Goal: Task Accomplishment & Management: Complete application form

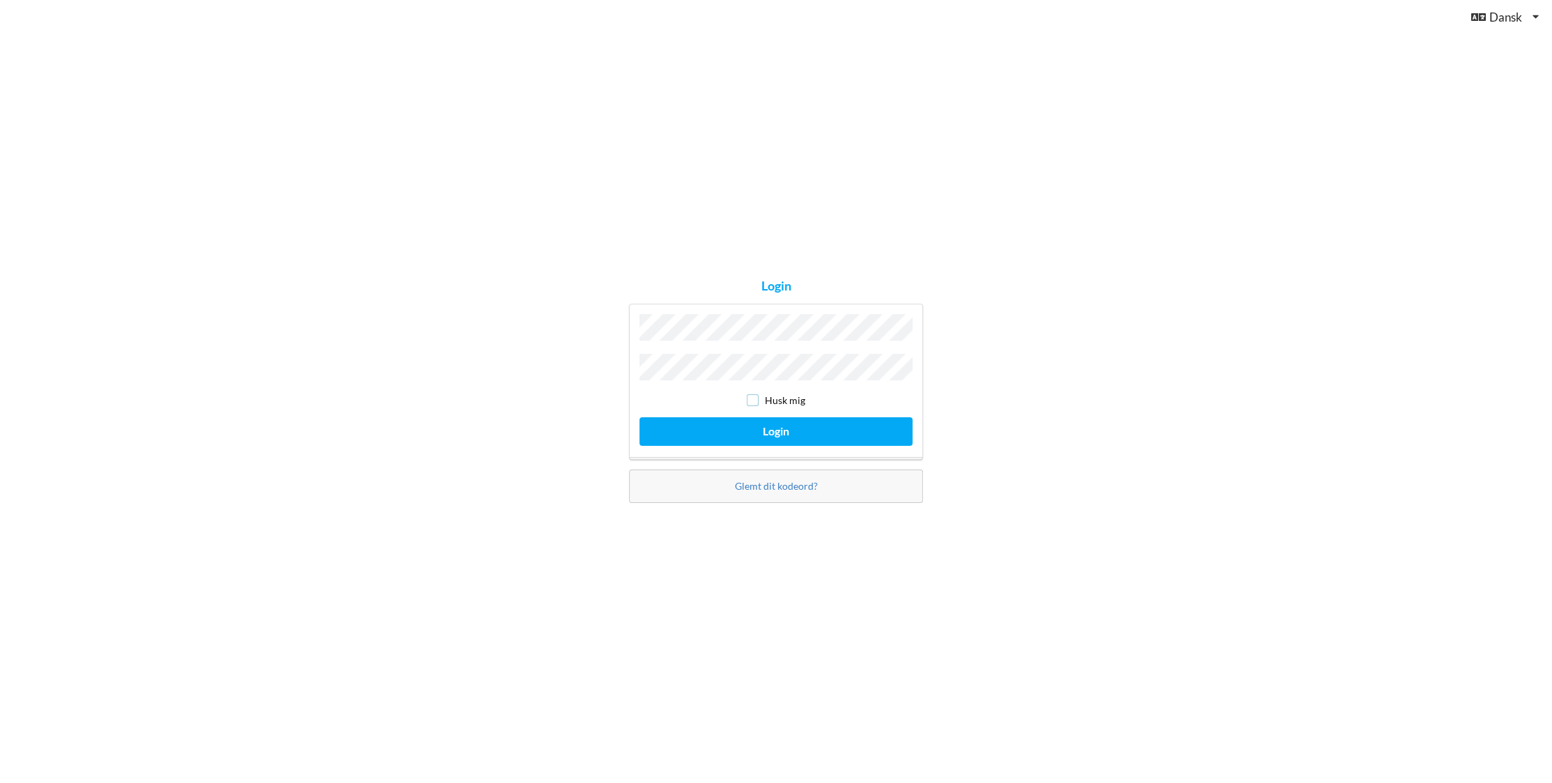
click at [752, 395] on input "checkbox" at bounding box center [753, 400] width 12 height 12
checkbox input "true"
click at [747, 426] on button "Login" at bounding box center [775, 431] width 273 height 29
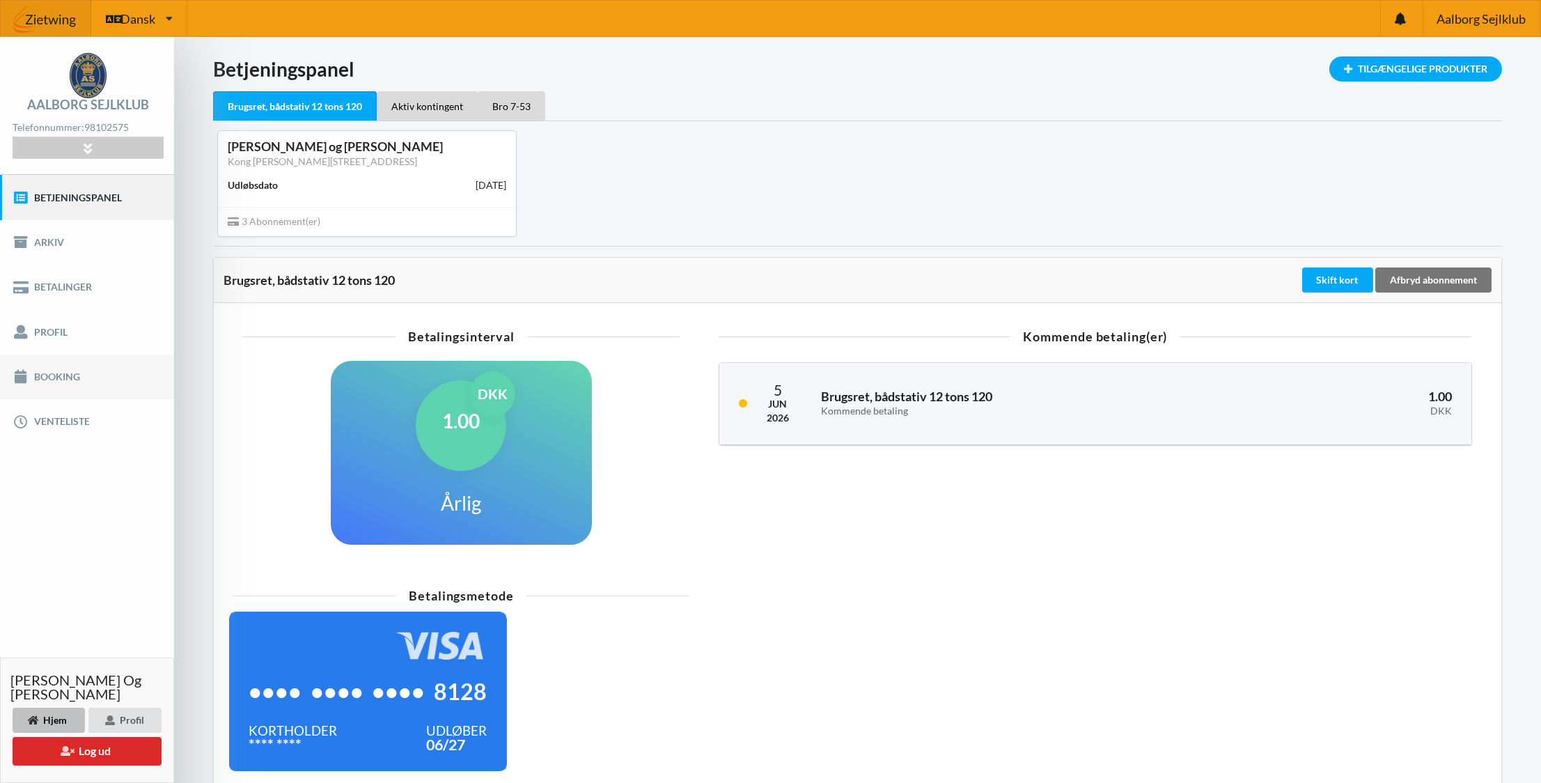
click at [59, 381] on link "Booking" at bounding box center [87, 377] width 174 height 45
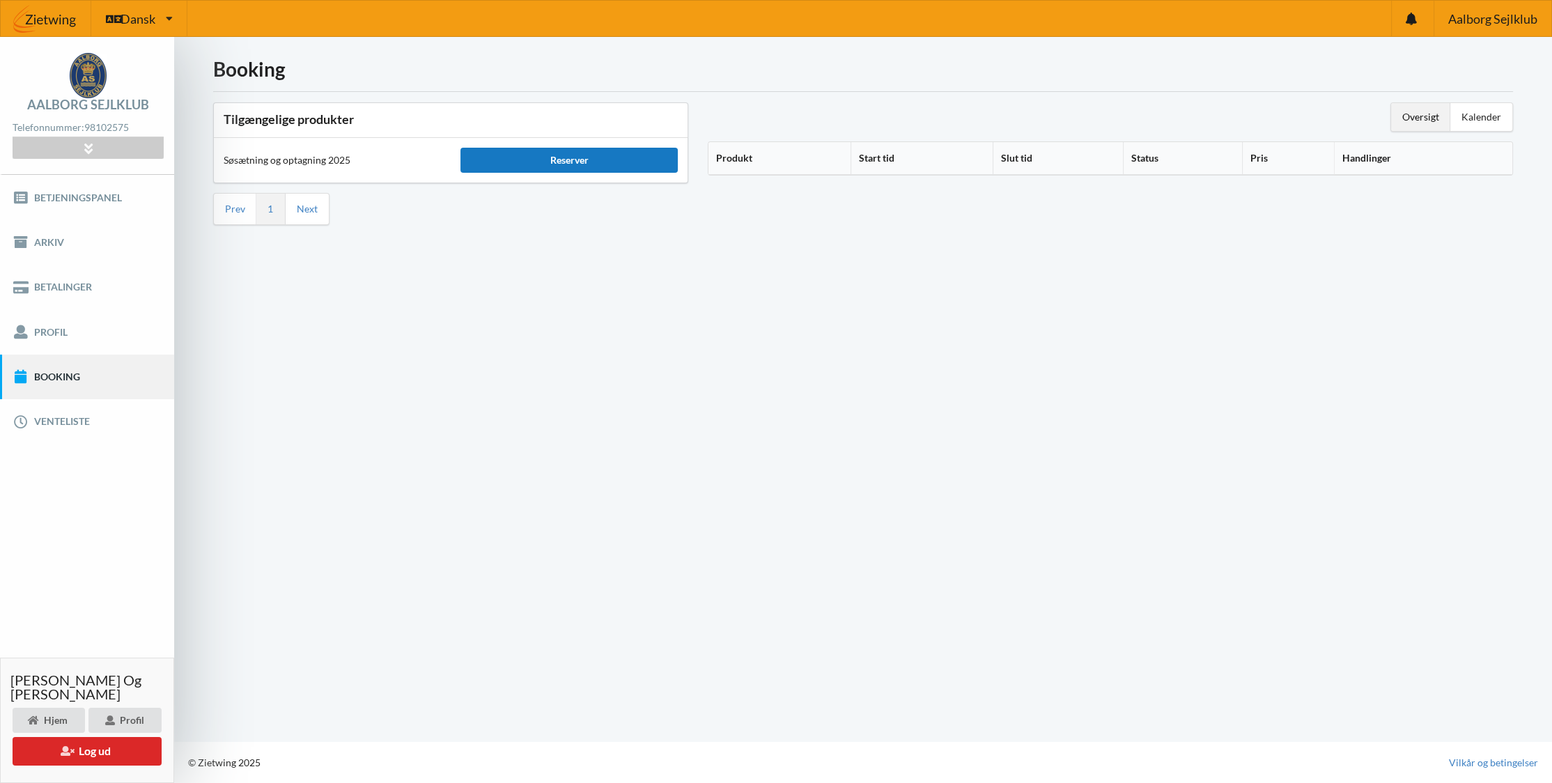
click at [586, 157] on div "Reserver" at bounding box center [568, 160] width 217 height 25
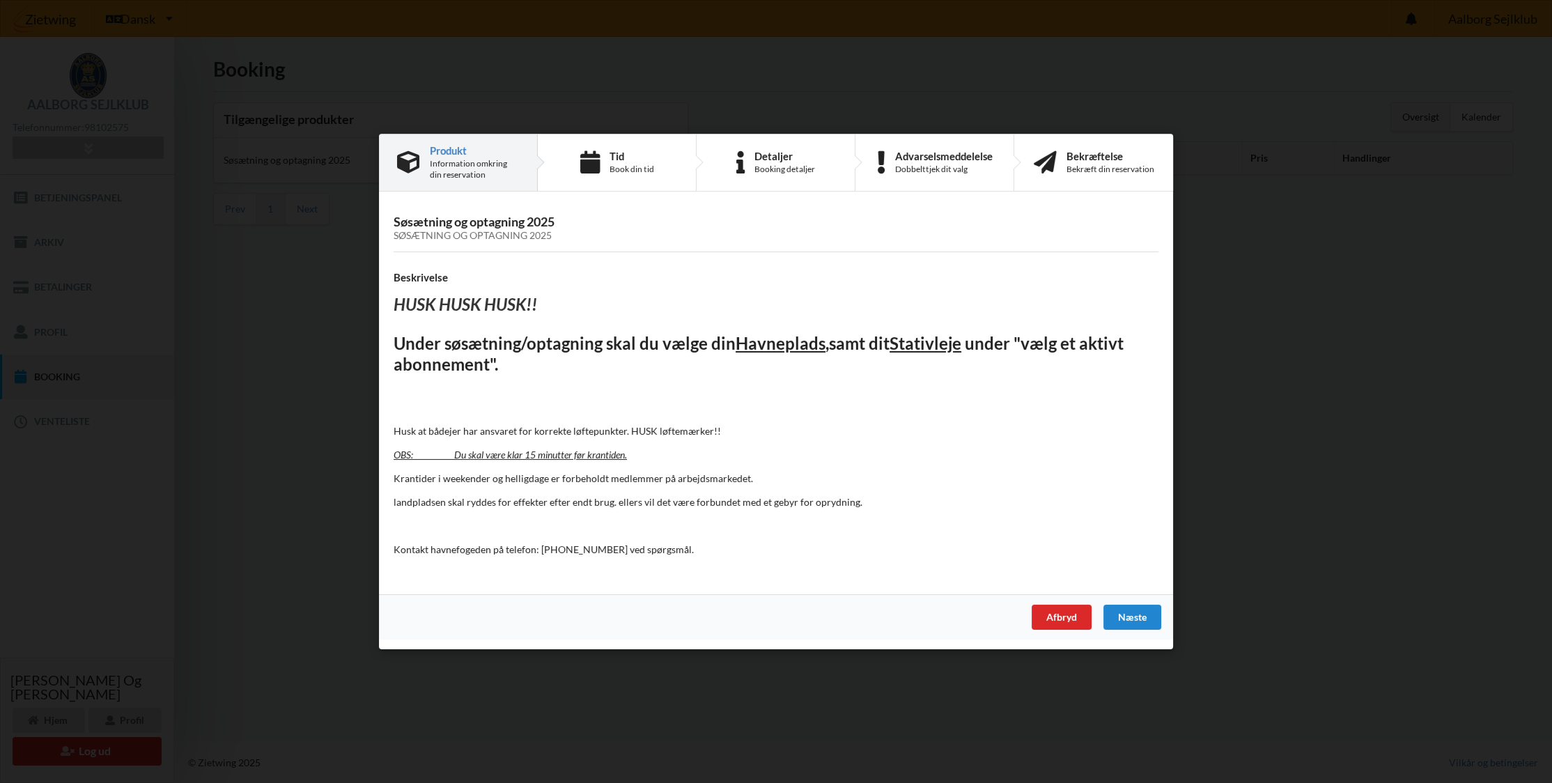
drag, startPoint x: 1137, startPoint y: 616, endPoint x: 977, endPoint y: 629, distance: 160.0
click at [977, 629] on div "Afbryd [GEOGRAPHIC_DATA]" at bounding box center [776, 616] width 794 height 45
click at [1125, 624] on div "Næste" at bounding box center [1132, 617] width 58 height 25
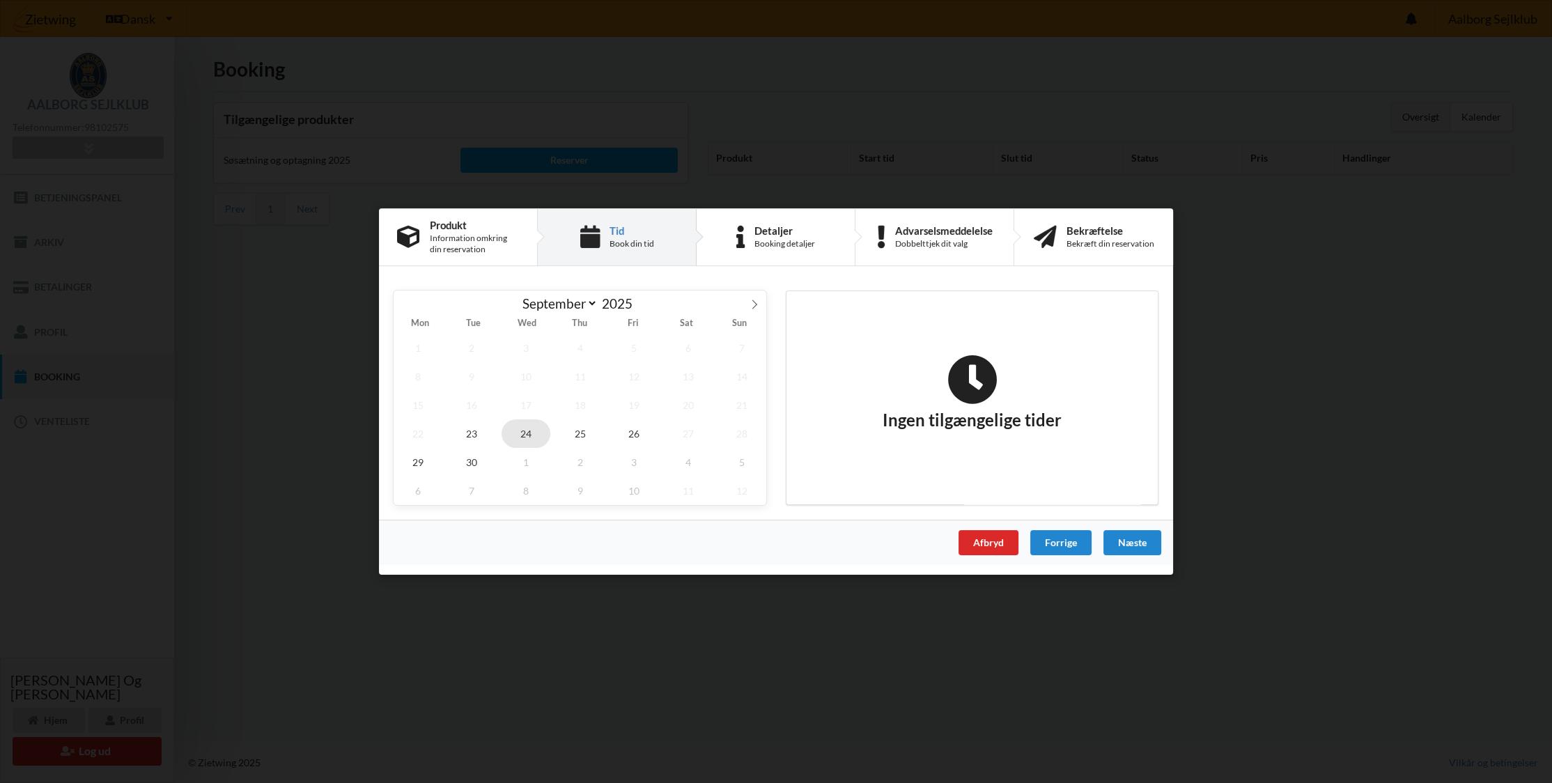
click at [529, 433] on span "24" at bounding box center [525, 433] width 49 height 29
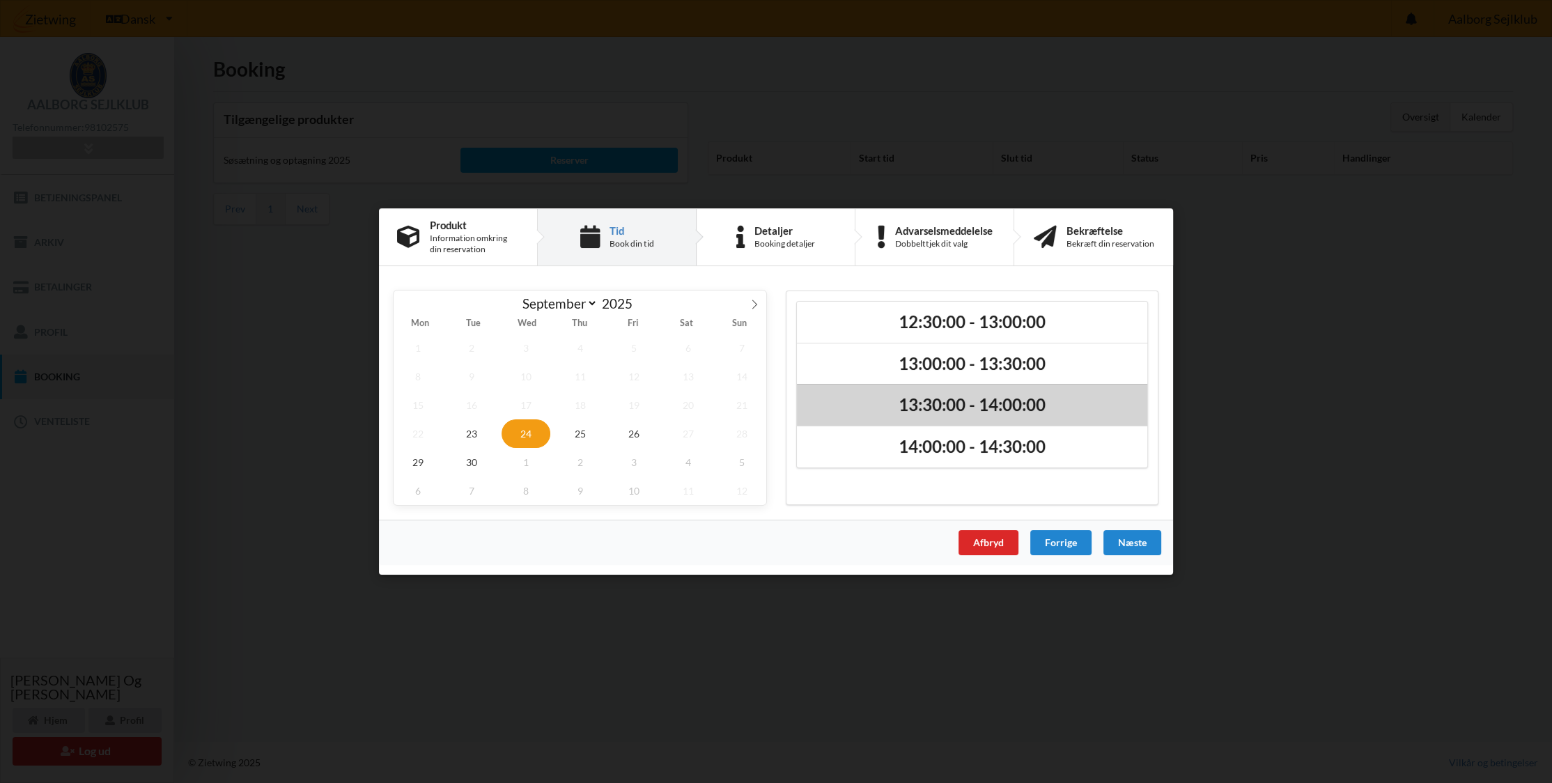
click at [933, 414] on h2 "13:30:00 - 14:00:00" at bounding box center [972, 406] width 331 height 22
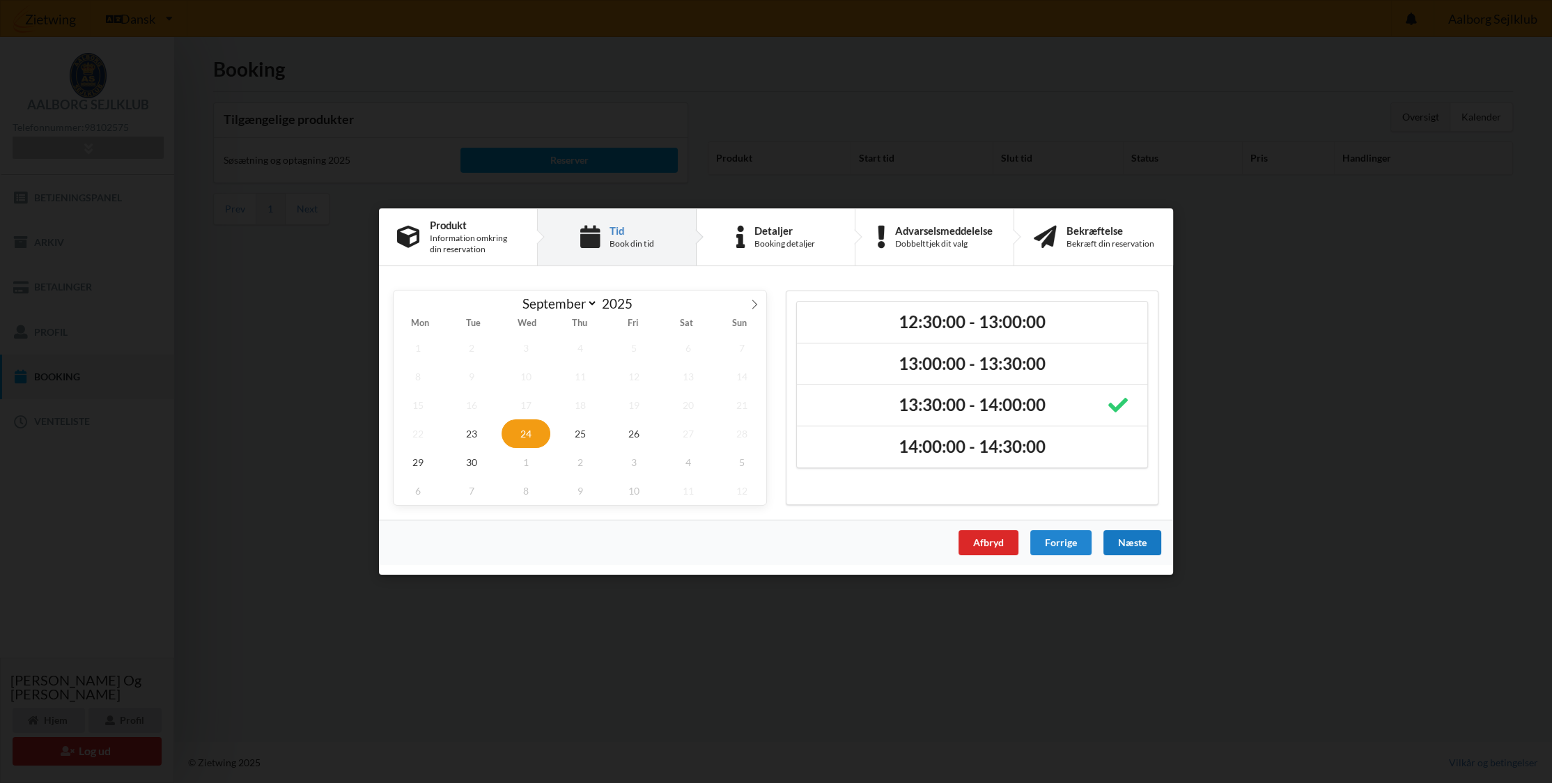
click at [1128, 540] on div "Næste" at bounding box center [1132, 542] width 58 height 25
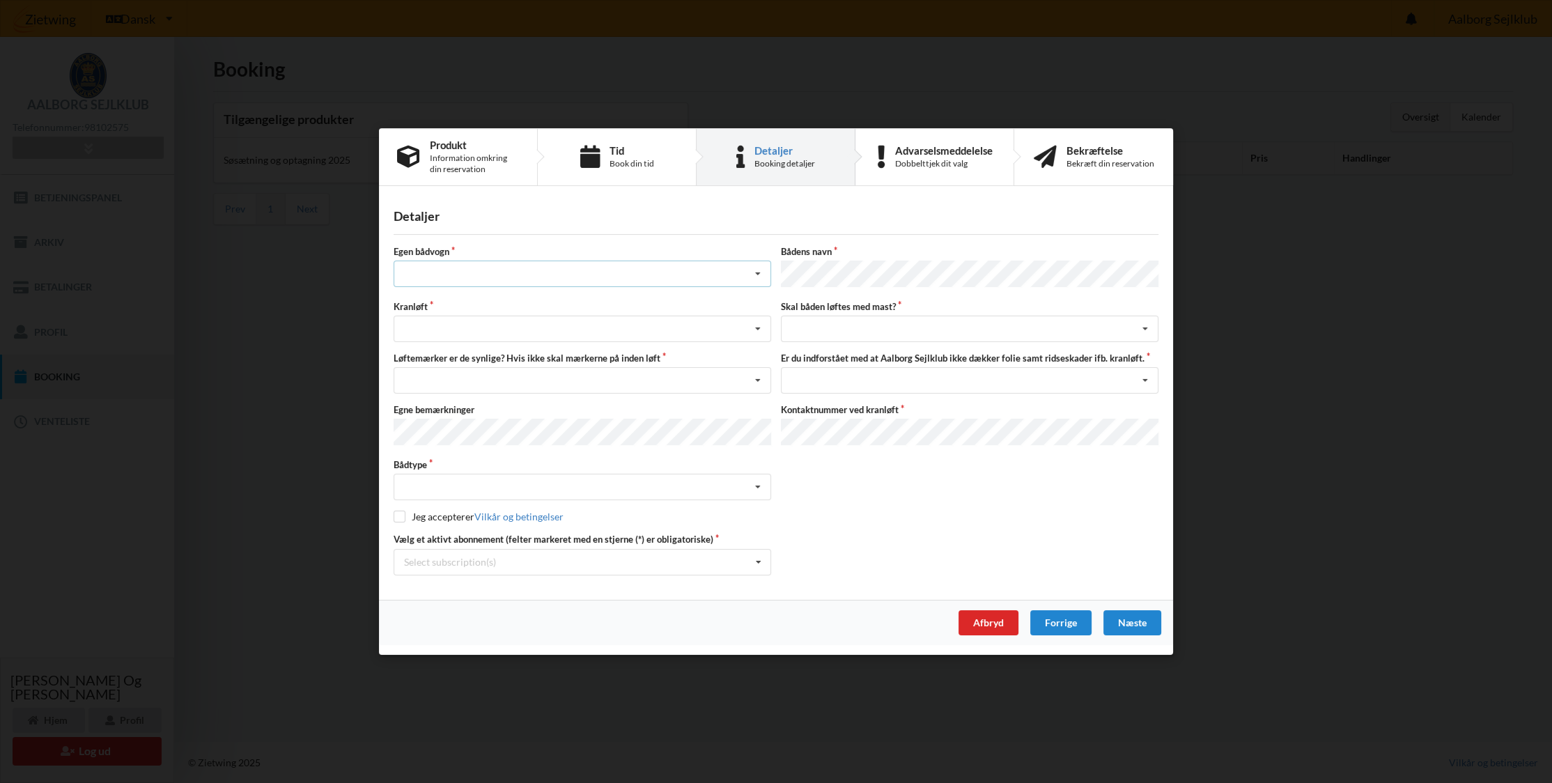
click at [470, 271] on div "Intet valg ja nej" at bounding box center [583, 274] width 378 height 26
click at [472, 277] on div "Intet valg ja nej" at bounding box center [583, 274] width 378 height 26
click at [458, 357] on div "nej" at bounding box center [582, 351] width 376 height 26
click at [450, 329] on div "Søsætning Optagning" at bounding box center [583, 329] width 378 height 26
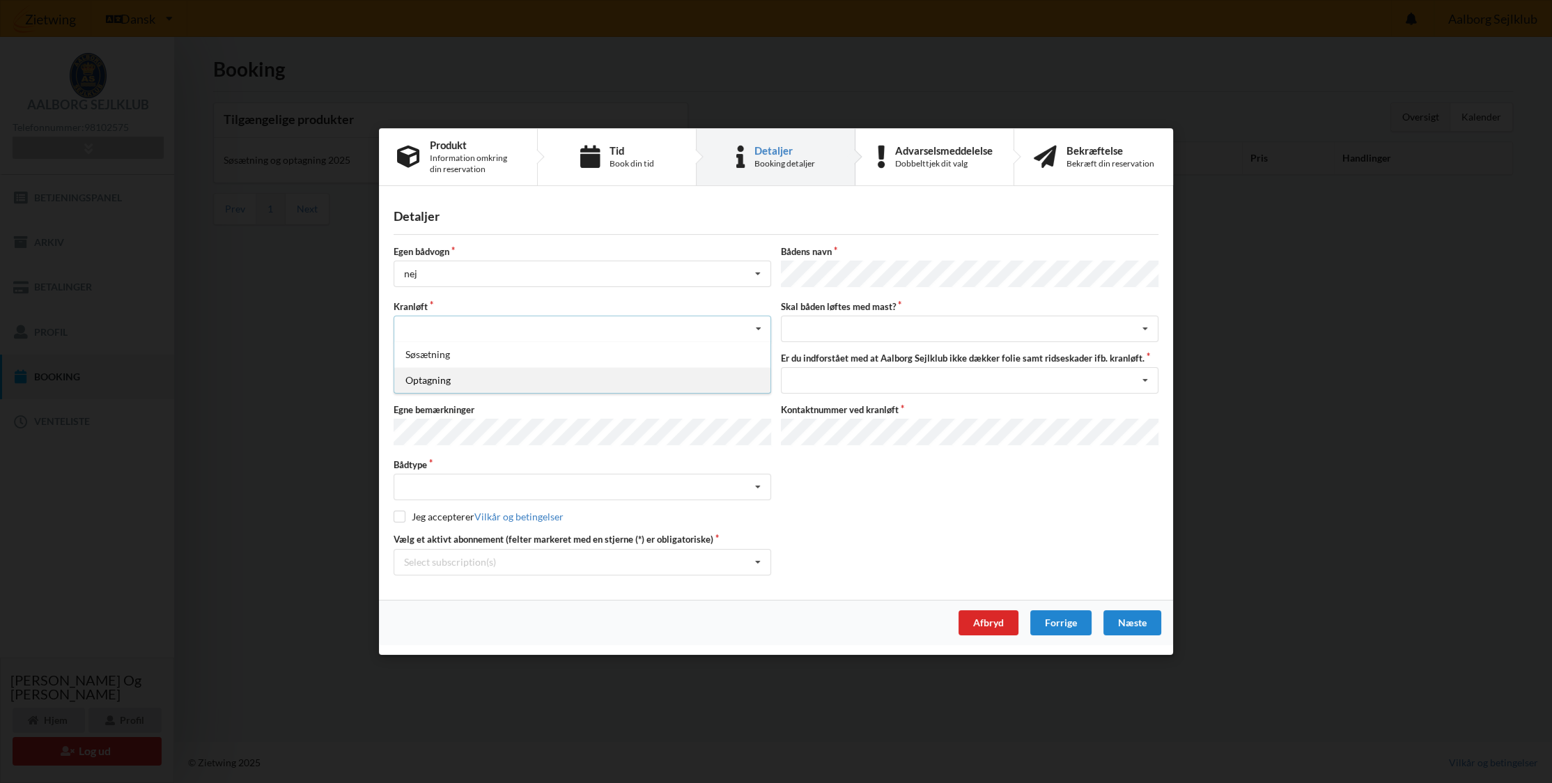
click at [449, 380] on div "Optagning" at bounding box center [582, 380] width 376 height 26
click at [483, 384] on div "Nej, jeg kontakter havnekontoret inden løft og får dem sat på Ja, mine mærker e…" at bounding box center [583, 380] width 378 height 26
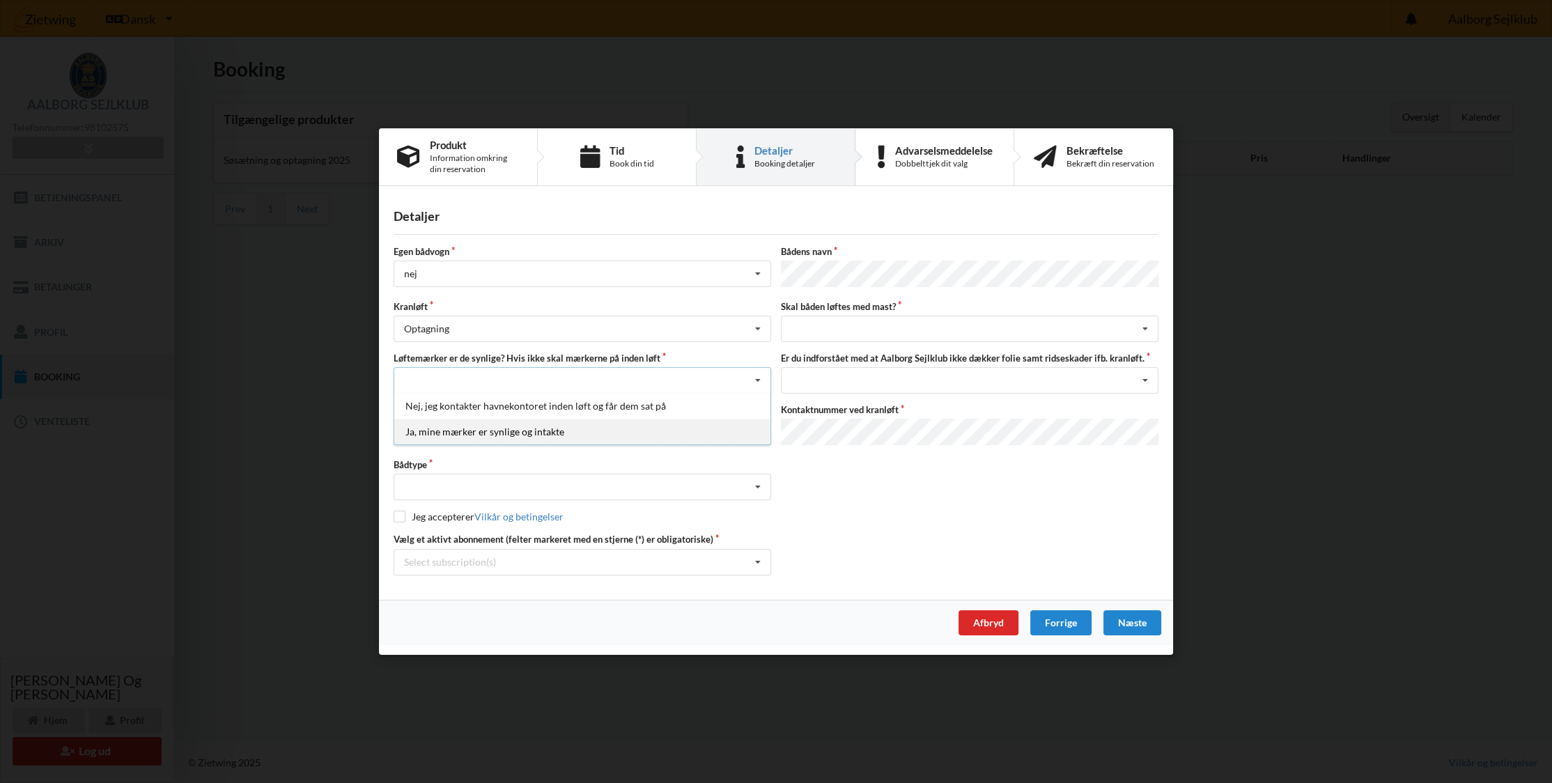
click at [485, 433] on div "Ja, mine mærker er synlige og intakte" at bounding box center [582, 432] width 376 height 26
click at [475, 479] on div "Intet valgt Sejlbåd Motorbåd Motorsejler [PERSON_NAME]" at bounding box center [583, 487] width 378 height 26
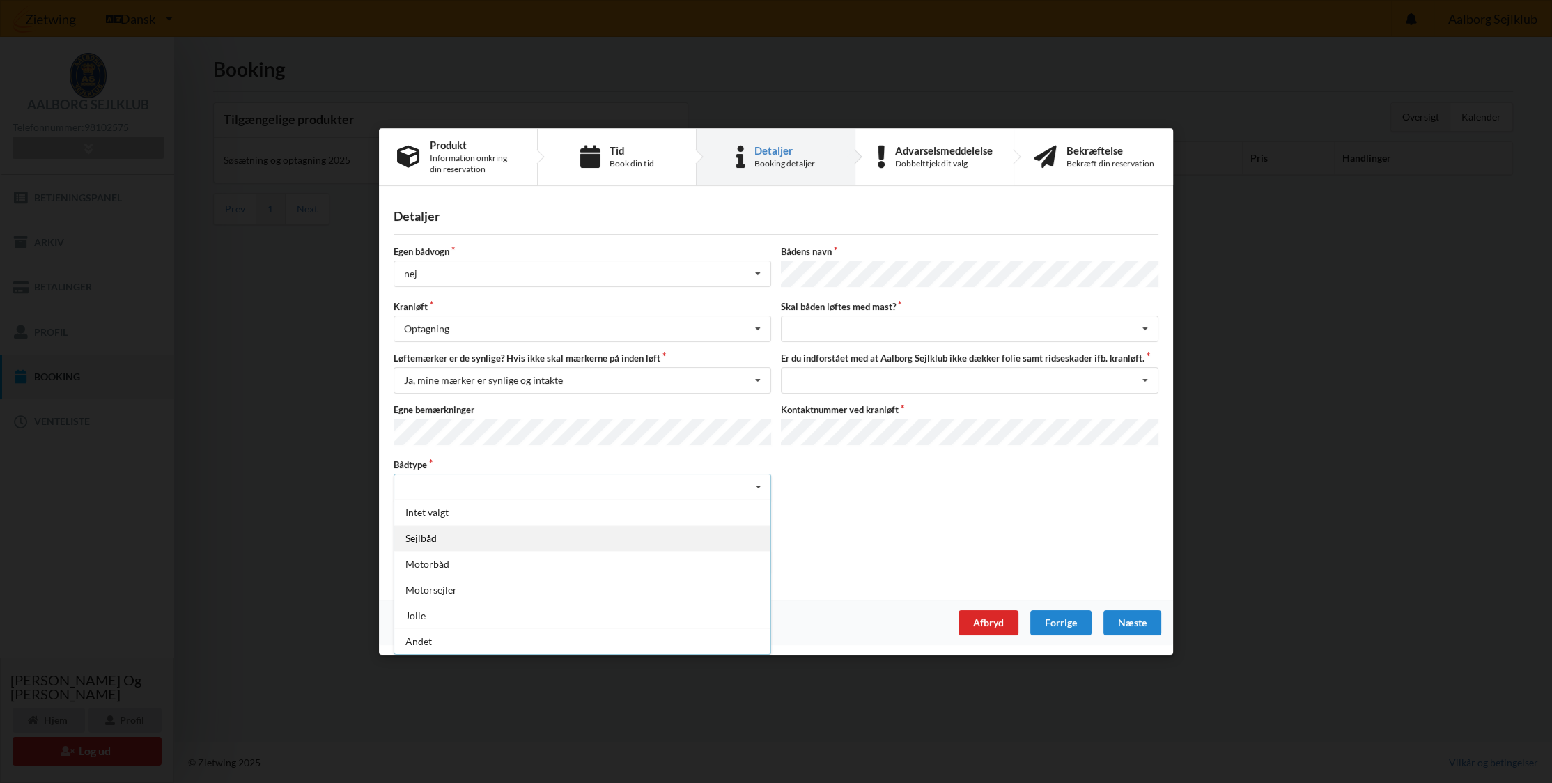
click at [457, 529] on div "Sejlbåd" at bounding box center [582, 538] width 376 height 26
click at [399, 513] on input "checkbox" at bounding box center [400, 517] width 12 height 12
checkbox input "true"
click at [520, 558] on div "Select subscription(s) Brugsret, bådstativ 12 tons 120 Aktiv kontingent * Bro 7…" at bounding box center [583, 562] width 378 height 26
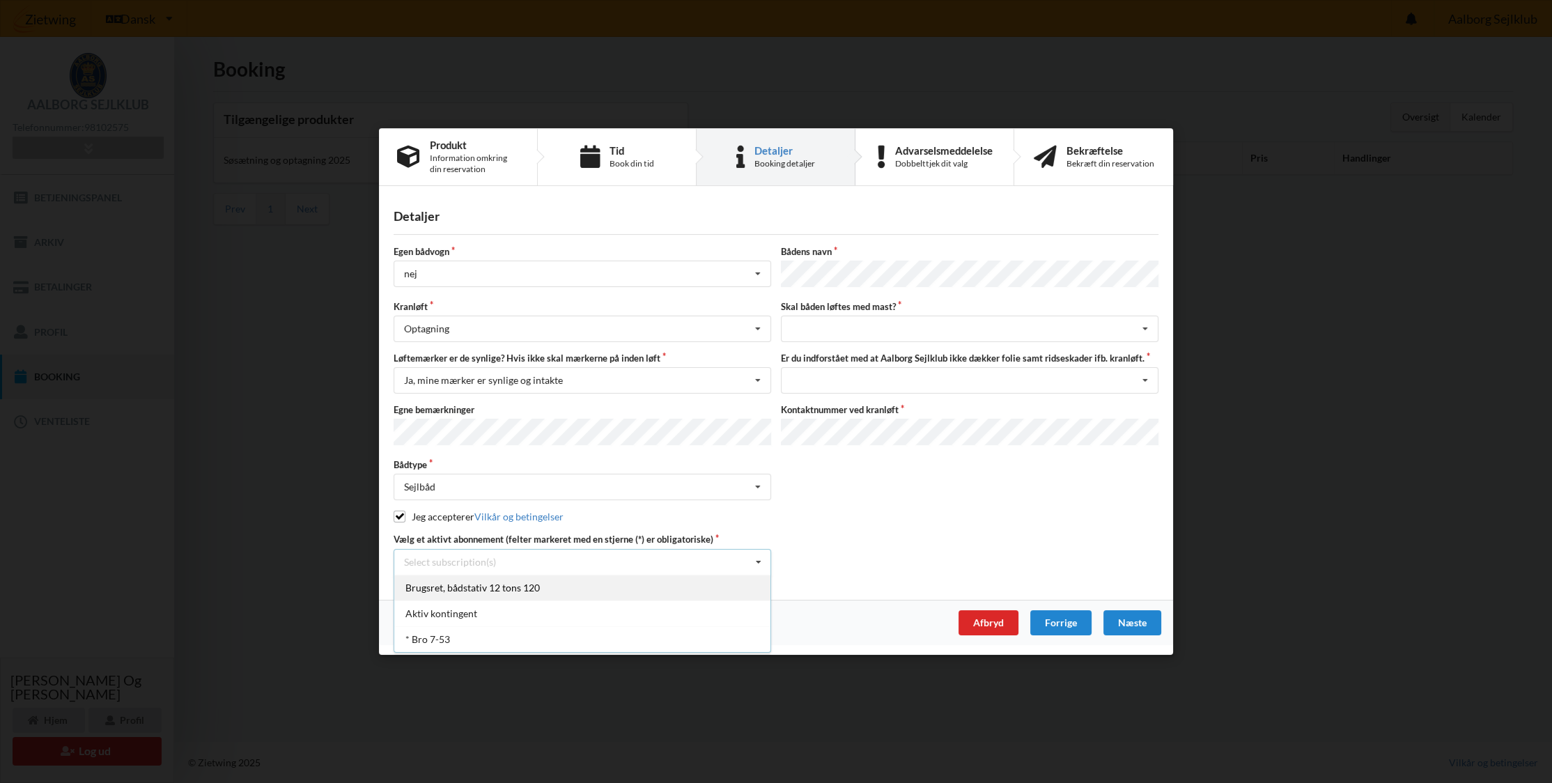
click at [517, 584] on div "Brugsret, bådstativ 12 tons 120" at bounding box center [582, 588] width 376 height 26
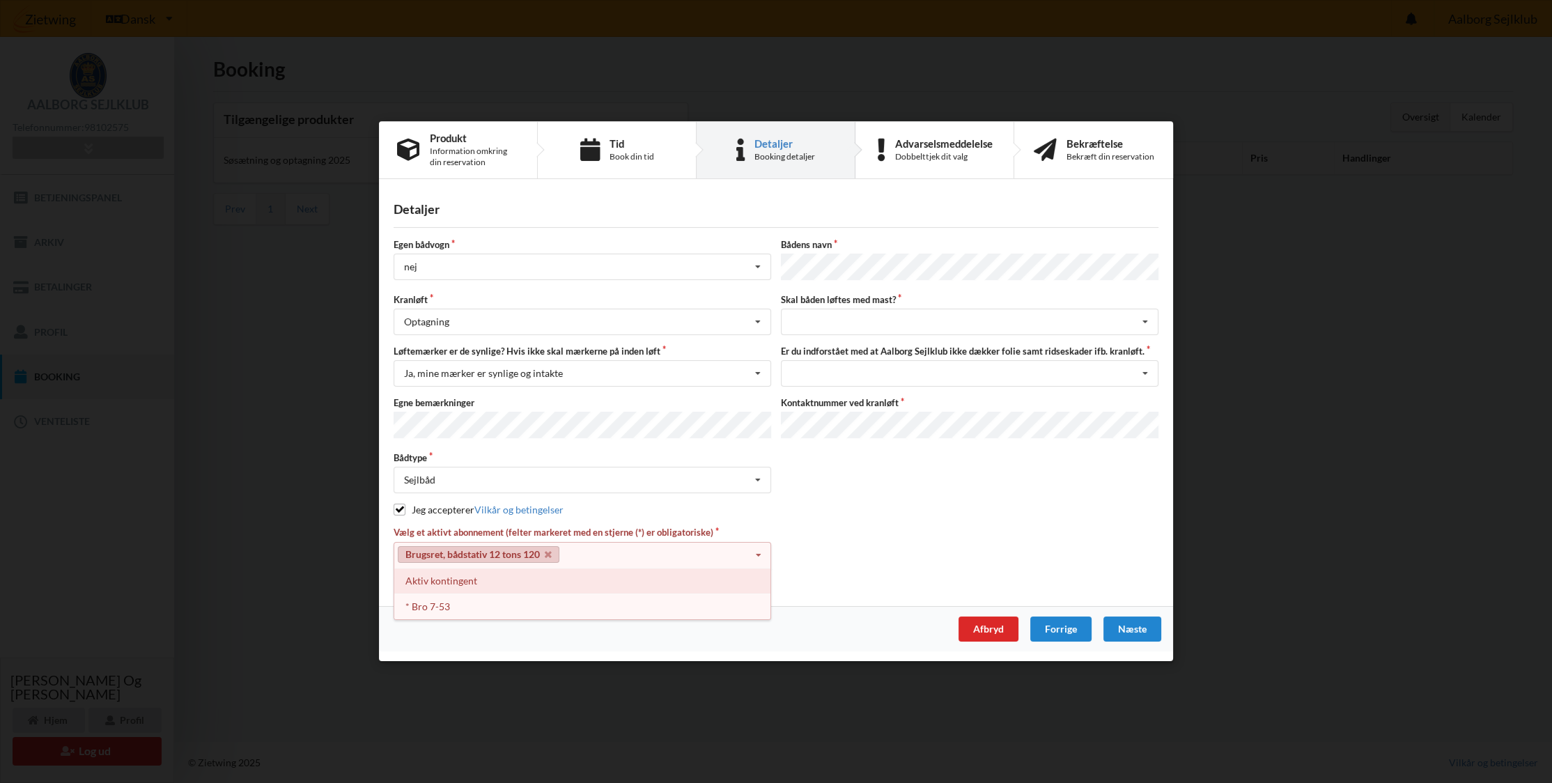
click at [450, 577] on div "Aktiv kontingent" at bounding box center [582, 581] width 376 height 26
click at [548, 552] on icon at bounding box center [548, 554] width 7 height 9
click at [506, 591] on div "Detaljer Egen bådvogn nej Intet valg ja nej Bådens navn Kranløft Optagning Søsæ…" at bounding box center [776, 397] width 794 height 417
click at [586, 553] on div "Aktiv kontingent Select subscription(s) Brugsret, bådstativ 12 tons 120 Aktiv k…" at bounding box center [583, 555] width 378 height 26
click at [516, 579] on div "Brugsret, bådstativ 12 tons 120" at bounding box center [582, 581] width 376 height 26
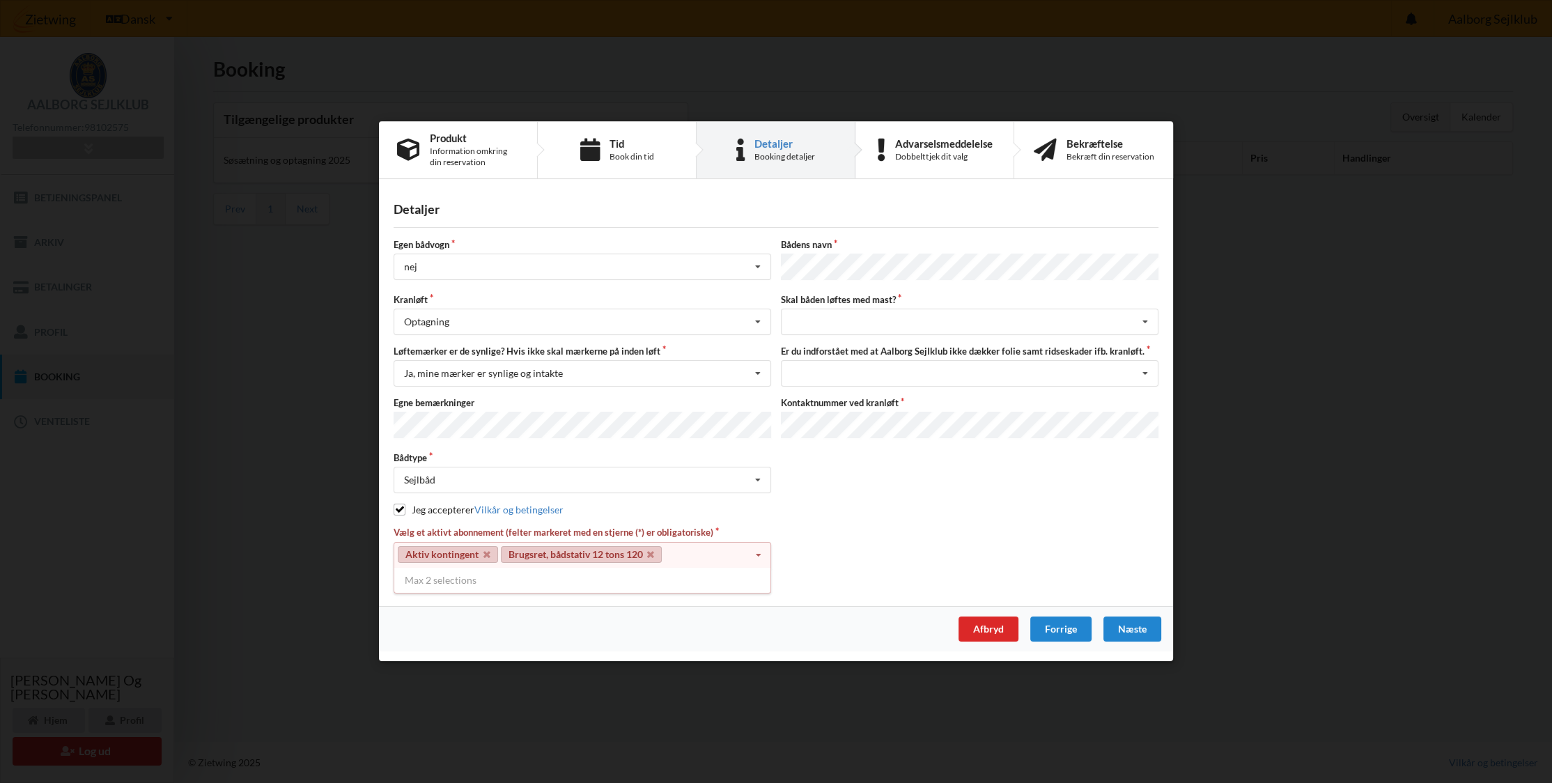
drag, startPoint x: 694, startPoint y: 580, endPoint x: 663, endPoint y: 584, distance: 31.5
click at [685, 583] on div "Max 2 selections" at bounding box center [583, 580] width 378 height 25
click at [488, 582] on div "Max 2 selections" at bounding box center [583, 580] width 378 height 25
click at [701, 557] on div "Aktiv kontingent Brugsret, bådstativ 12 tons 120 Select subscription(s) Brugsre…" at bounding box center [583, 555] width 378 height 26
click at [818, 557] on div "Vælg et aktivt abonnement (felter markeret med en stjerne (*) er obligatoriske)…" at bounding box center [776, 555] width 775 height 56
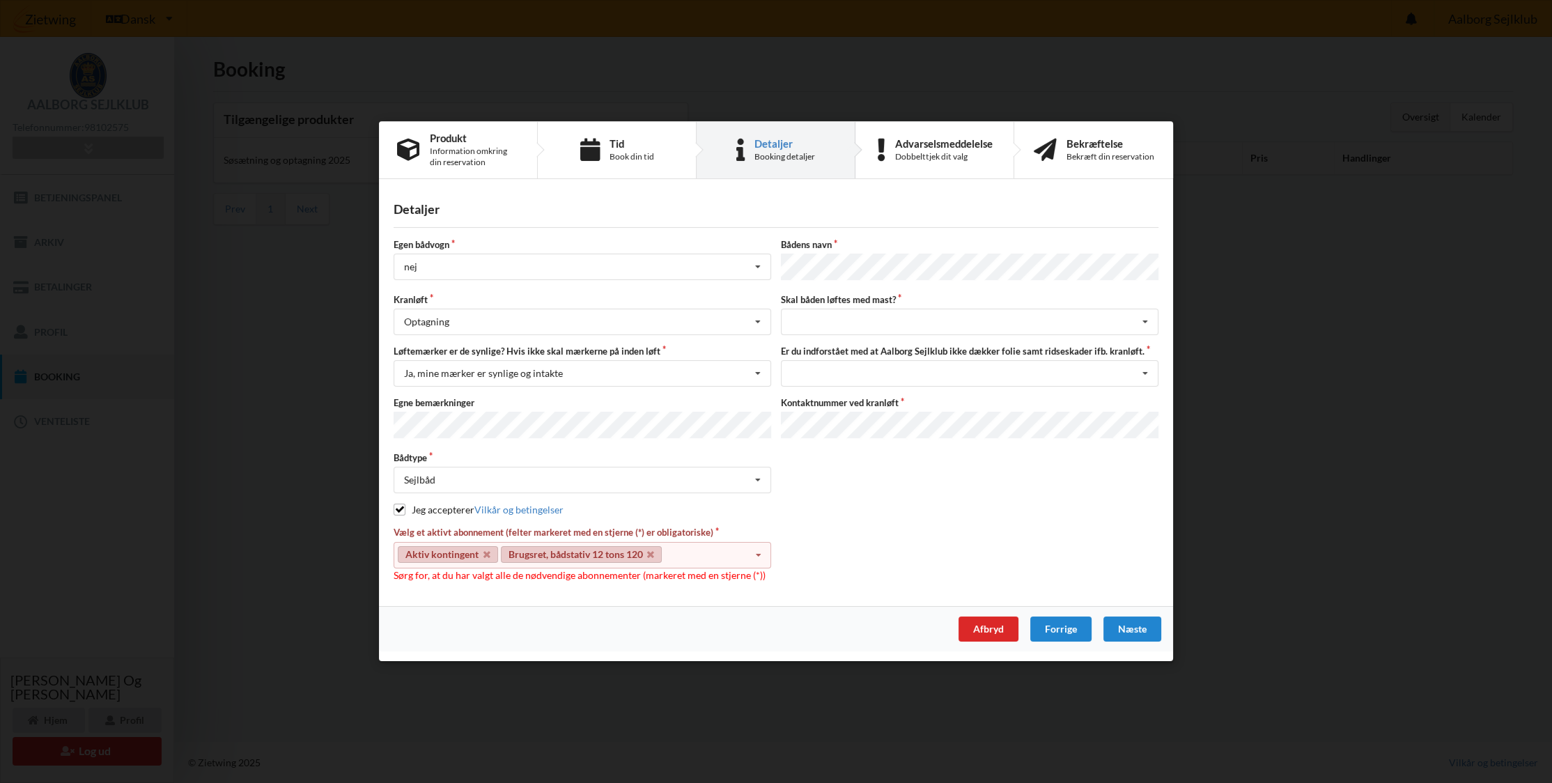
click at [823, 554] on div "Vælg et aktivt abonnement (felter markeret med en stjerne (*) er obligatoriske)…" at bounding box center [776, 555] width 775 height 56
click at [830, 322] on div "intet valg ja nej" at bounding box center [970, 322] width 378 height 26
click at [820, 372] on div "ja" at bounding box center [969, 373] width 376 height 26
click at [827, 380] on div "Jeg har tæpper med og tager selv ansvaret for eventuelle folie samt ridseskader…" at bounding box center [970, 374] width 378 height 26
click at [832, 400] on div "Jeg har tæpper med og tager selv ansvaret for eventuelle folie samt ridseskader" at bounding box center [969, 400] width 376 height 26
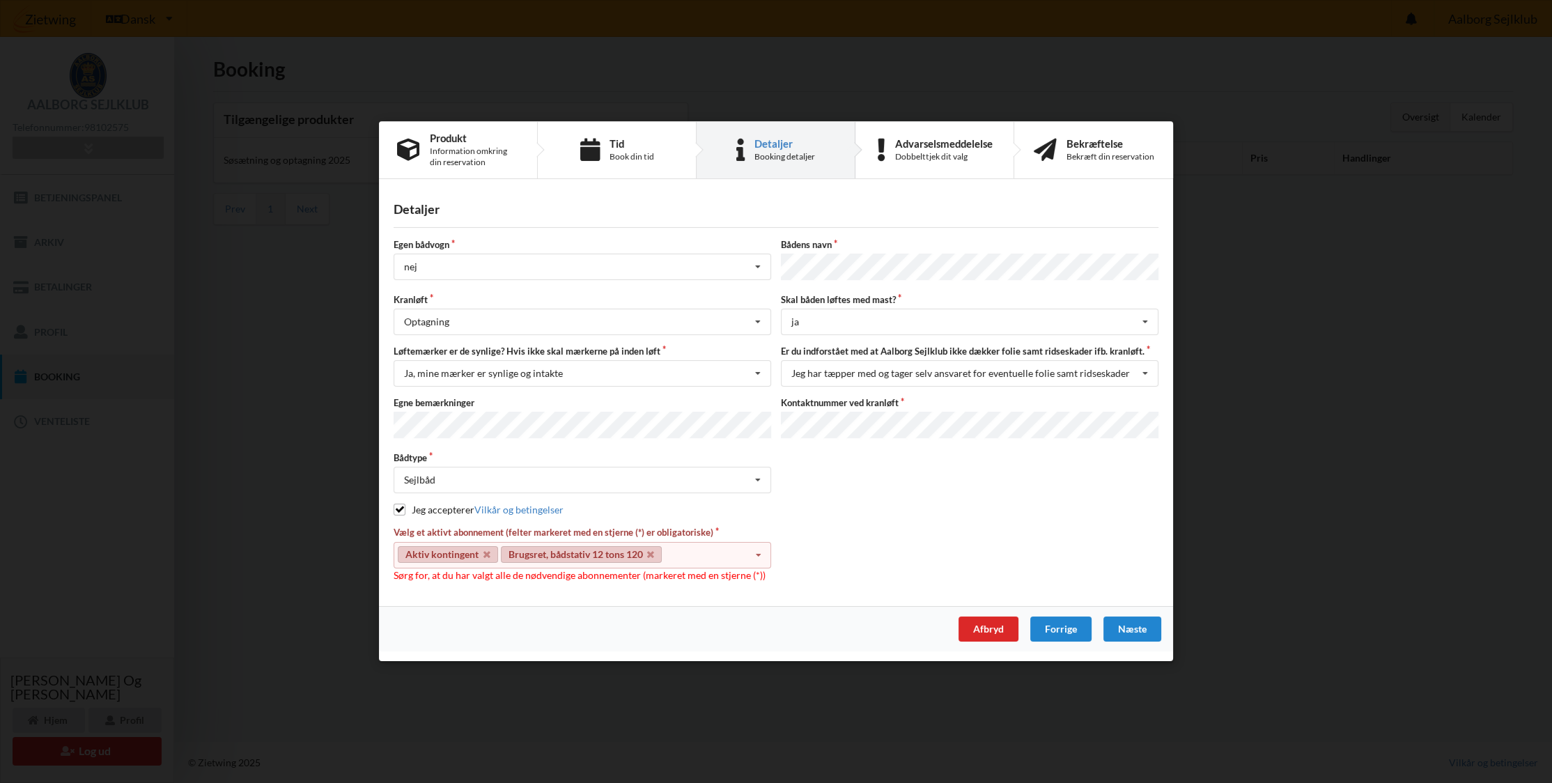
drag, startPoint x: 964, startPoint y: 497, endPoint x: 956, endPoint y: 508, distance: 14.1
click at [956, 508] on div "Egen bådvogn nej Intet valg ja nej Bådens navn Kranløft Optagning Søsætning Opt…" at bounding box center [776, 410] width 765 height 343
click at [763, 547] on icon at bounding box center [757, 556] width 21 height 26
click at [911, 520] on div "Egen bådvogn nej Intet valg ja nej Bådens navn Kranløft Optagning Søsætning Opt…" at bounding box center [776, 410] width 765 height 343
drag, startPoint x: 1130, startPoint y: 621, endPoint x: 914, endPoint y: 557, distance: 224.6
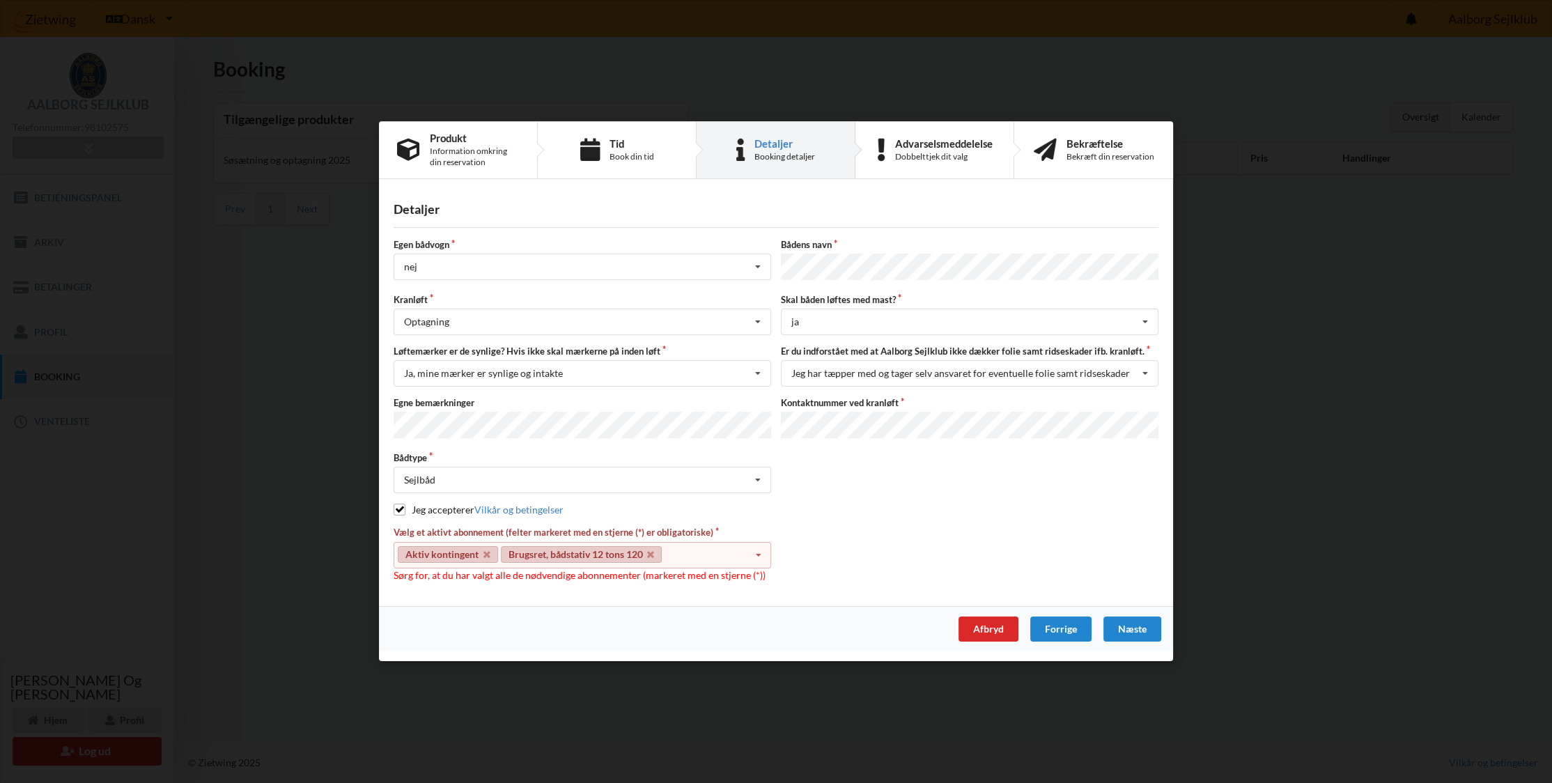
click at [914, 557] on div "Produkt Information omkring din reservation Tid Book din tid Detaljer Booking d…" at bounding box center [776, 391] width 794 height 540
click at [467, 481] on div "Sejlbåd Intet valgt Sejlbåd Motorbåd Motorsejler Jolle Andet" at bounding box center [583, 480] width 378 height 26
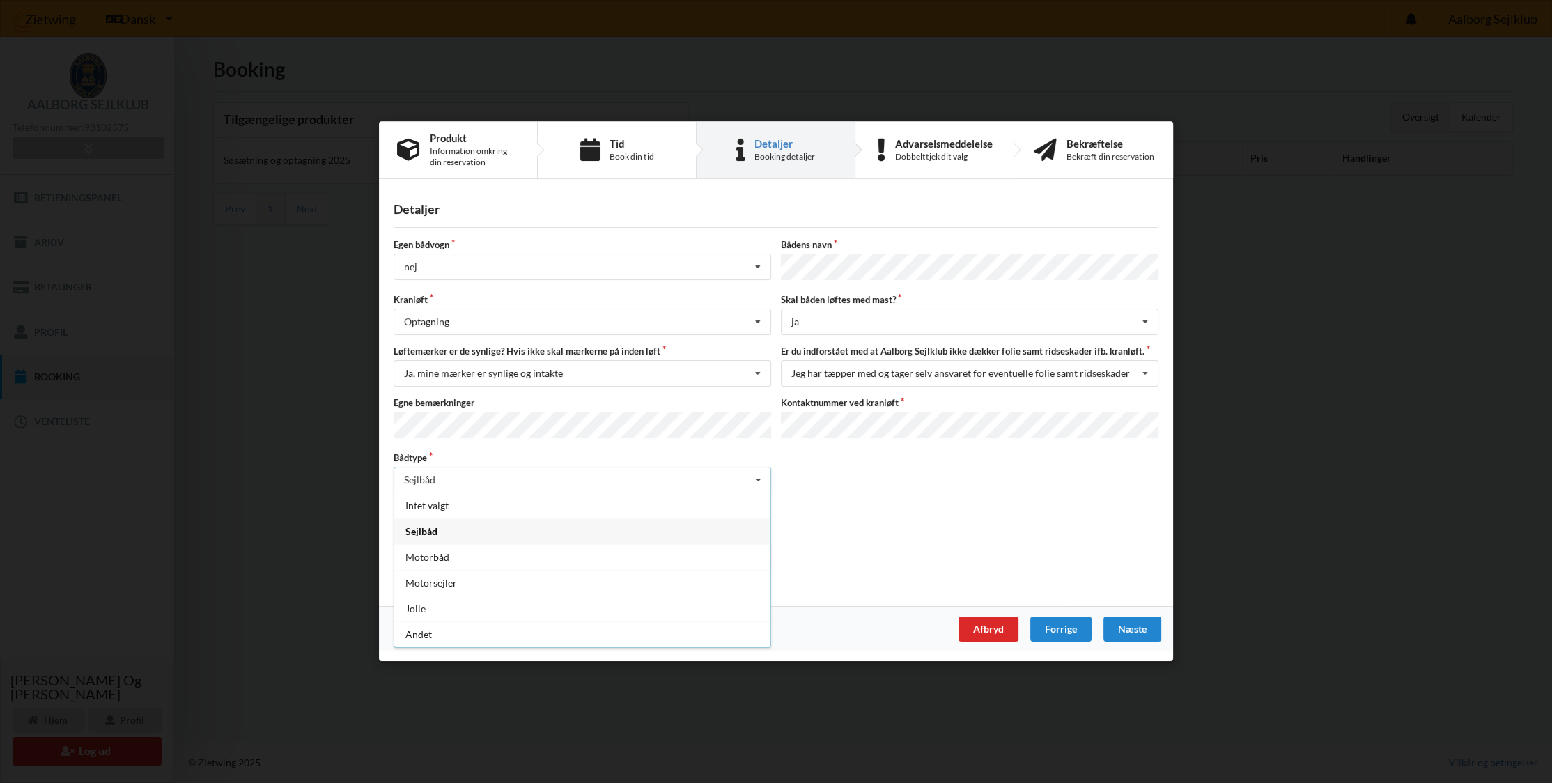
click at [458, 533] on div "Sejlbåd" at bounding box center [582, 531] width 376 height 26
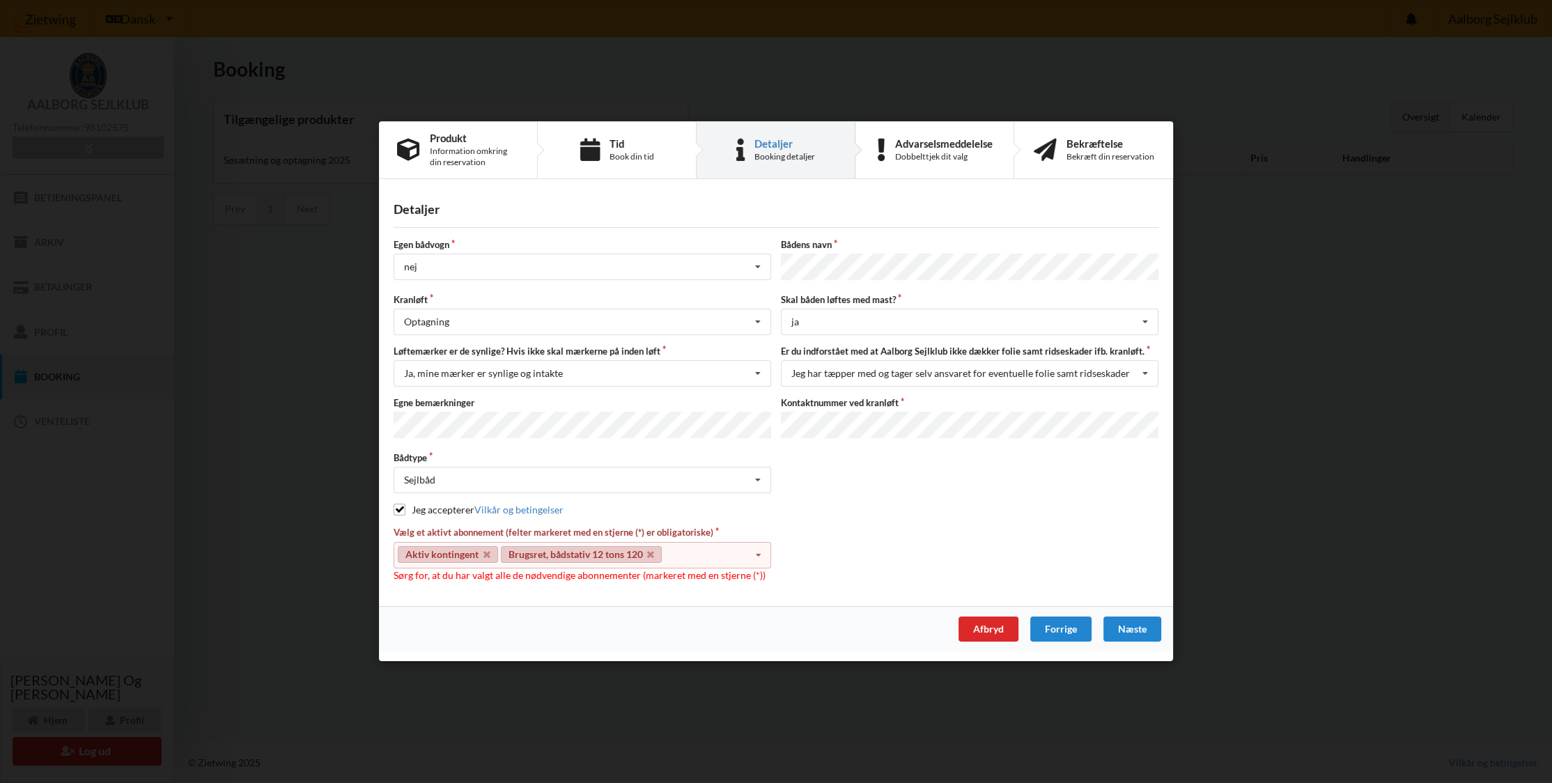
click at [1020, 529] on div "Vælg et aktivt abonnement (felter markeret med en stjerne (*) er obligatoriske)…" at bounding box center [776, 555] width 775 height 56
click at [1126, 624] on div "Næste" at bounding box center [1132, 629] width 58 height 25
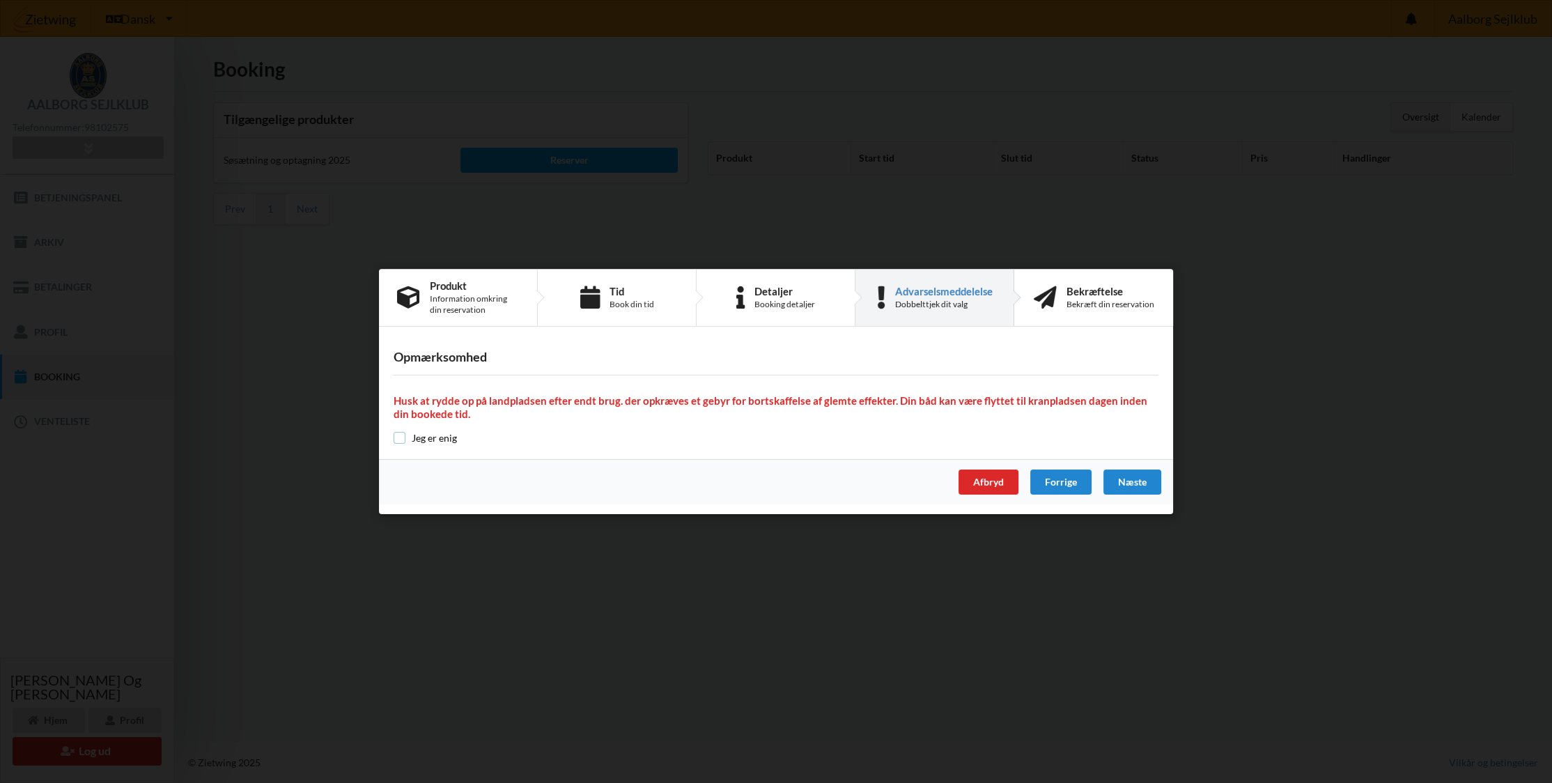
click at [398, 436] on input "checkbox" at bounding box center [400, 438] width 12 height 12
checkbox input "true"
click at [1131, 481] on div "Næste" at bounding box center [1132, 481] width 58 height 25
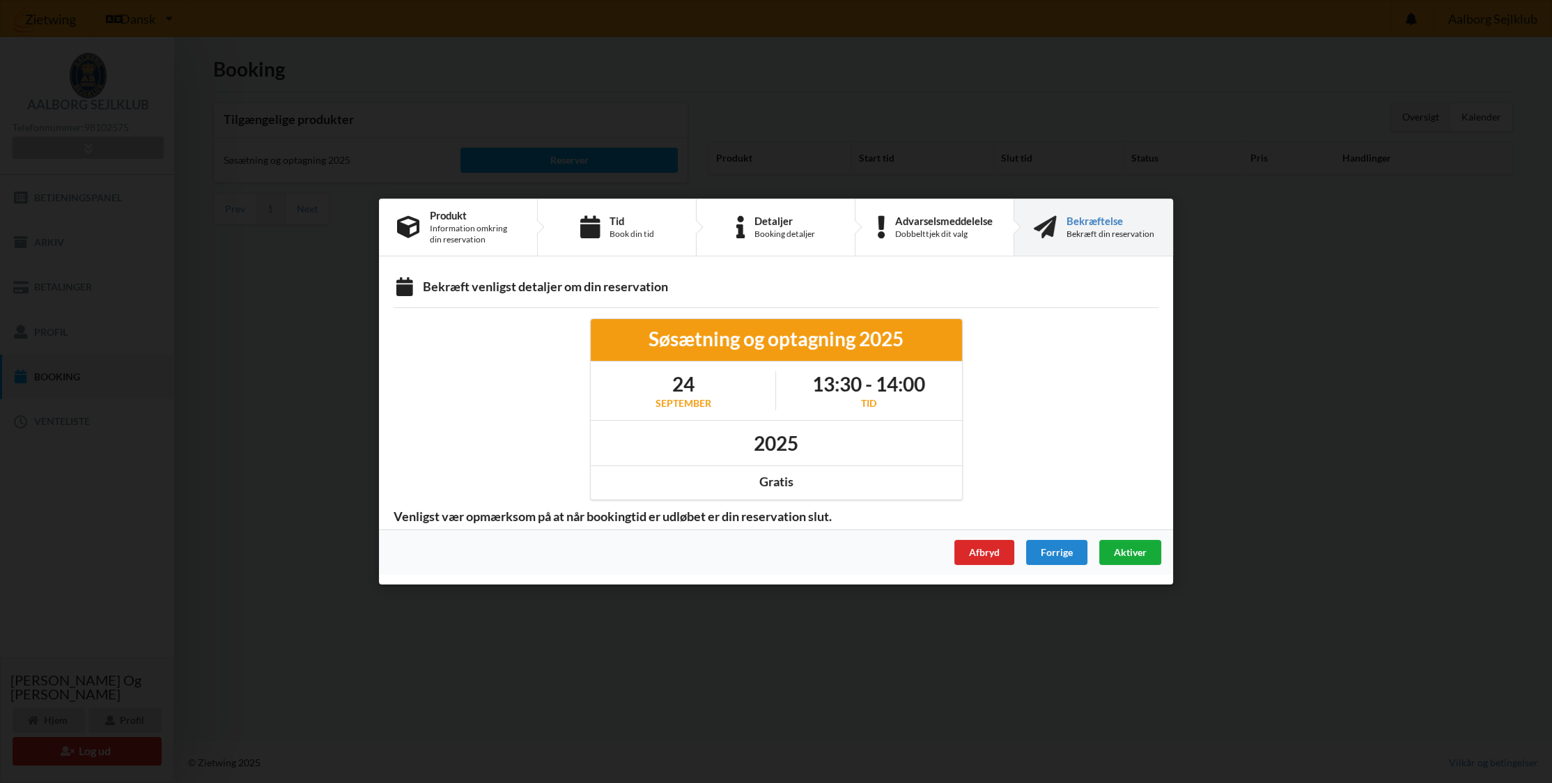
click at [1130, 547] on span "Aktiver" at bounding box center [1130, 552] width 33 height 12
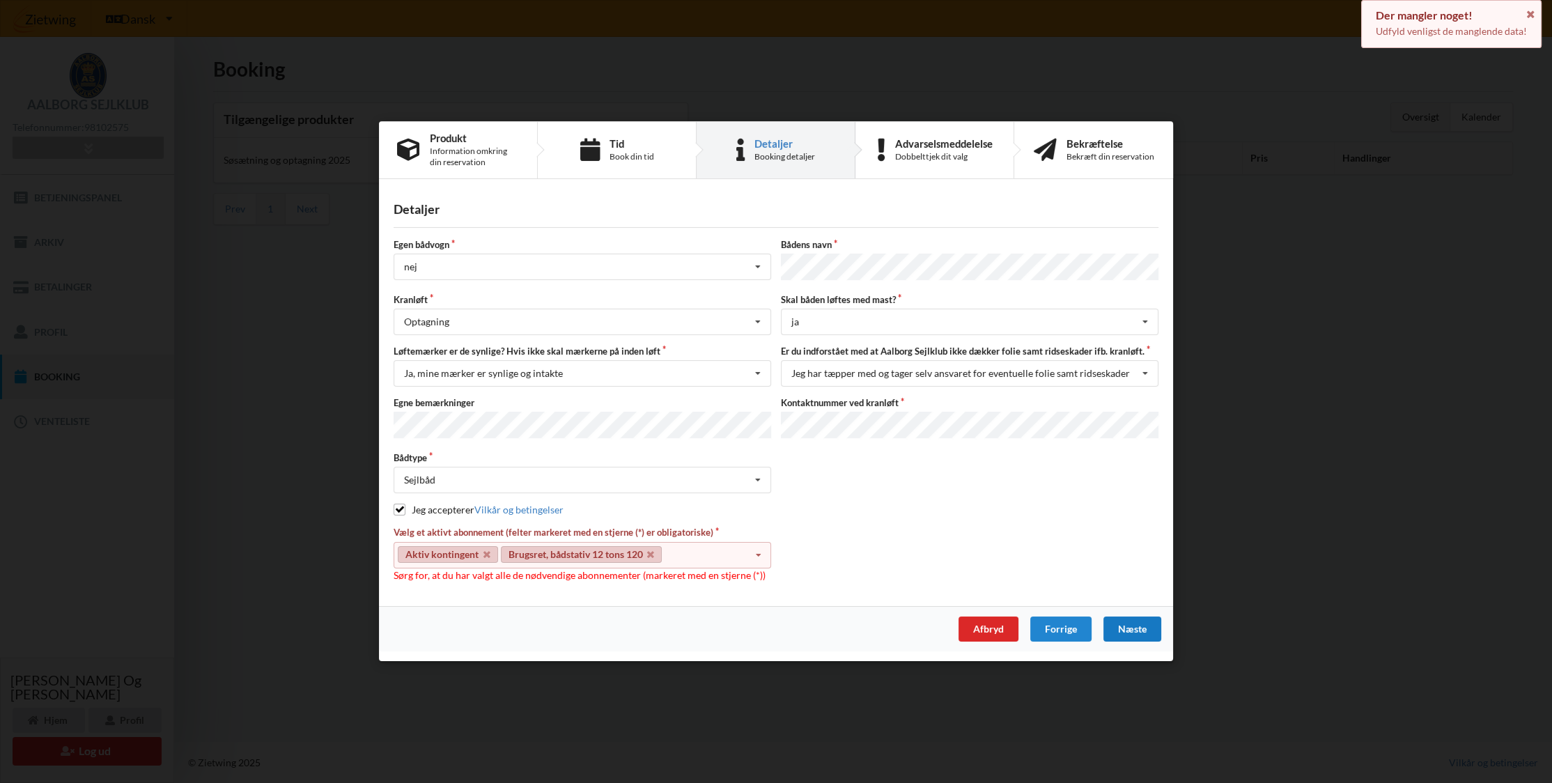
click at [1130, 547] on div "Vælg et aktivt abonnement (felter markeret med en stjerne (*) er obligatoriske)…" at bounding box center [776, 555] width 775 height 56
drag, startPoint x: 1128, startPoint y: 626, endPoint x: 1259, endPoint y: 626, distance: 131.6
click at [1259, 626] on div "Handelsbetingelser Ved at benytte dig af Virksomhedens juridiske navn services …" at bounding box center [776, 391] width 1552 height 783
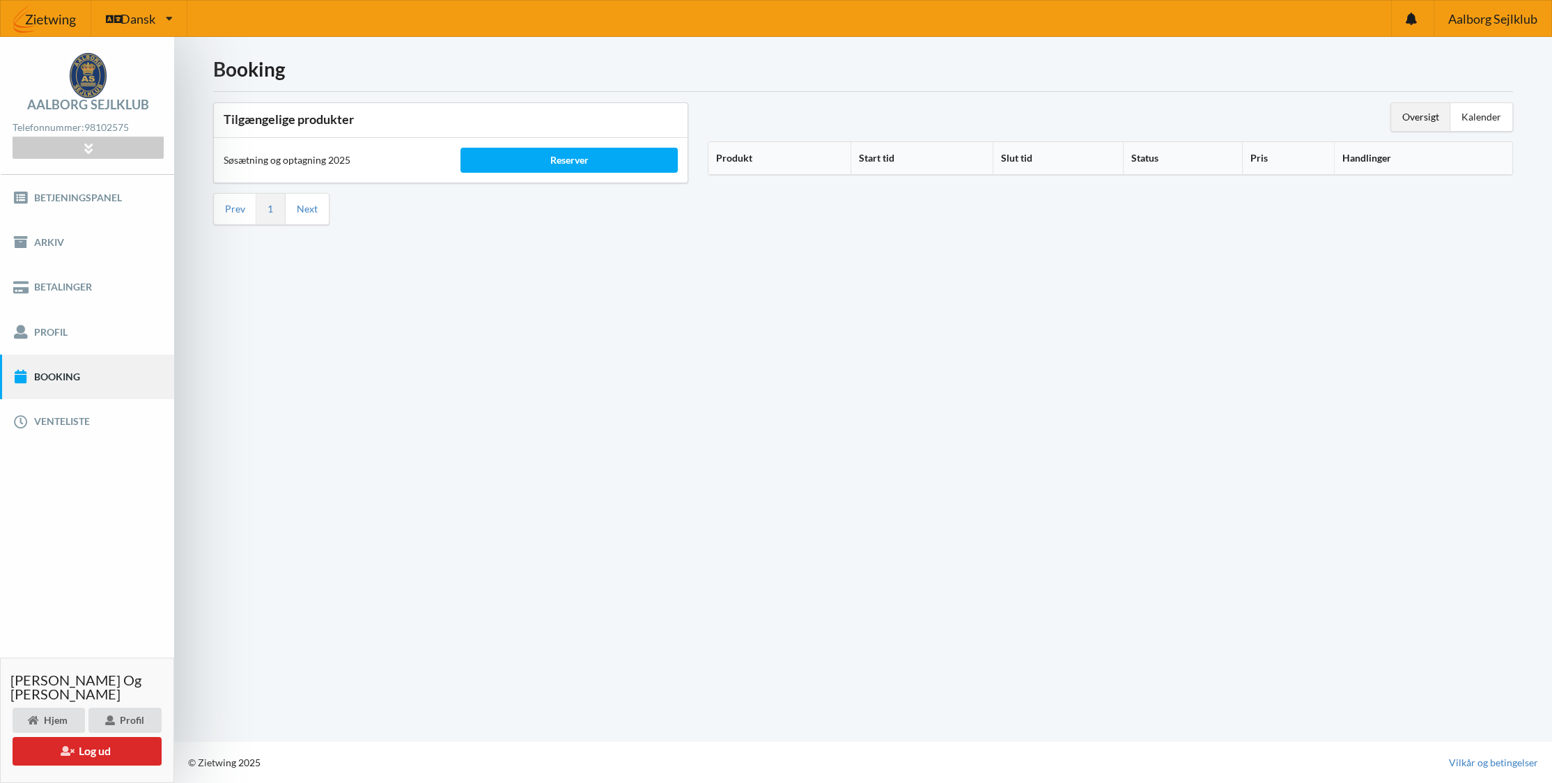
click at [1274, 609] on div "Egen bådvogn nej Intet valg ja nej Bådens navn Kranløft Optagning Søsætning Opt…" at bounding box center [776, 503] width 1224 height 550
click at [582, 162] on div "Reserver" at bounding box center [568, 160] width 217 height 25
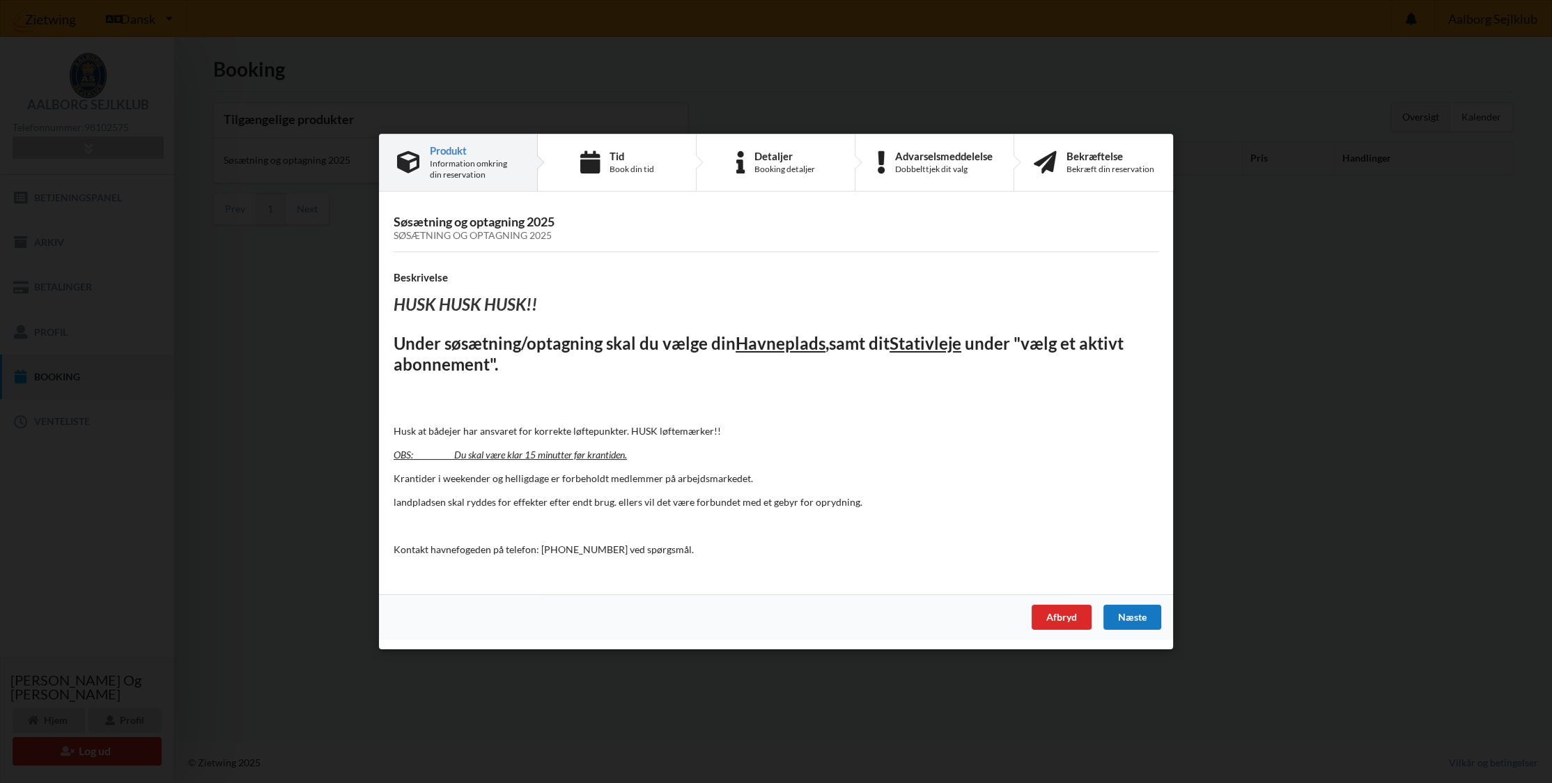
click at [1128, 617] on div "Næste" at bounding box center [1132, 617] width 58 height 25
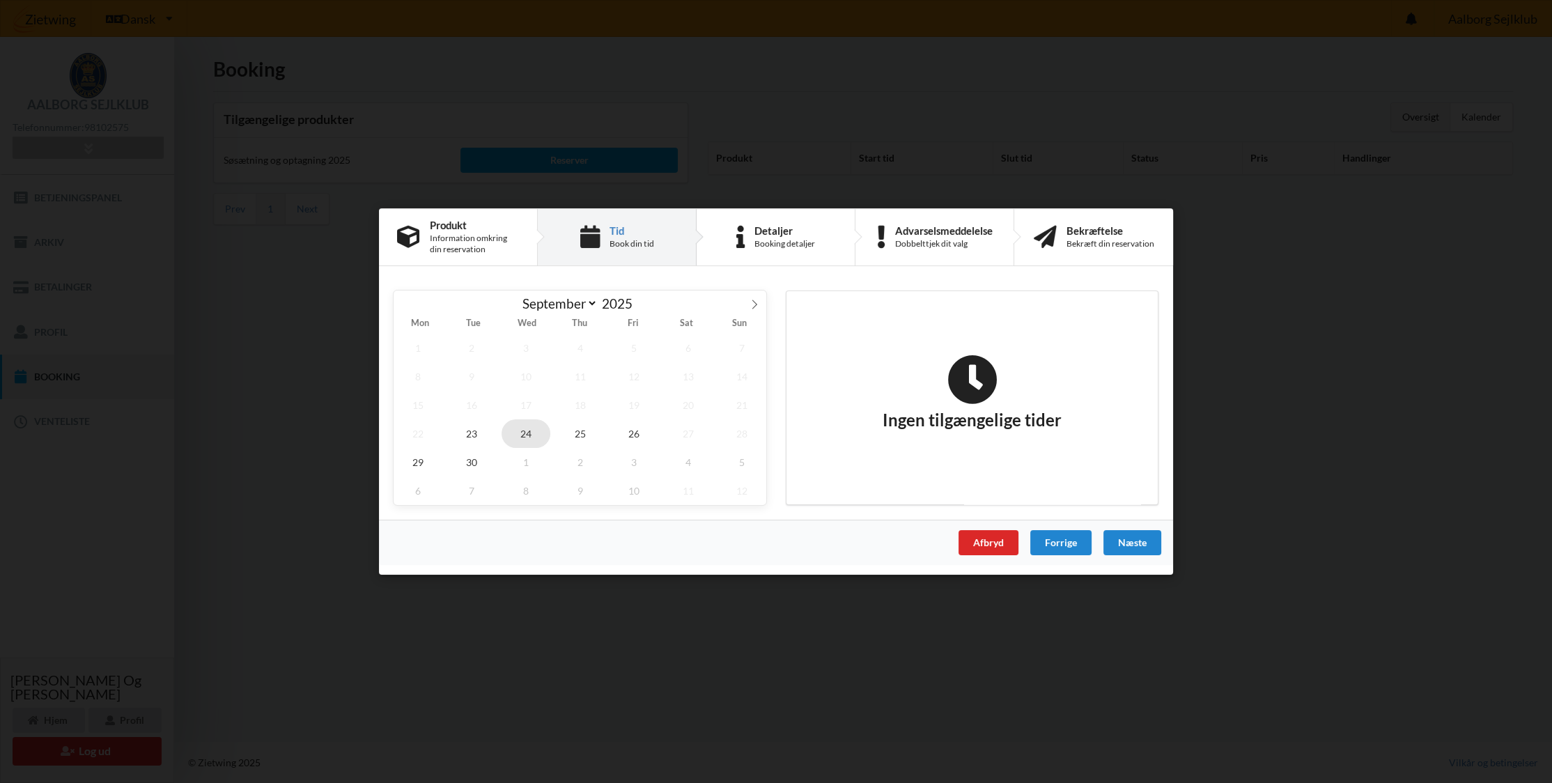
click at [524, 434] on span "24" at bounding box center [525, 433] width 49 height 29
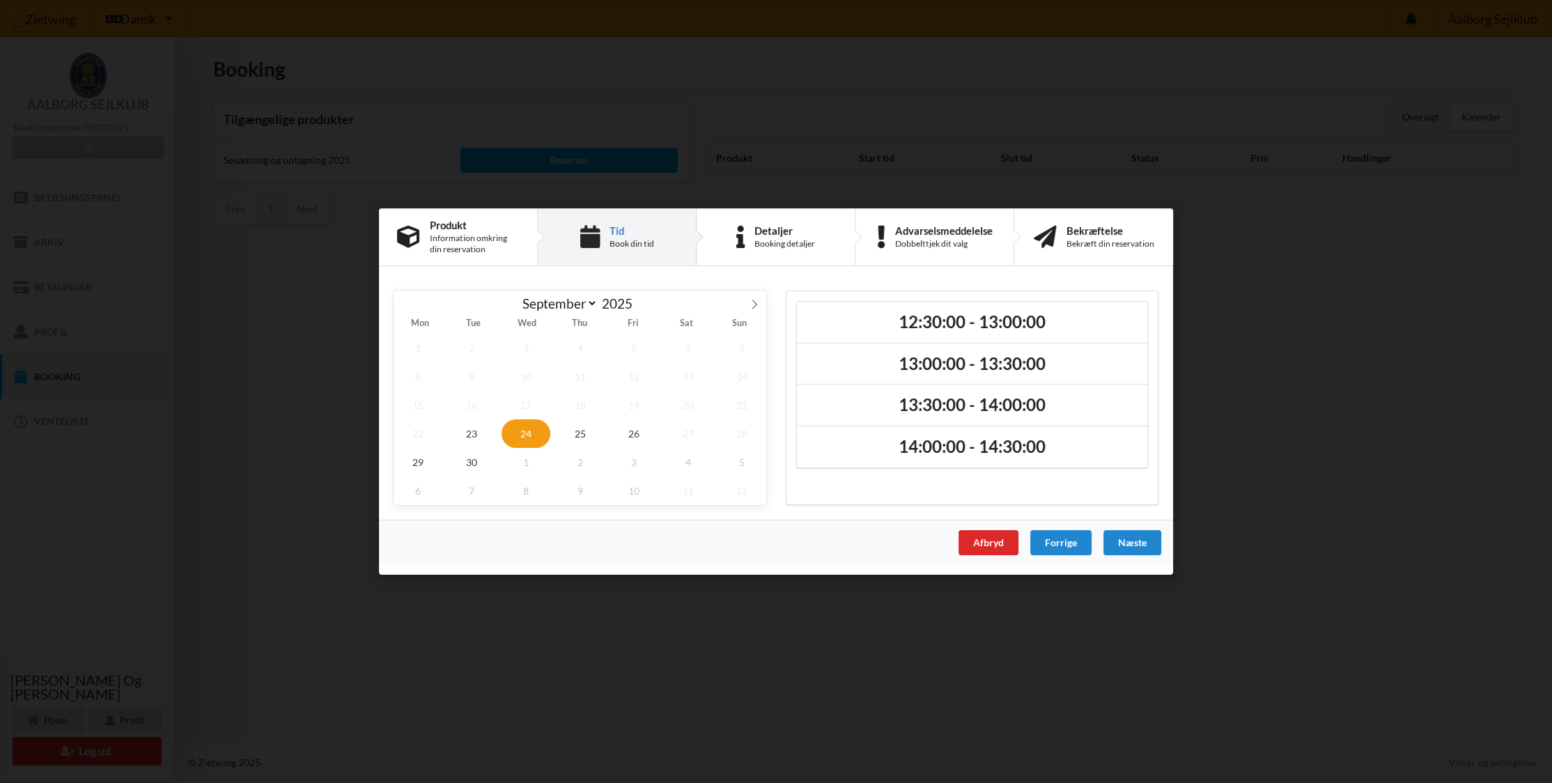
click at [1248, 419] on div "Handelsbetingelser Ved at benytte dig af Virksomhedens juridiske navn services …" at bounding box center [776, 391] width 1552 height 783
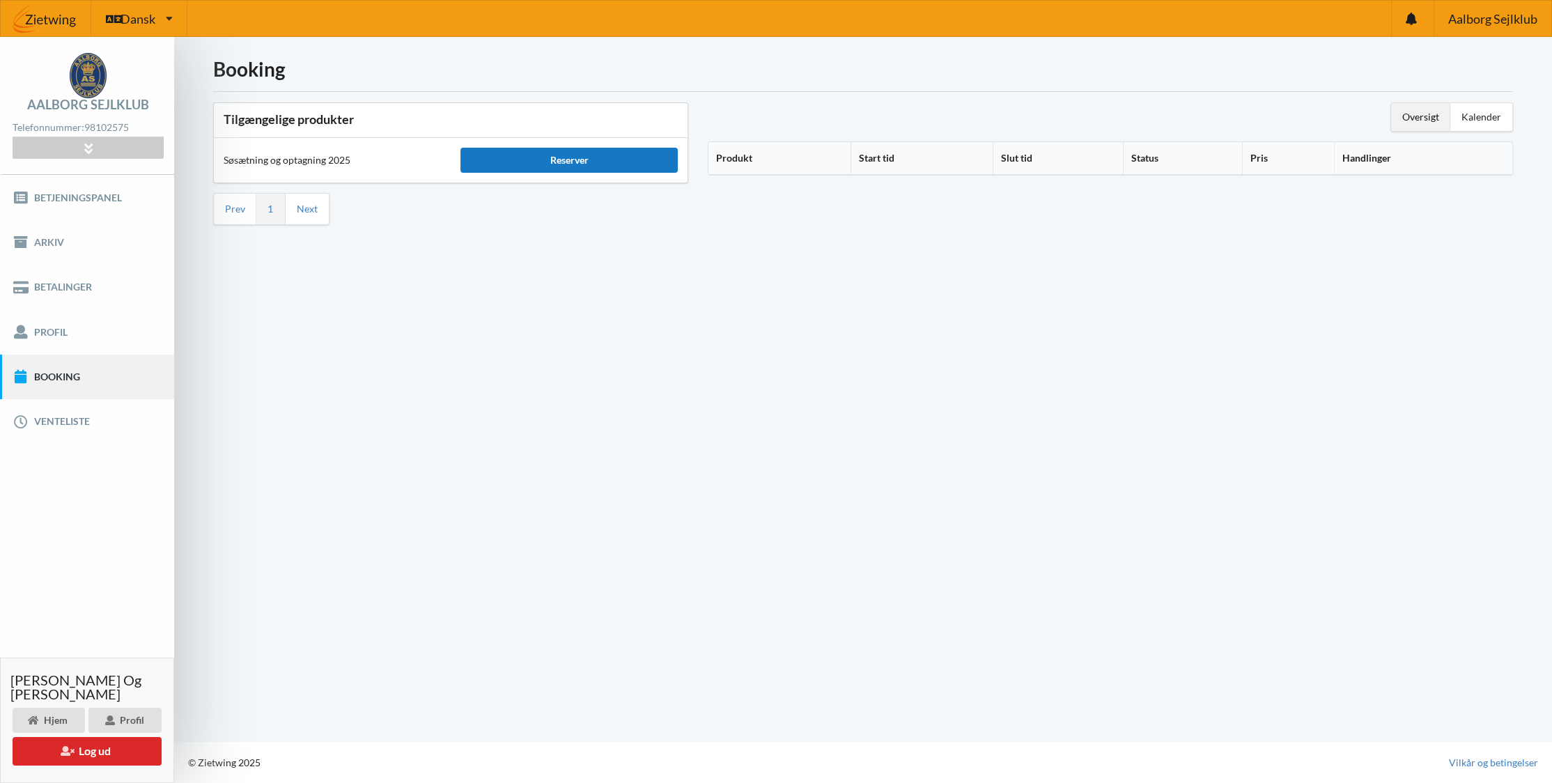
click at [572, 159] on div "Reserver" at bounding box center [568, 160] width 217 height 25
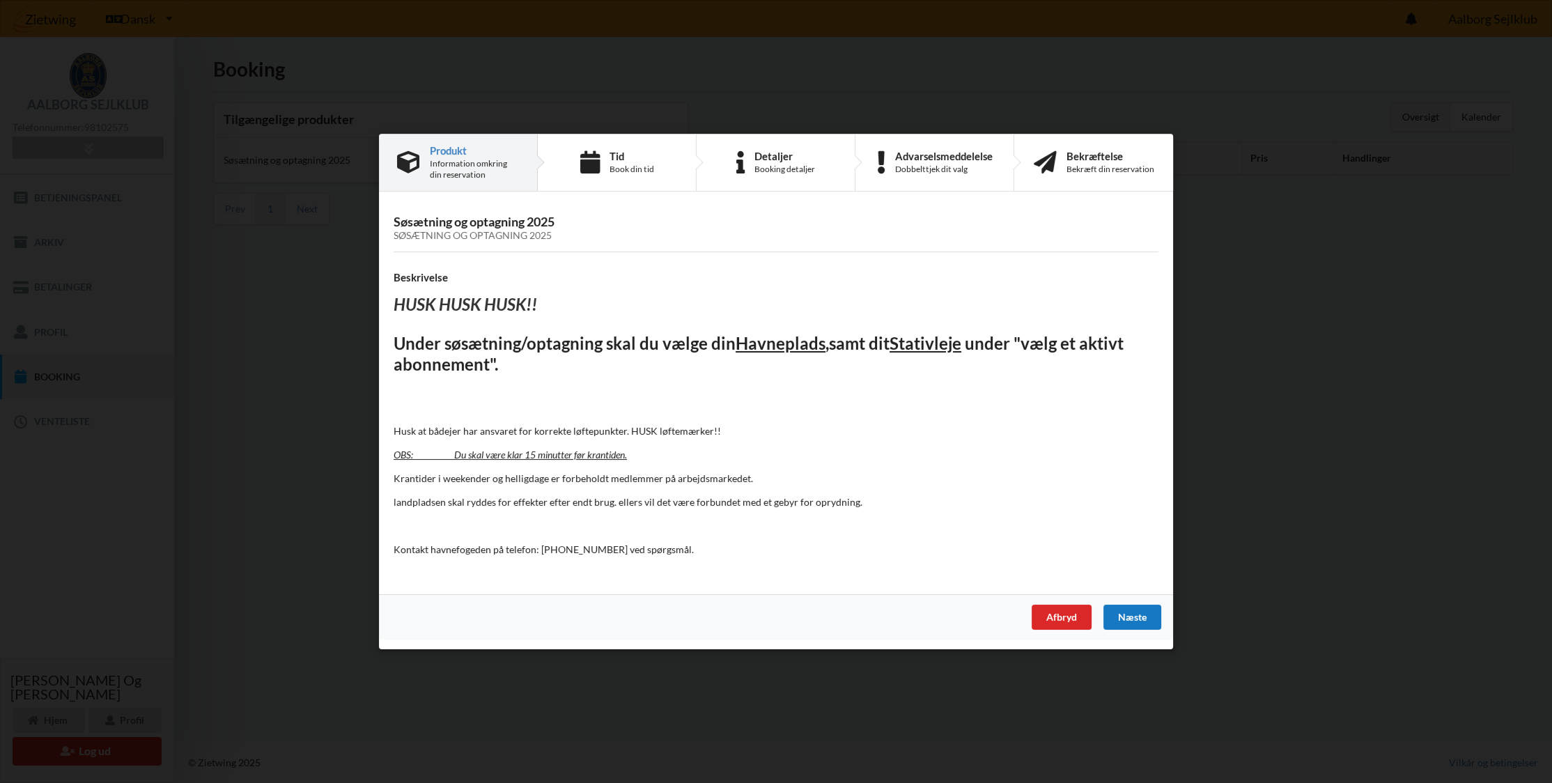
click at [1140, 617] on div "Næste" at bounding box center [1132, 617] width 58 height 25
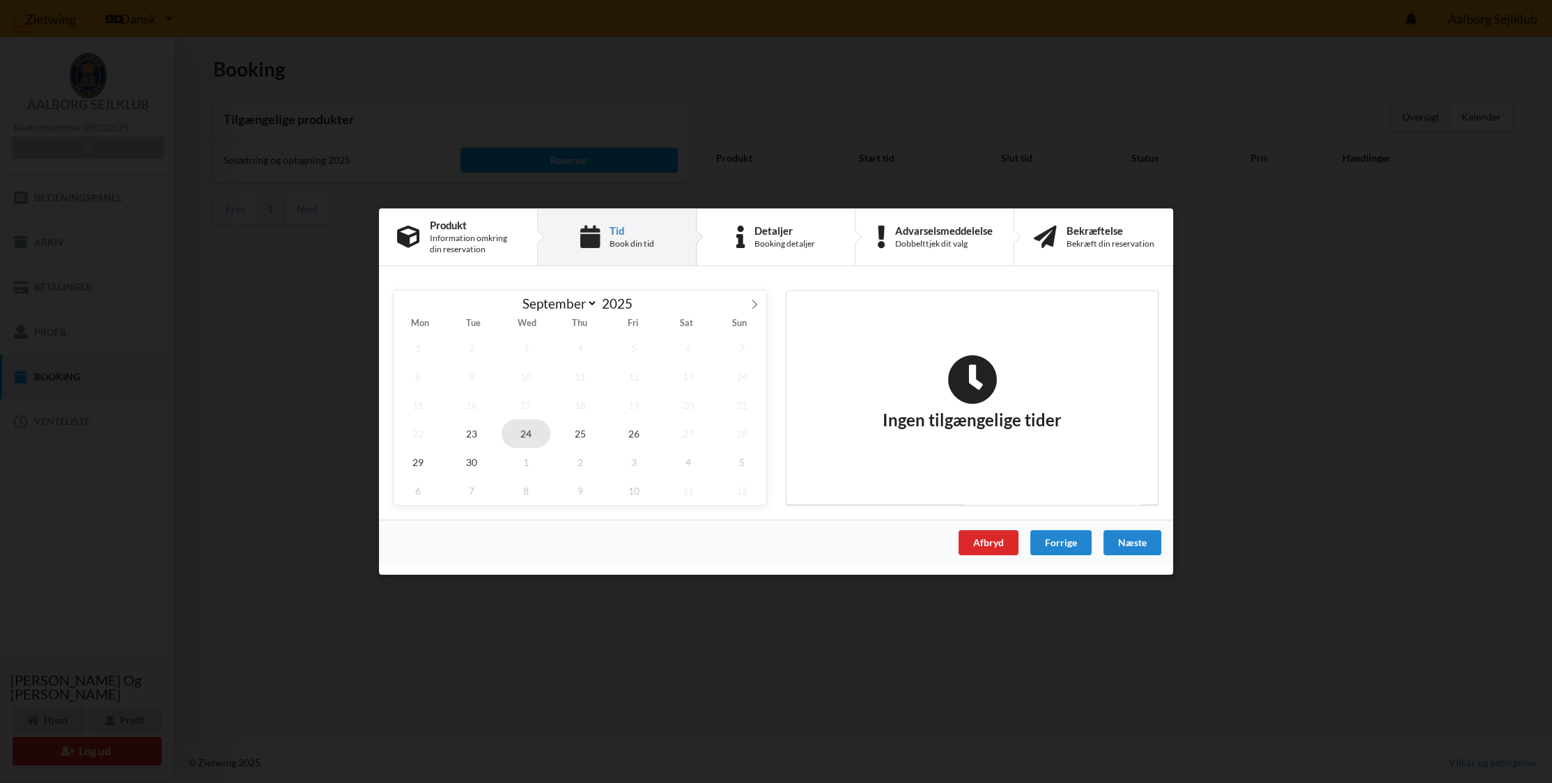
click at [527, 438] on span "24" at bounding box center [525, 433] width 49 height 29
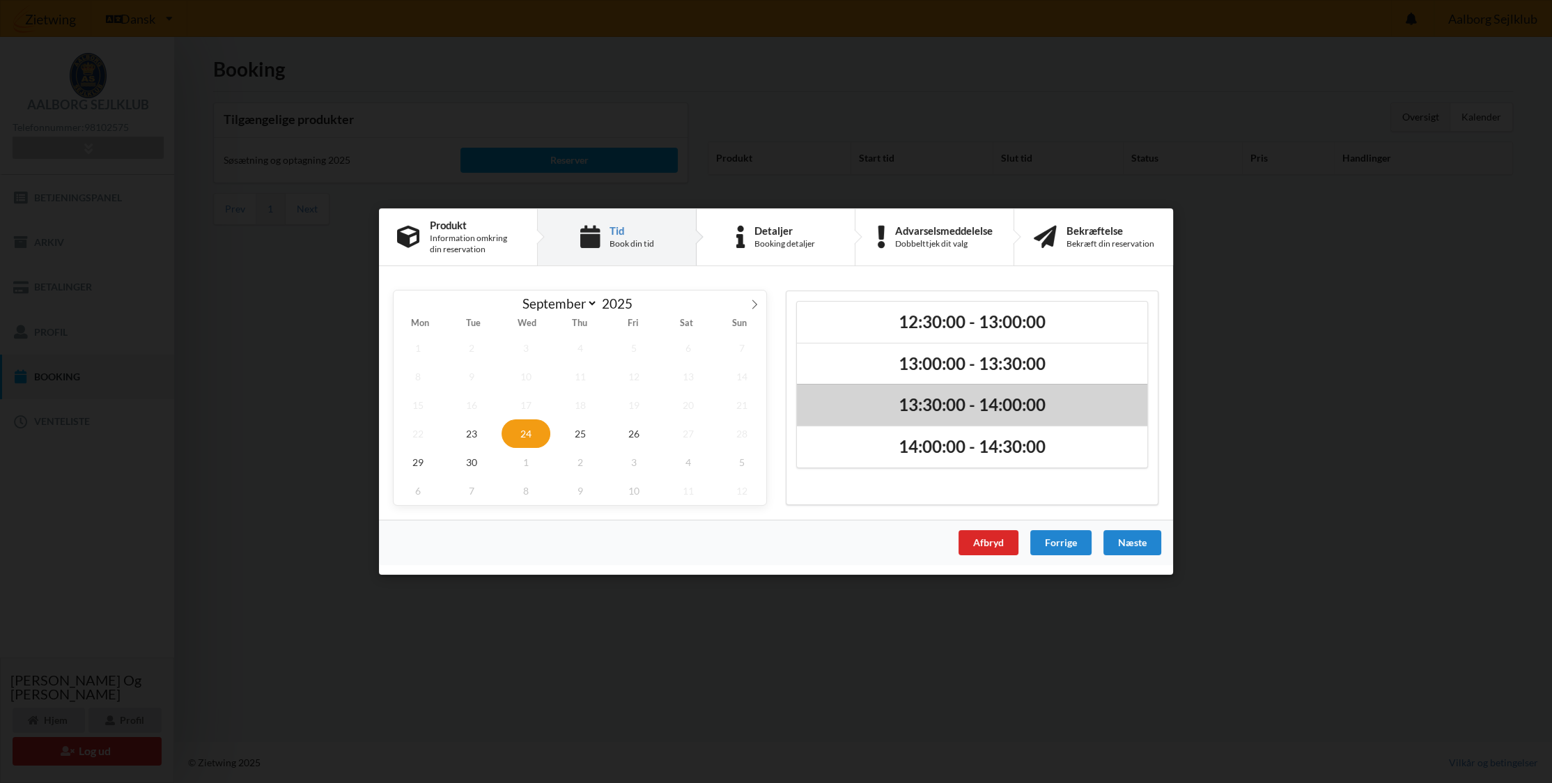
click at [928, 414] on h2 "13:30:00 - 14:00:00" at bounding box center [972, 406] width 331 height 22
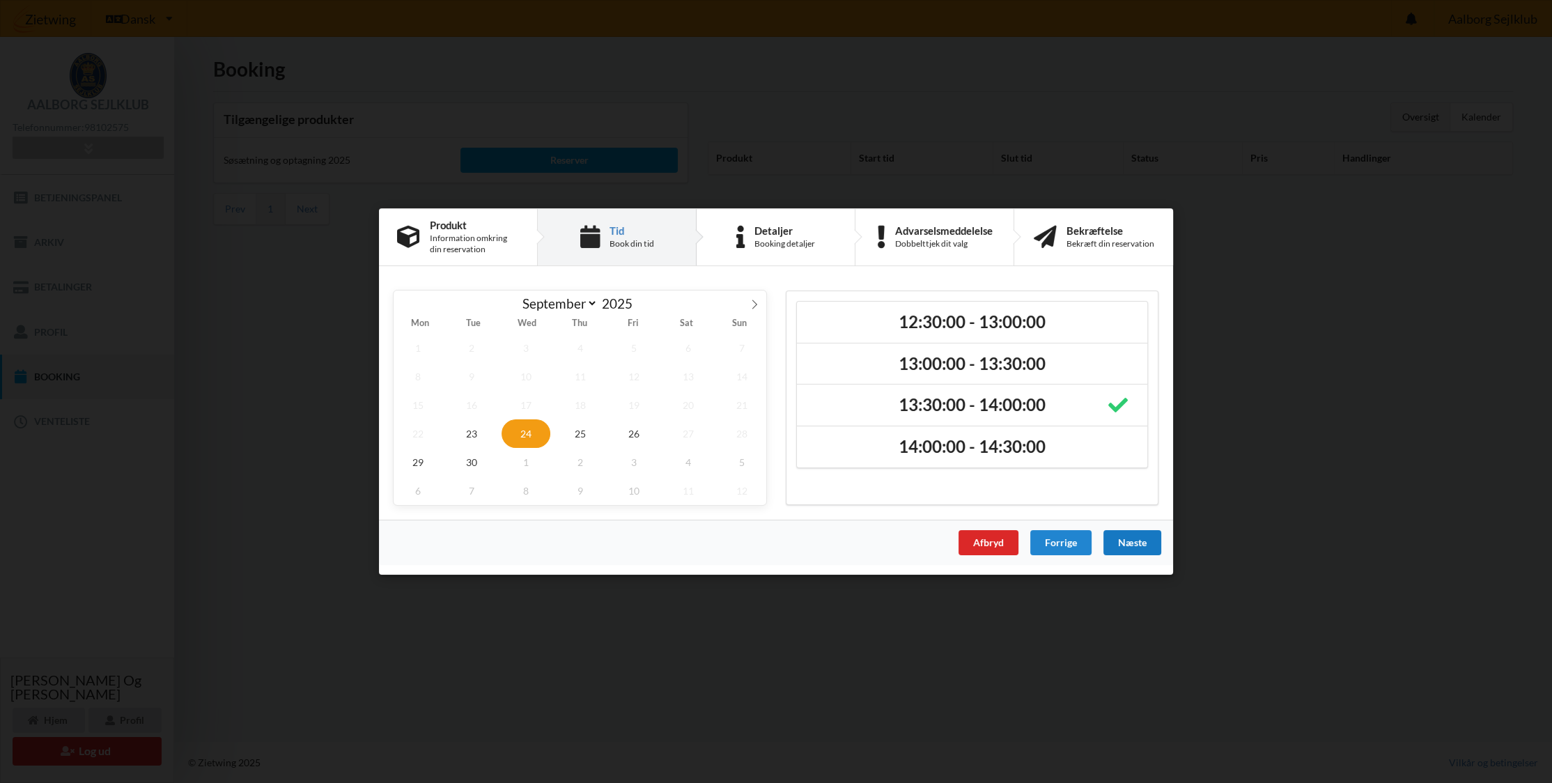
click at [1128, 545] on div "Næste" at bounding box center [1132, 542] width 58 height 25
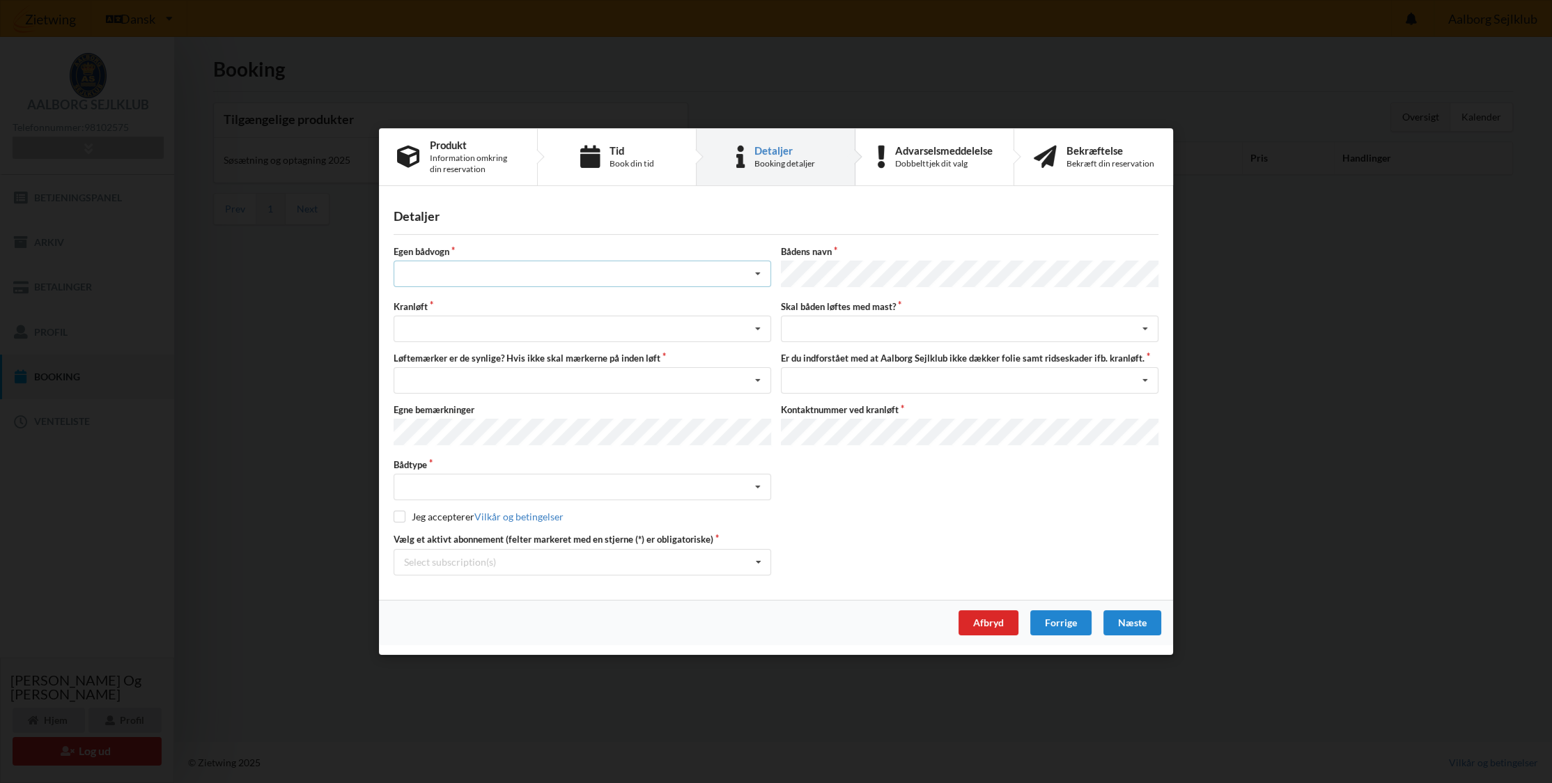
click at [524, 274] on div "Intet valg ja nej" at bounding box center [583, 274] width 378 height 26
click at [502, 347] on div "nej" at bounding box center [582, 351] width 376 height 26
click at [460, 329] on div "Søsætning Optagning" at bounding box center [583, 329] width 378 height 26
click at [451, 377] on div "Optagning" at bounding box center [582, 380] width 376 height 26
click at [450, 381] on div "Nej, jeg kontakter havnekontoret inden løft og får dem sat på Ja, mine mærker e…" at bounding box center [583, 380] width 378 height 26
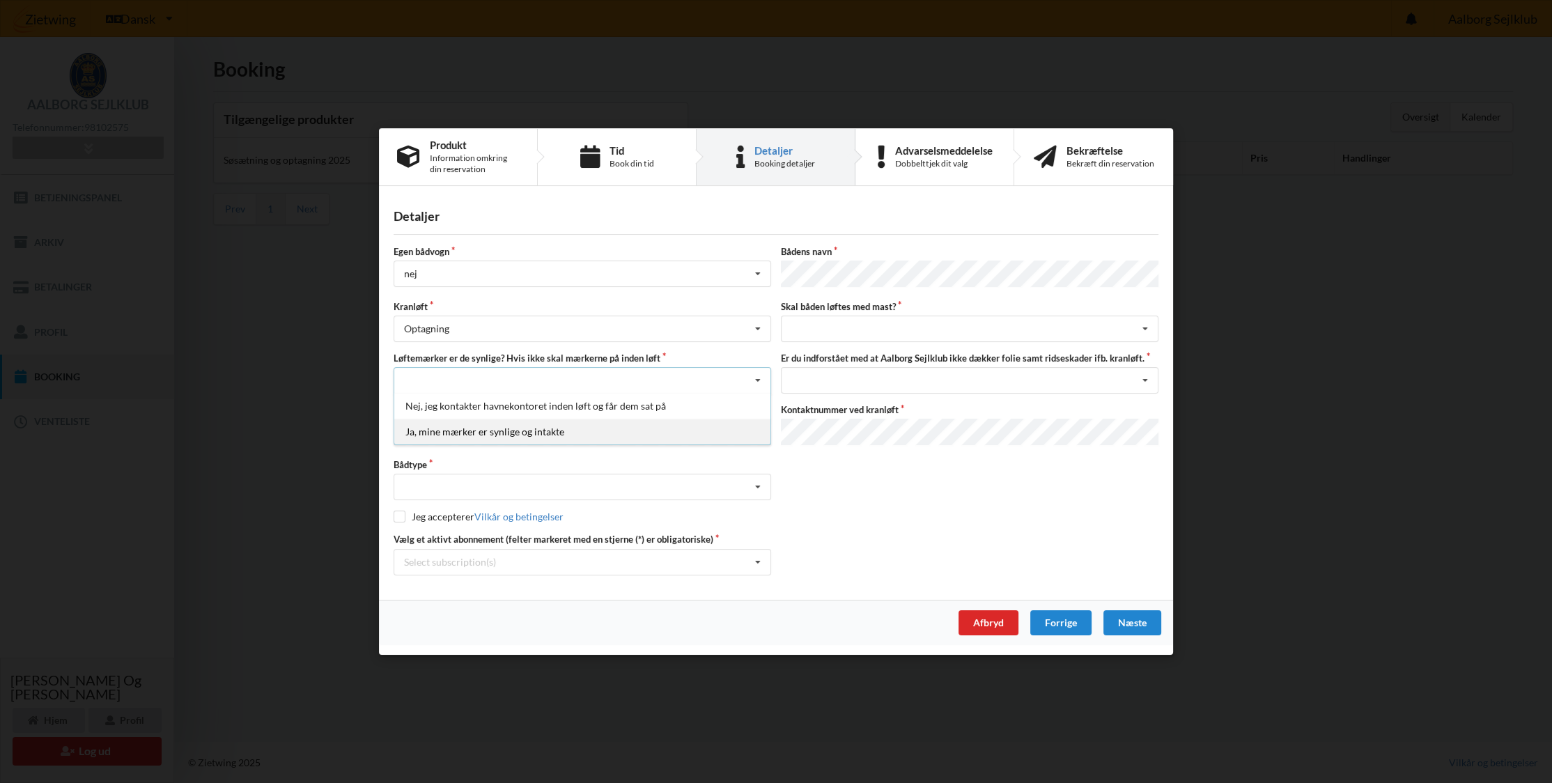
click at [455, 438] on div "Ja, mine mærker er synlige og intakte" at bounding box center [582, 432] width 376 height 26
click at [802, 437] on div "Egne bemærkninger Kontaktnummer ved kranløft" at bounding box center [776, 425] width 775 height 45
click at [521, 477] on div "Intet valgt Sejlbåd Motorbåd Motorsejler [PERSON_NAME]" at bounding box center [583, 487] width 378 height 26
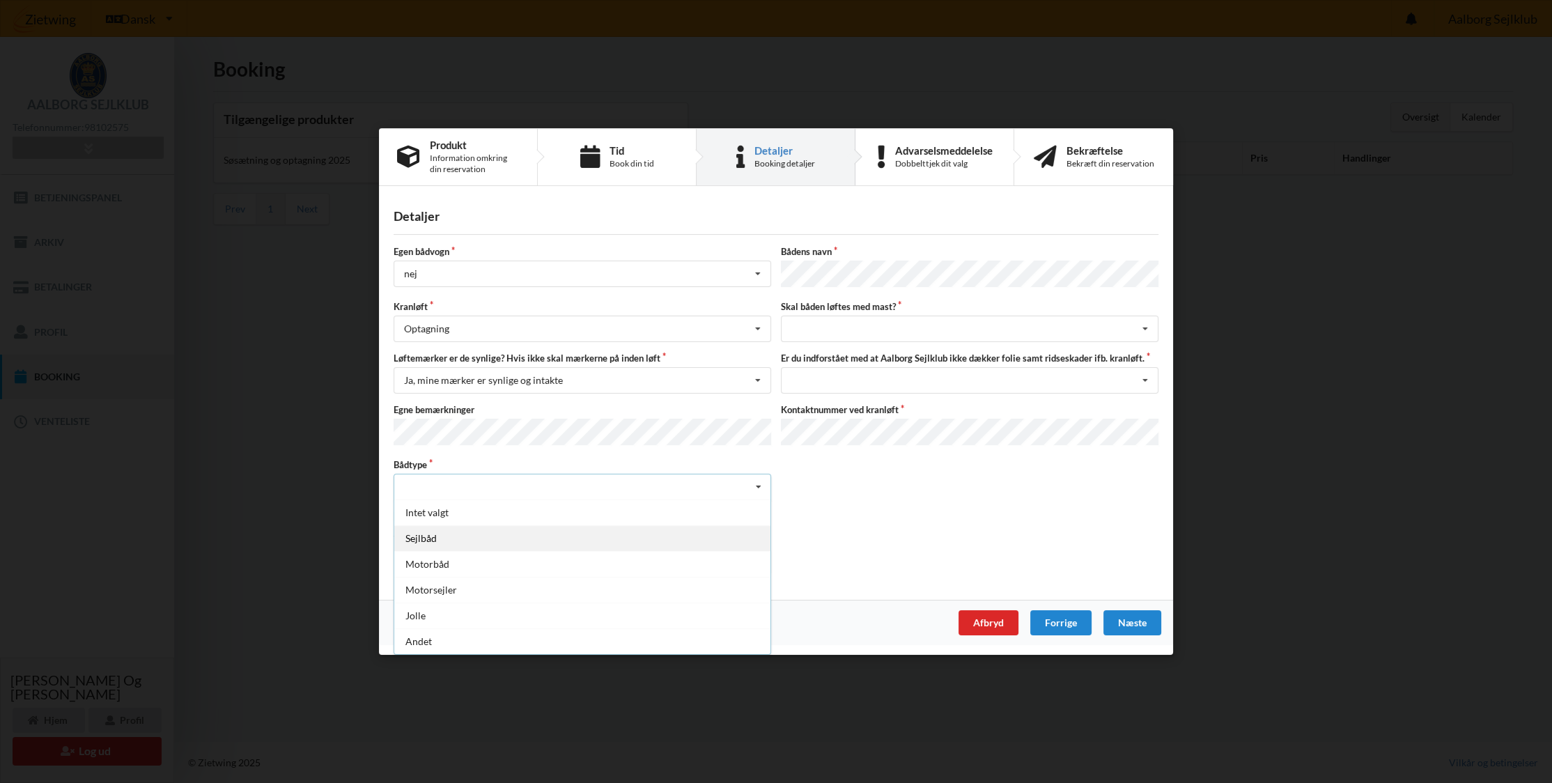
click at [462, 541] on div "Sejlbåd" at bounding box center [582, 538] width 376 height 26
click at [398, 511] on input "checkbox" at bounding box center [400, 517] width 12 height 12
click at [756, 559] on icon at bounding box center [757, 563] width 21 height 26
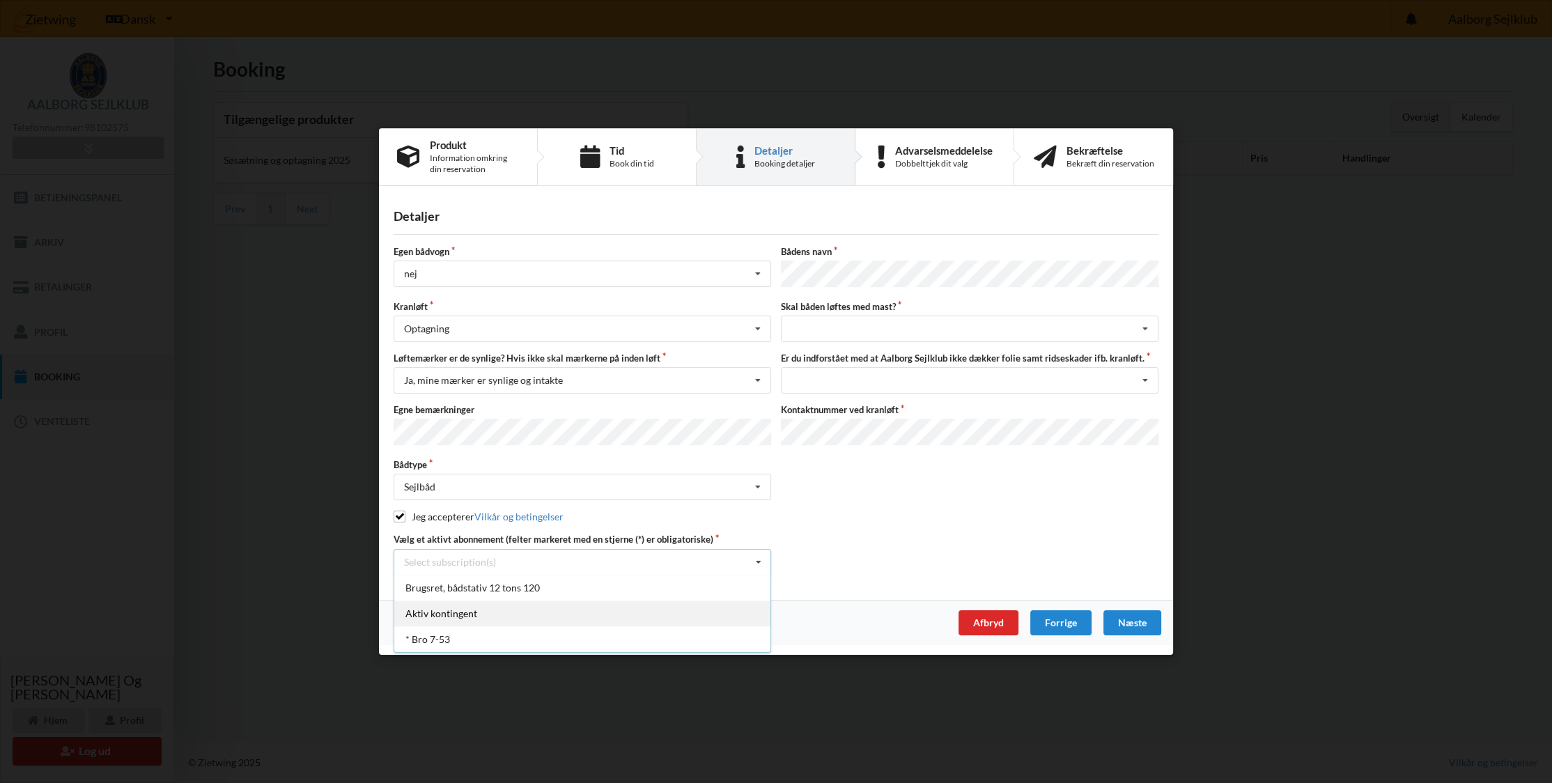
click at [483, 615] on div "Aktiv kontingent" at bounding box center [582, 613] width 376 height 26
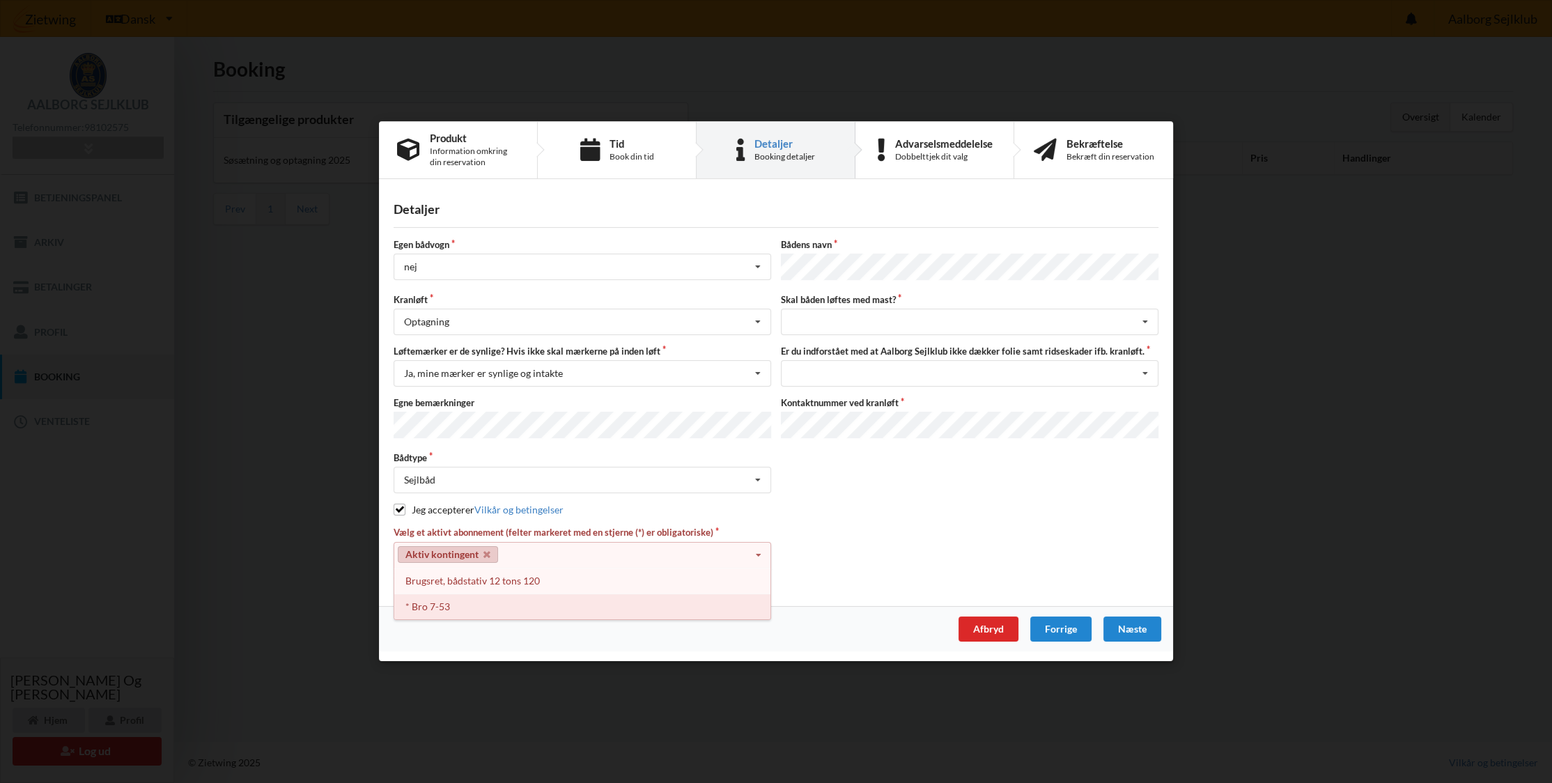
click at [430, 603] on div "* Bro 7-53" at bounding box center [582, 606] width 376 height 26
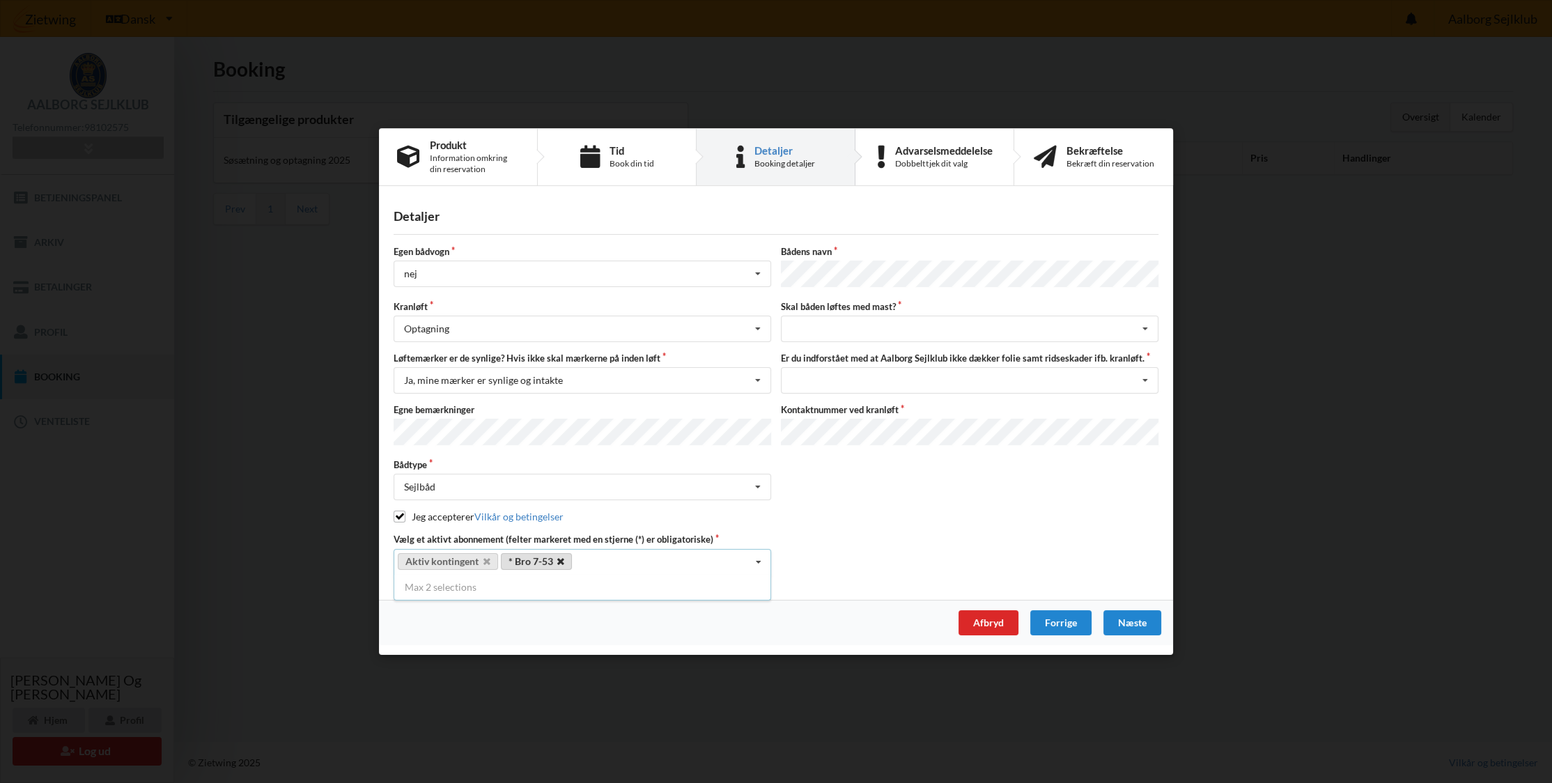
click at [561, 560] on icon at bounding box center [560, 561] width 7 height 9
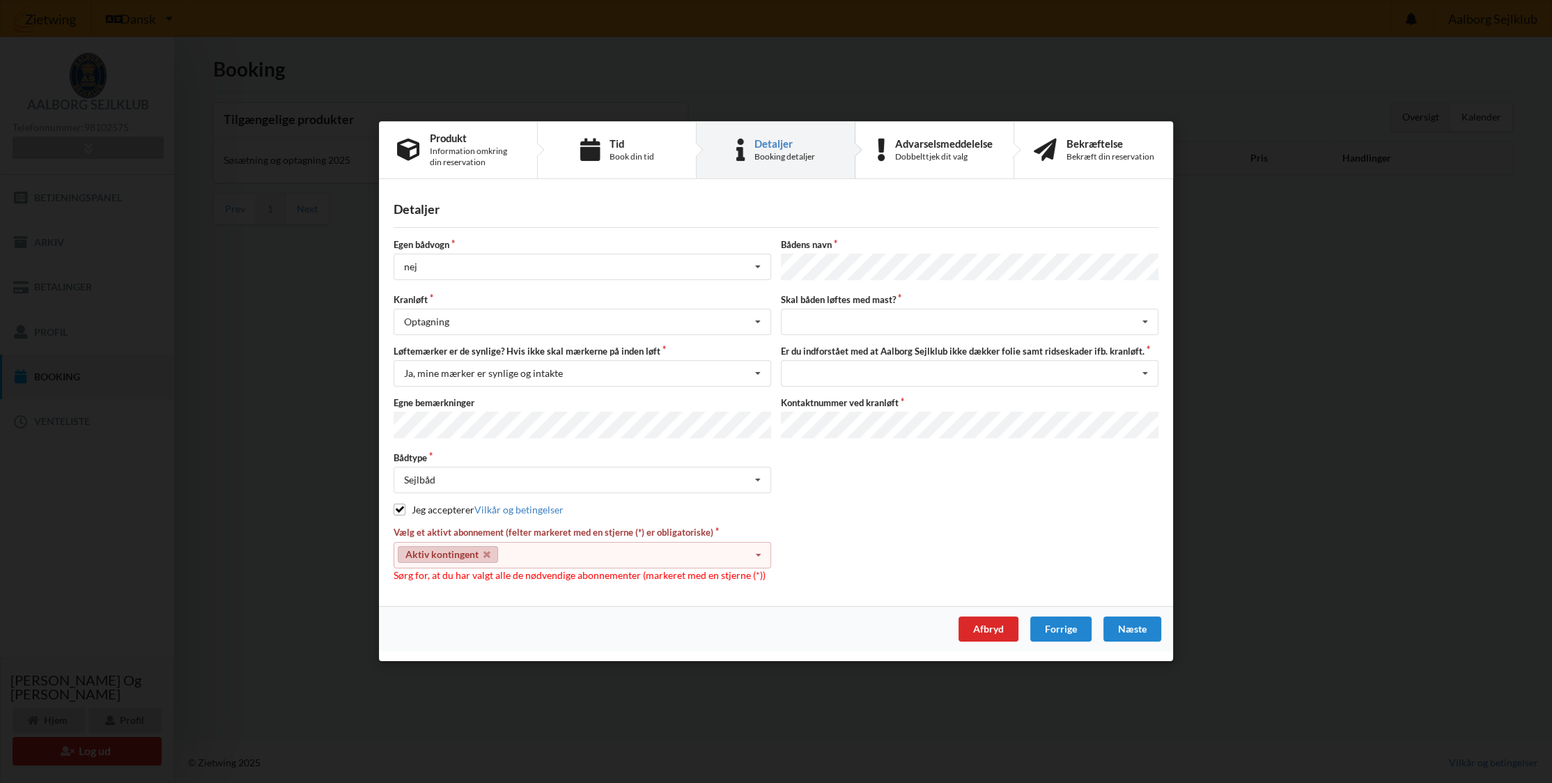
click at [571, 553] on div "Aktiv kontingent Select subscription(s) Brugsret, bådstativ 12 tons 120 Aktiv k…" at bounding box center [583, 555] width 378 height 26
click at [545, 579] on div "Brugsret, bådstativ 12 tons 120" at bounding box center [582, 581] width 376 height 26
click at [929, 561] on div "Vælg et aktivt abonnement (felter markeret med en stjerne (*) er obligatoriske)…" at bounding box center [776, 555] width 775 height 56
click at [848, 582] on div "Detaljer Egen bådvogn nej Intet valg ja nej Bådens navn Kranløft Optagning Søsæ…" at bounding box center [776, 397] width 794 height 417
drag, startPoint x: 848, startPoint y: 582, endPoint x: 841, endPoint y: 582, distance: 7.7
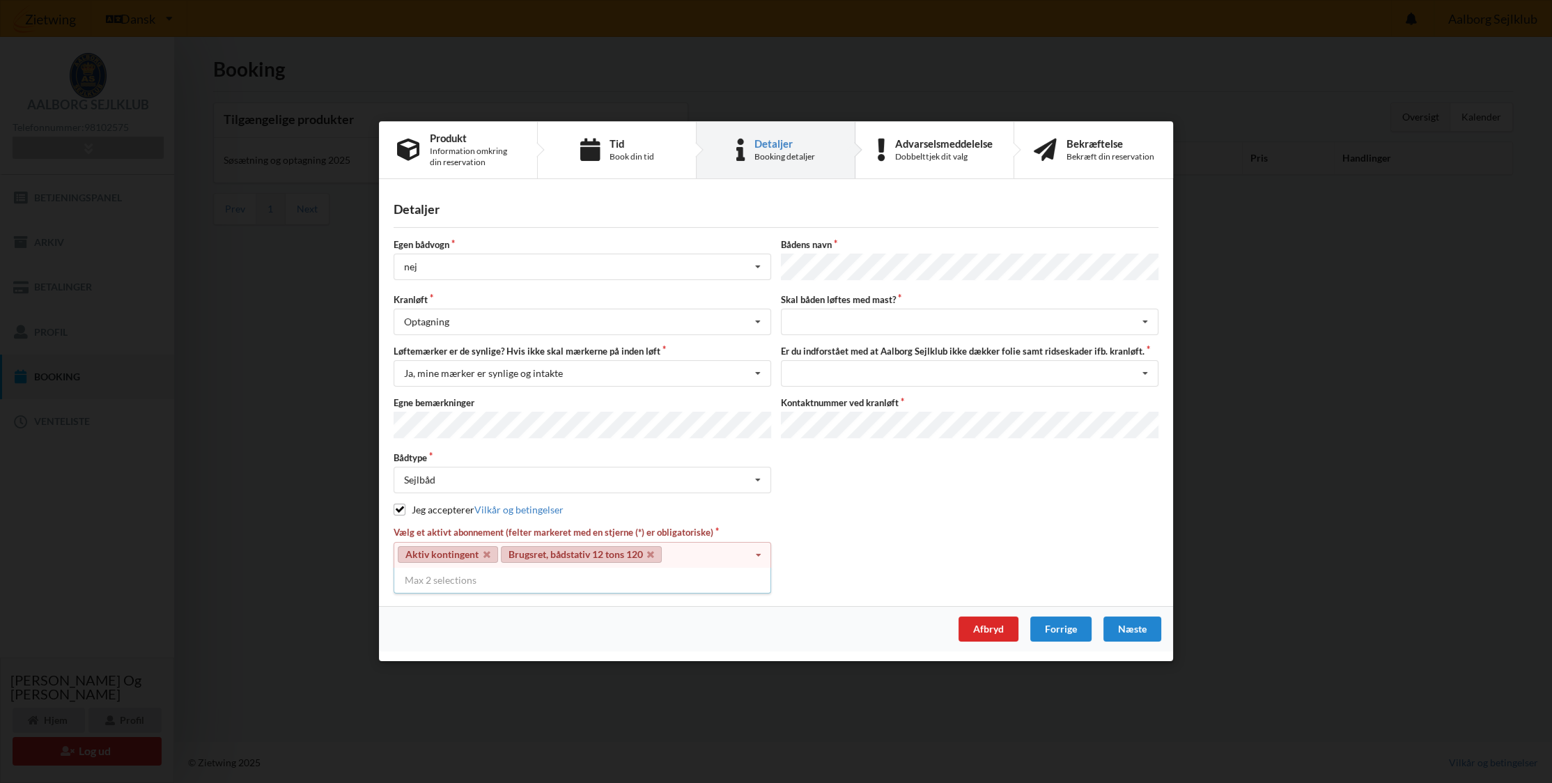
click at [848, 582] on div "Detaljer Egen bådvogn nej Intet valg ja nej Bådens navn Kranløft Optagning Søsæ…" at bounding box center [776, 397] width 794 height 417
click at [716, 579] on div "Max 2 selections" at bounding box center [583, 580] width 378 height 25
drag, startPoint x: 716, startPoint y: 579, endPoint x: 822, endPoint y: 559, distance: 107.8
click at [729, 575] on div "Max 2 selections" at bounding box center [583, 580] width 378 height 25
click at [846, 552] on div "Vælg et aktivt abonnement (felter markeret med en stjerne (*) er obligatoriske)…" at bounding box center [776, 555] width 775 height 56
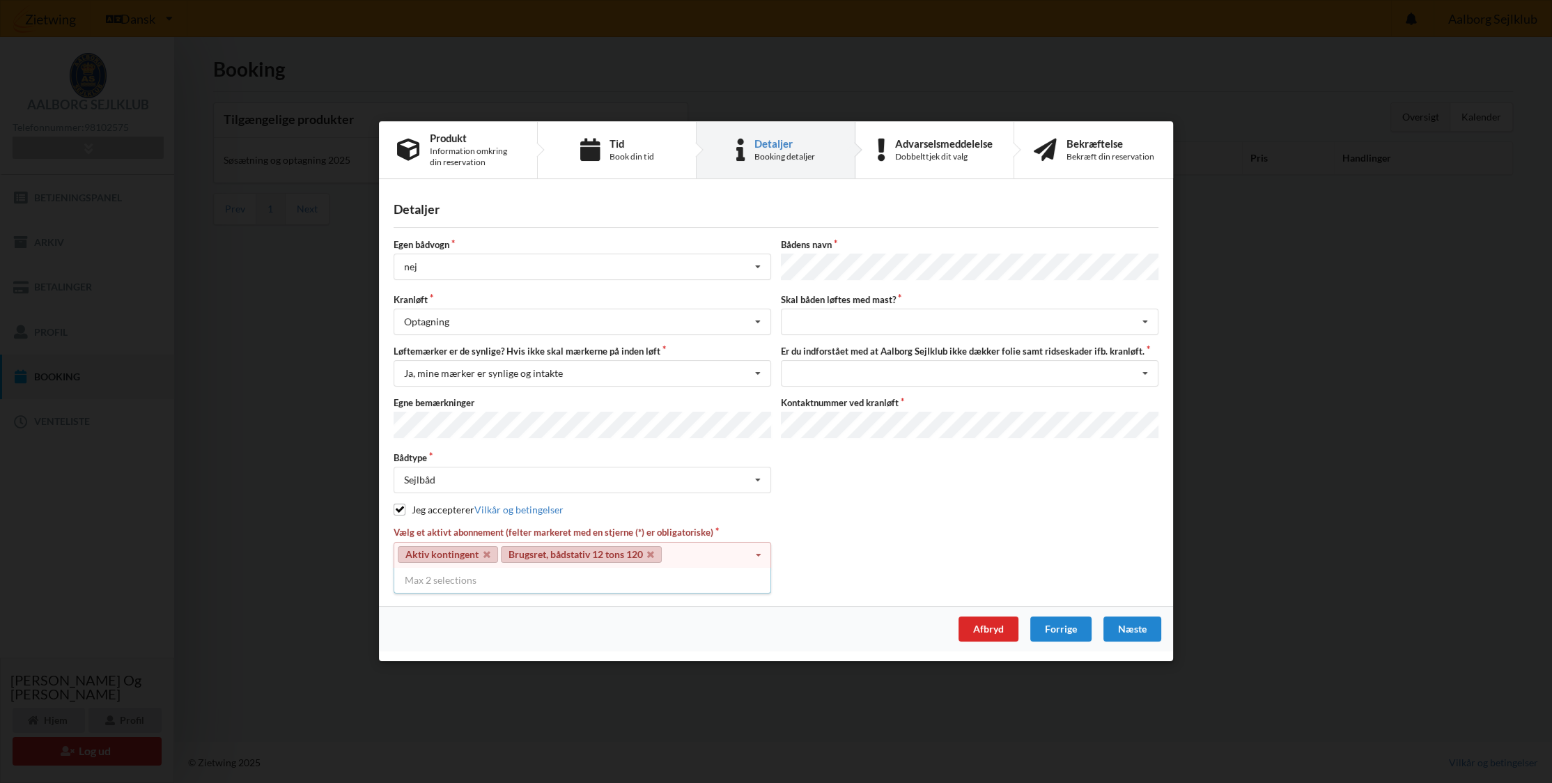
click at [846, 552] on div "Vælg et aktivt abonnement (felter markeret med en stjerne (*) er obligatoriske)…" at bounding box center [776, 555] width 775 height 56
drag, startPoint x: 840, startPoint y: 552, endPoint x: 768, endPoint y: 558, distance: 72.6
click at [831, 554] on div "Vælg et aktivt abonnement (felter markeret med en stjerne (*) er obligatoriske)…" at bounding box center [776, 555] width 775 height 56
click at [839, 559] on div "Vælg et aktivt abonnement (felter markeret med en stjerne (*) er obligatoriske)…" at bounding box center [776, 555] width 775 height 56
click at [836, 559] on div "Vælg et aktivt abonnement (felter markeret med en stjerne (*) er obligatoriske)…" at bounding box center [776, 555] width 775 height 56
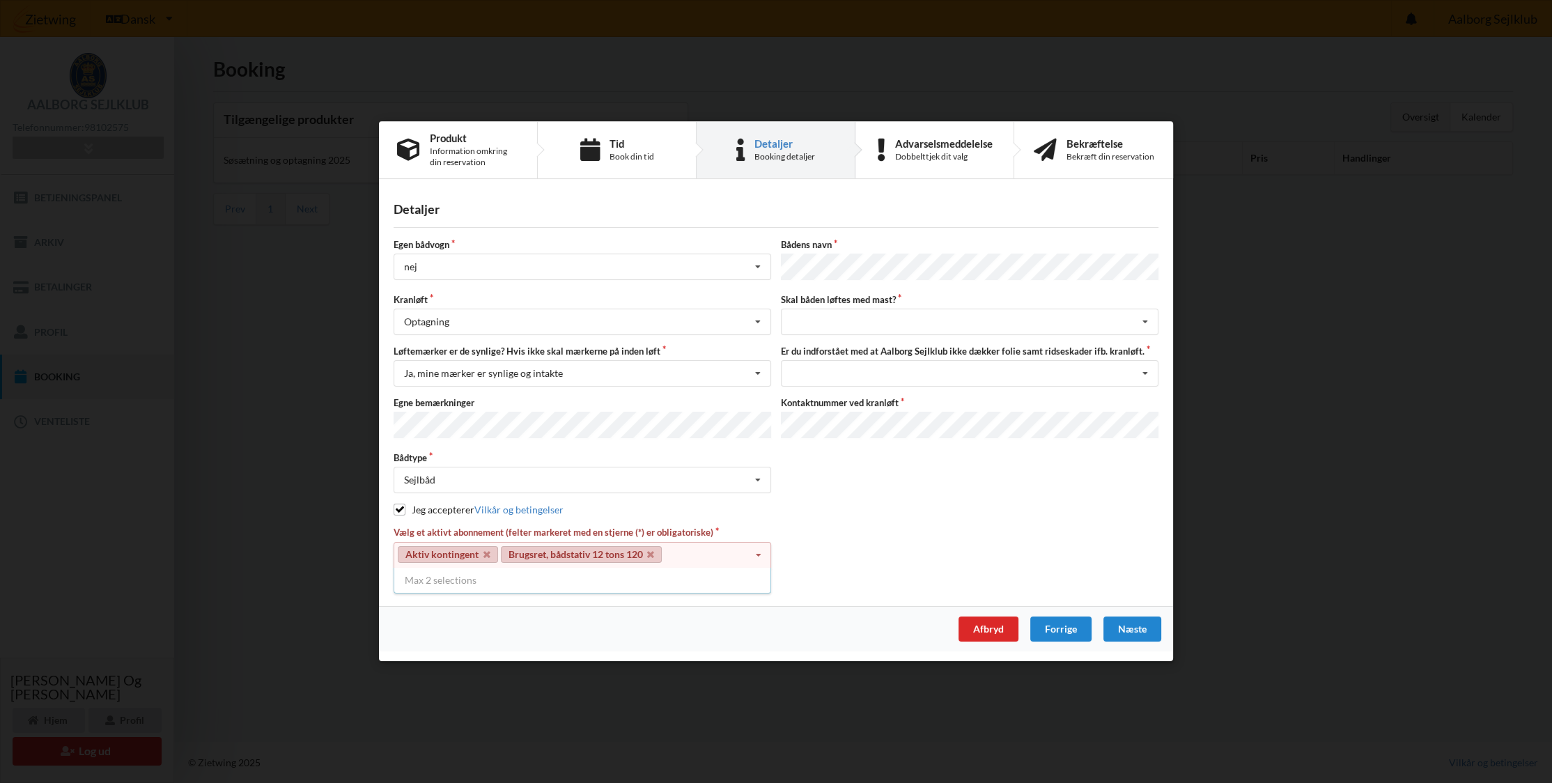
click at [833, 559] on div "Vælg et aktivt abonnement (felter markeret med en stjerne (*) er obligatoriske)…" at bounding box center [776, 555] width 775 height 56
click at [649, 550] on icon at bounding box center [650, 554] width 7 height 9
click at [845, 559] on div "Vælg et aktivt abonnement (felter markeret med en stjerne (*) er obligatoriske)…" at bounding box center [776, 555] width 775 height 56
click at [761, 589] on div "Detaljer Egen bådvogn nej Intet valg ja nej Bådens navn Kranløft Optagning Søsæ…" at bounding box center [776, 397] width 794 height 417
click at [892, 511] on div "Jeg accepterer Vilkår og betingelser" at bounding box center [776, 510] width 765 height 14
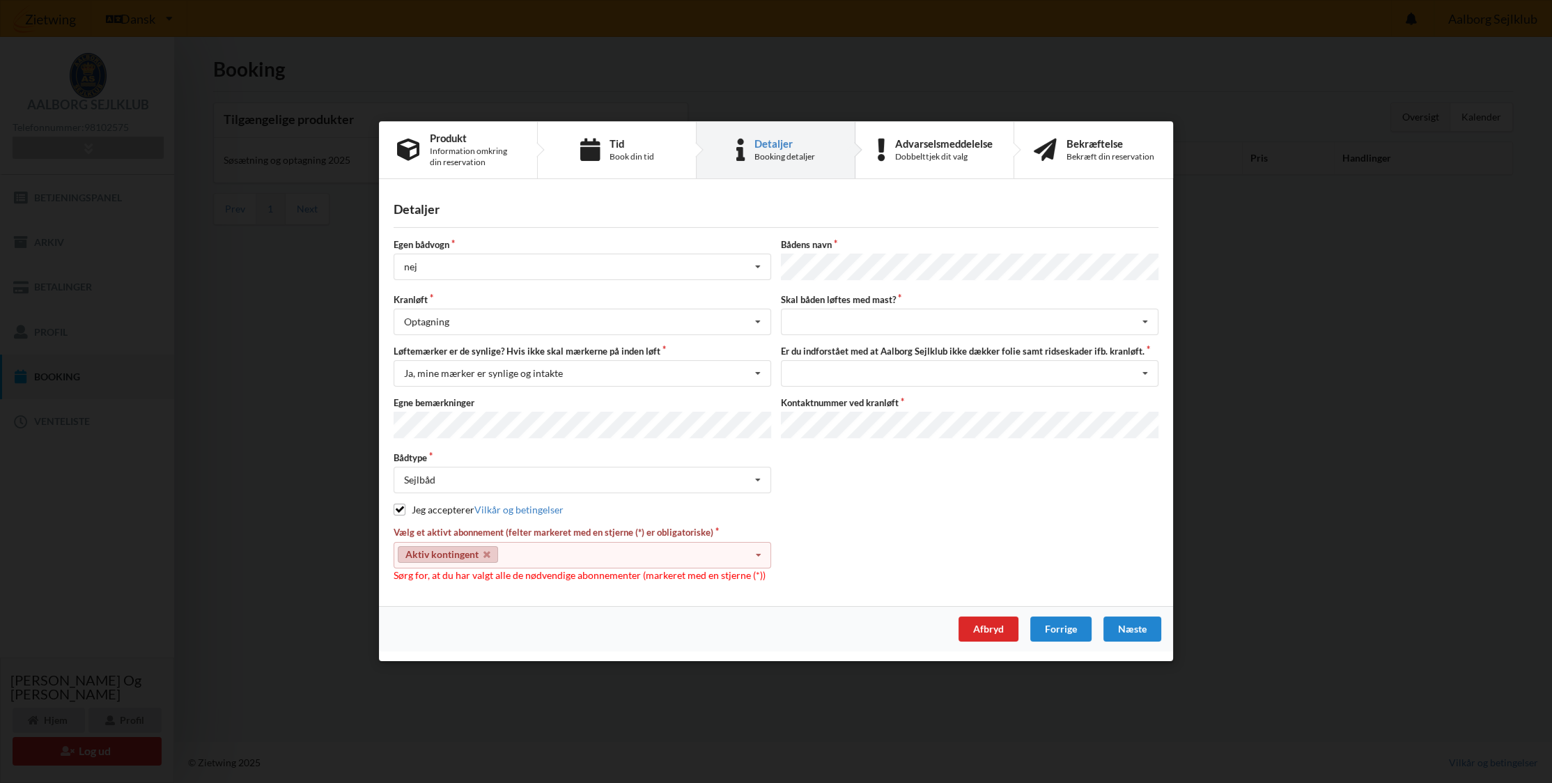
click at [531, 553] on div "Aktiv kontingent Select subscription(s) Brugsret, bådstativ 12 tons 120 Aktiv k…" at bounding box center [583, 555] width 378 height 26
click at [1054, 623] on div "Forrige" at bounding box center [1060, 629] width 61 height 25
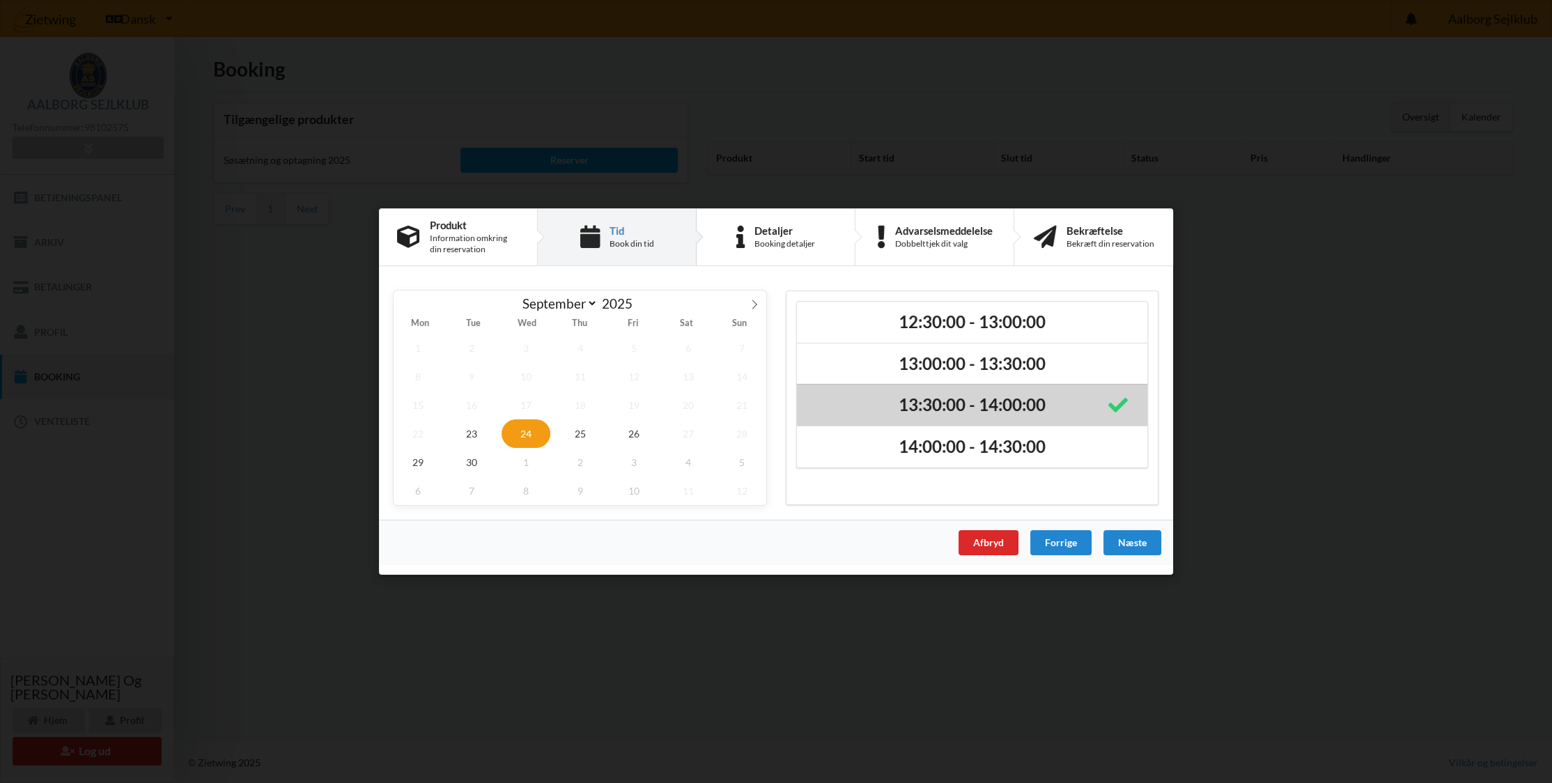
click at [954, 407] on h2 "13:30:00 - 14:00:00" at bounding box center [972, 406] width 331 height 22
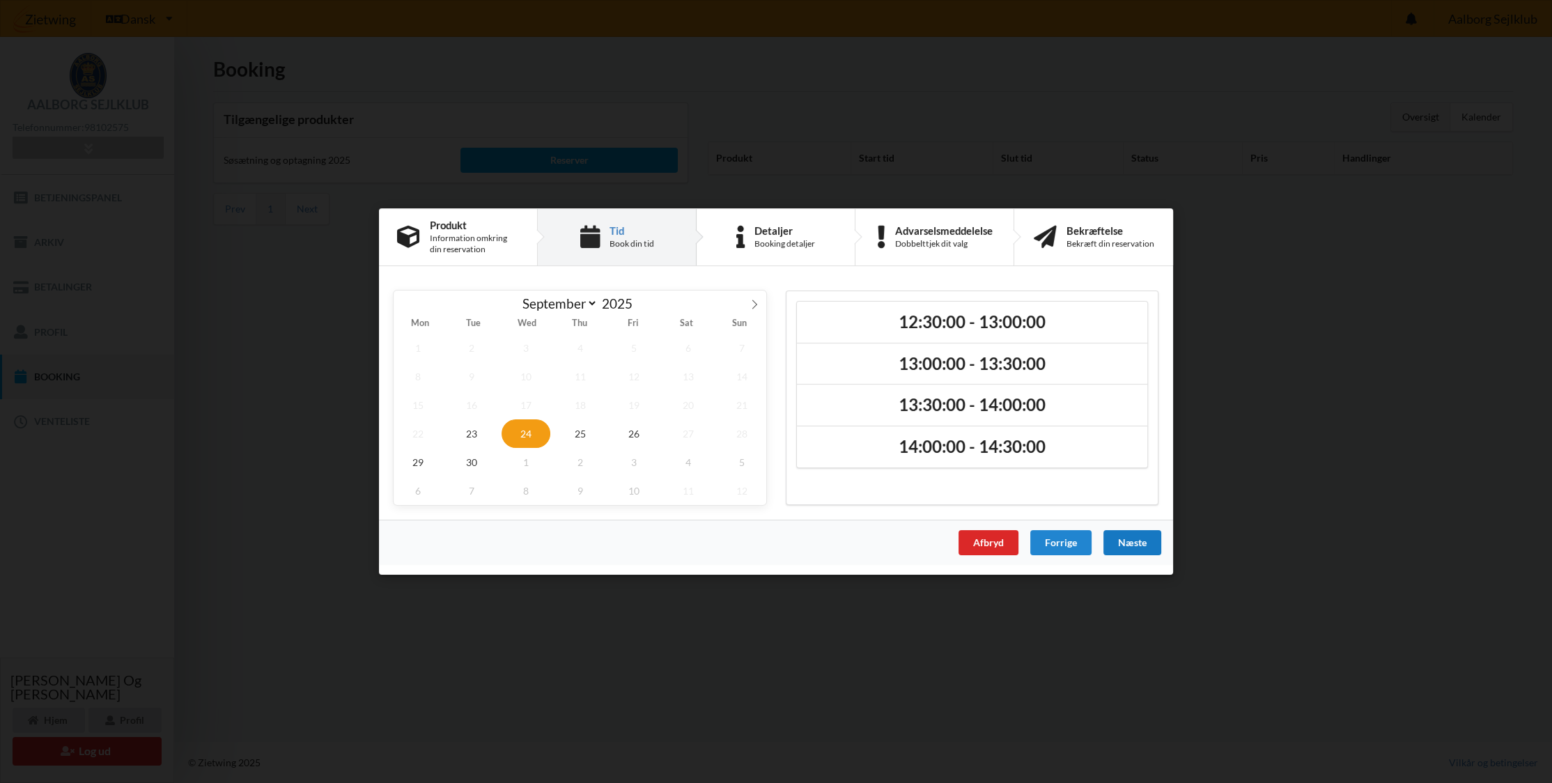
click at [1119, 543] on div "Næste" at bounding box center [1132, 542] width 58 height 25
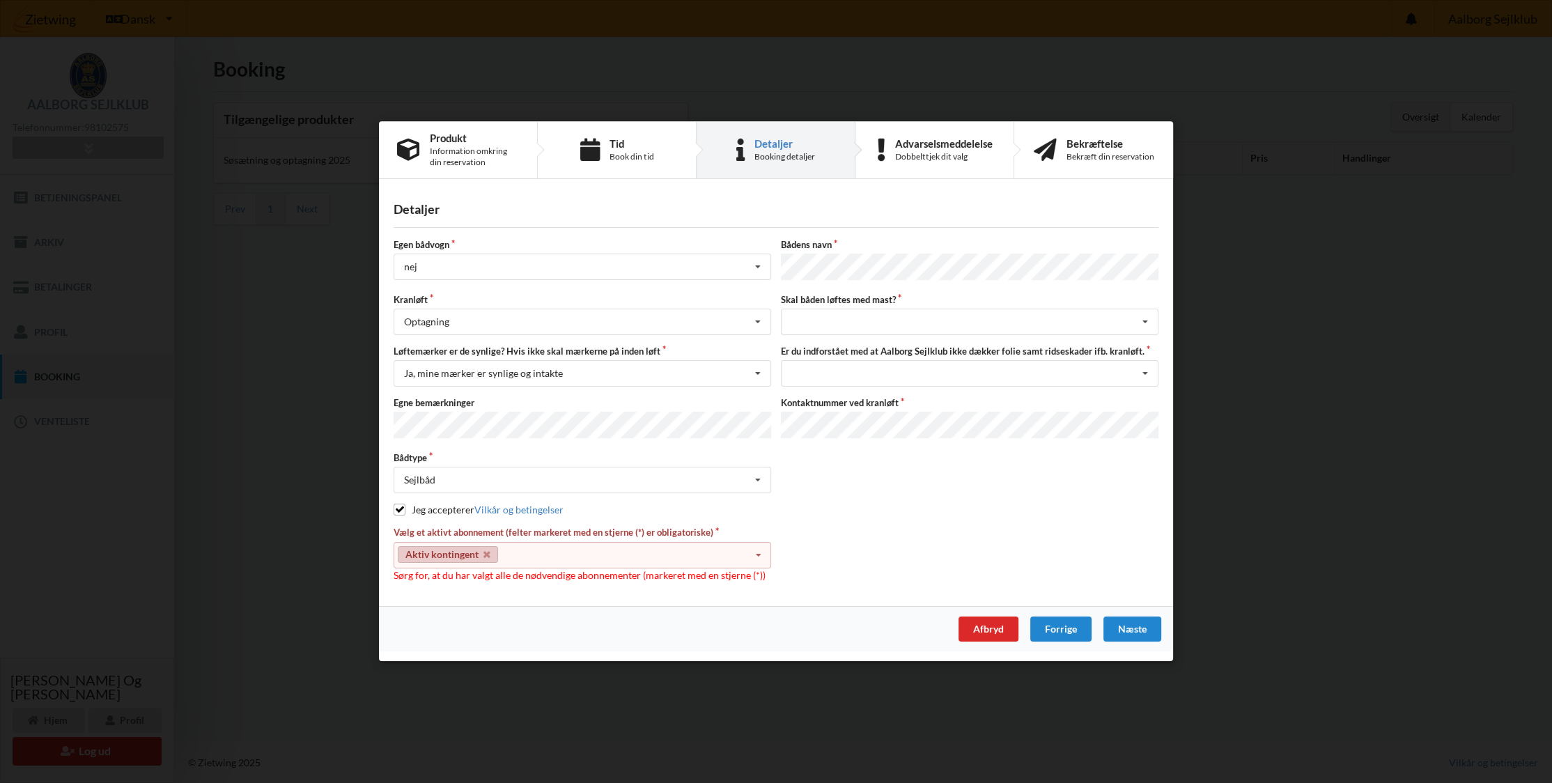
click at [678, 553] on div "Aktiv kontingent Select subscription(s) Brugsret, bådstativ 12 tons 120 Aktiv k…" at bounding box center [583, 555] width 378 height 26
click at [640, 573] on div "Brugsret, bådstativ 12 tons 120" at bounding box center [582, 581] width 376 height 26
click at [967, 555] on div "Vælg et aktivt abonnement (felter markeret med en stjerne (*) er obligatoriske)…" at bounding box center [776, 555] width 775 height 56
click at [967, 554] on div "Vælg et aktivt abonnement (felter markeret med en stjerne (*) er obligatoriske)…" at bounding box center [776, 555] width 775 height 56
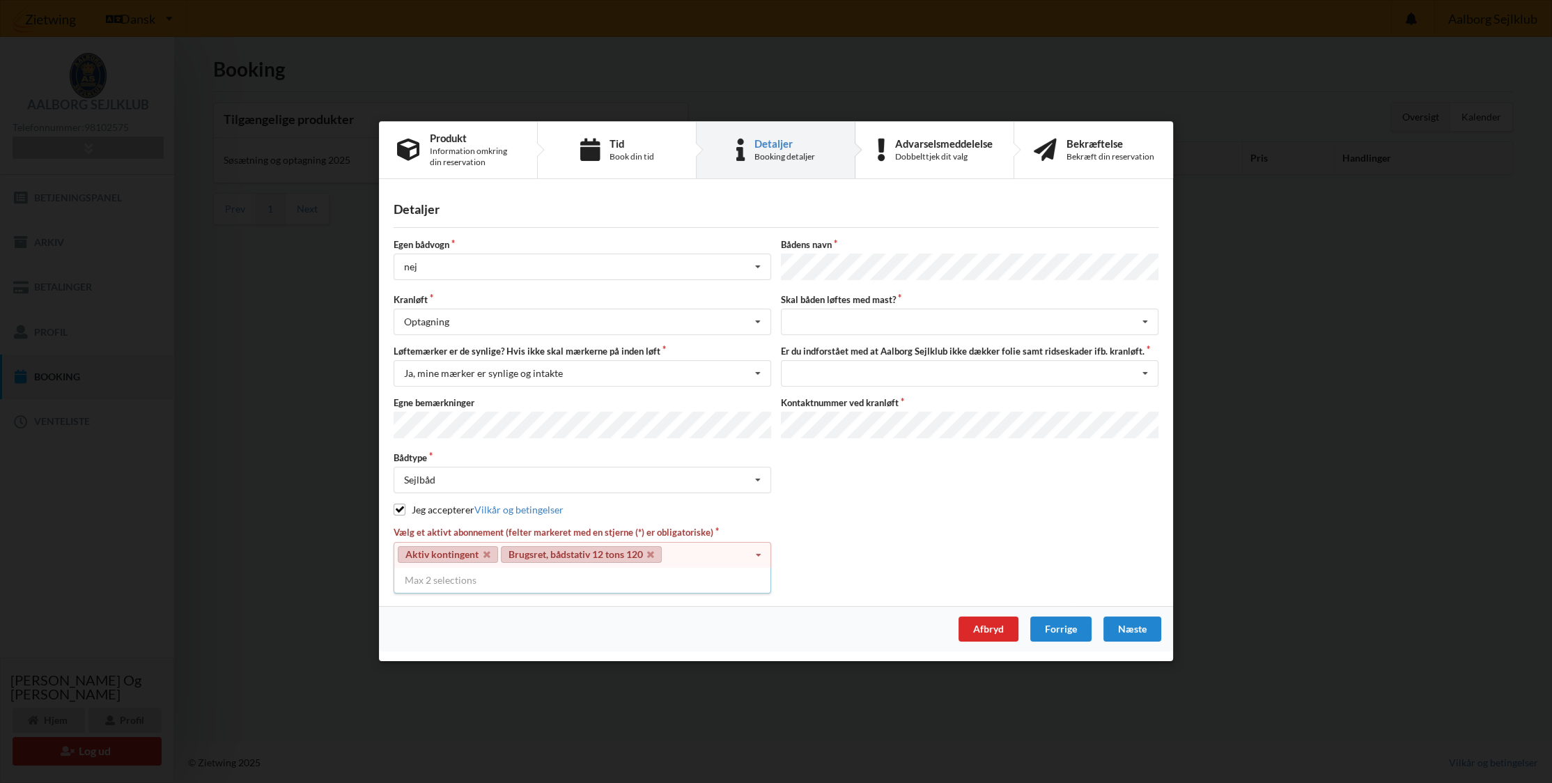
click at [967, 554] on div "Vælg et aktivt abonnement (felter markeret med en stjerne (*) er obligatoriske)…" at bounding box center [776, 555] width 775 height 56
click at [861, 552] on div "Vælg et aktivt abonnement (felter markeret med en stjerne (*) er obligatoriske)…" at bounding box center [776, 555] width 775 height 56
click at [713, 558] on div "Aktiv kontingent Brugsret, bådstativ 12 tons 120 Select subscription(s) Brugsre…" at bounding box center [583, 555] width 378 height 26
click at [651, 552] on icon at bounding box center [650, 554] width 7 height 9
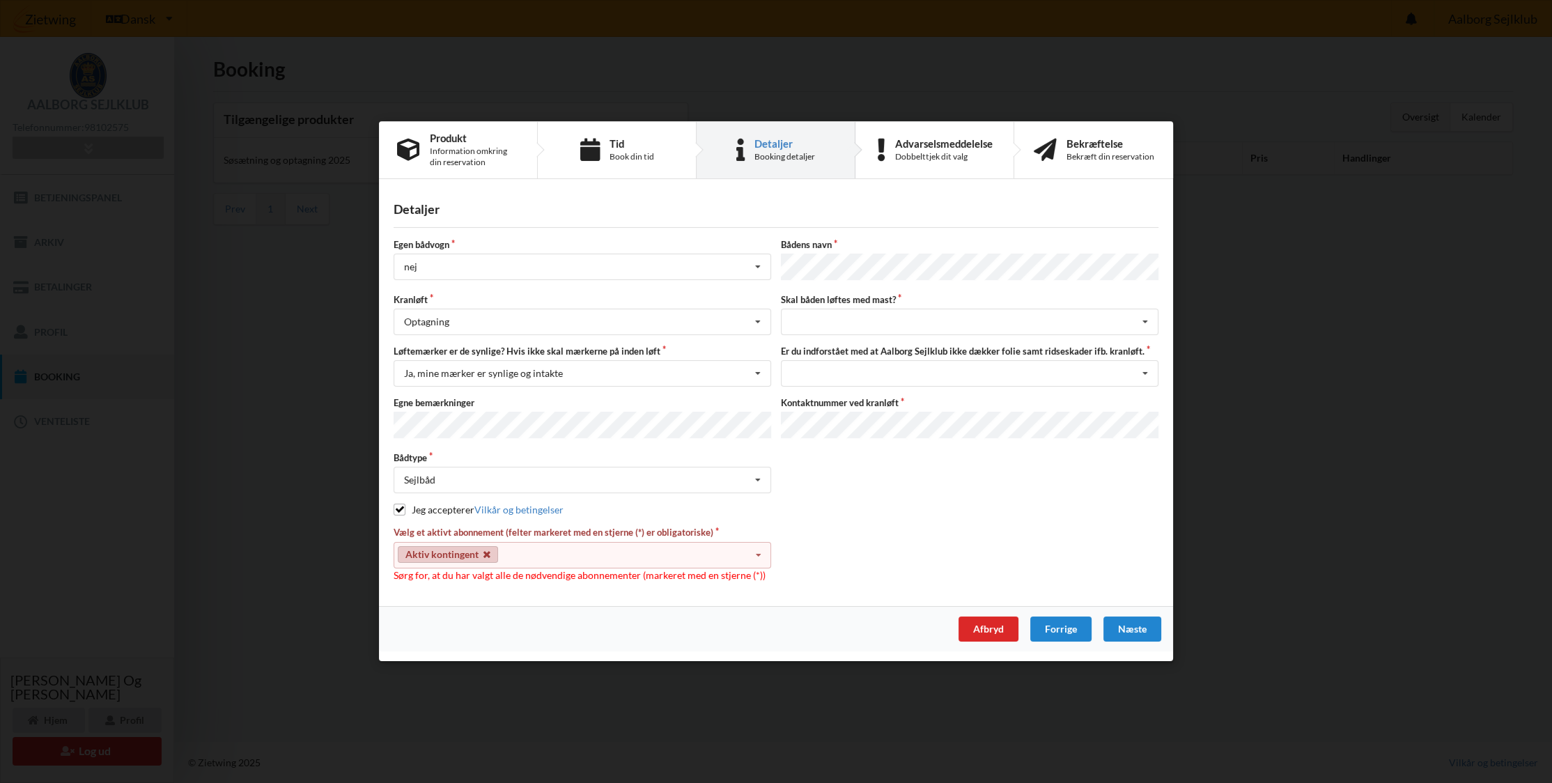
click at [486, 552] on icon at bounding box center [486, 554] width 7 height 9
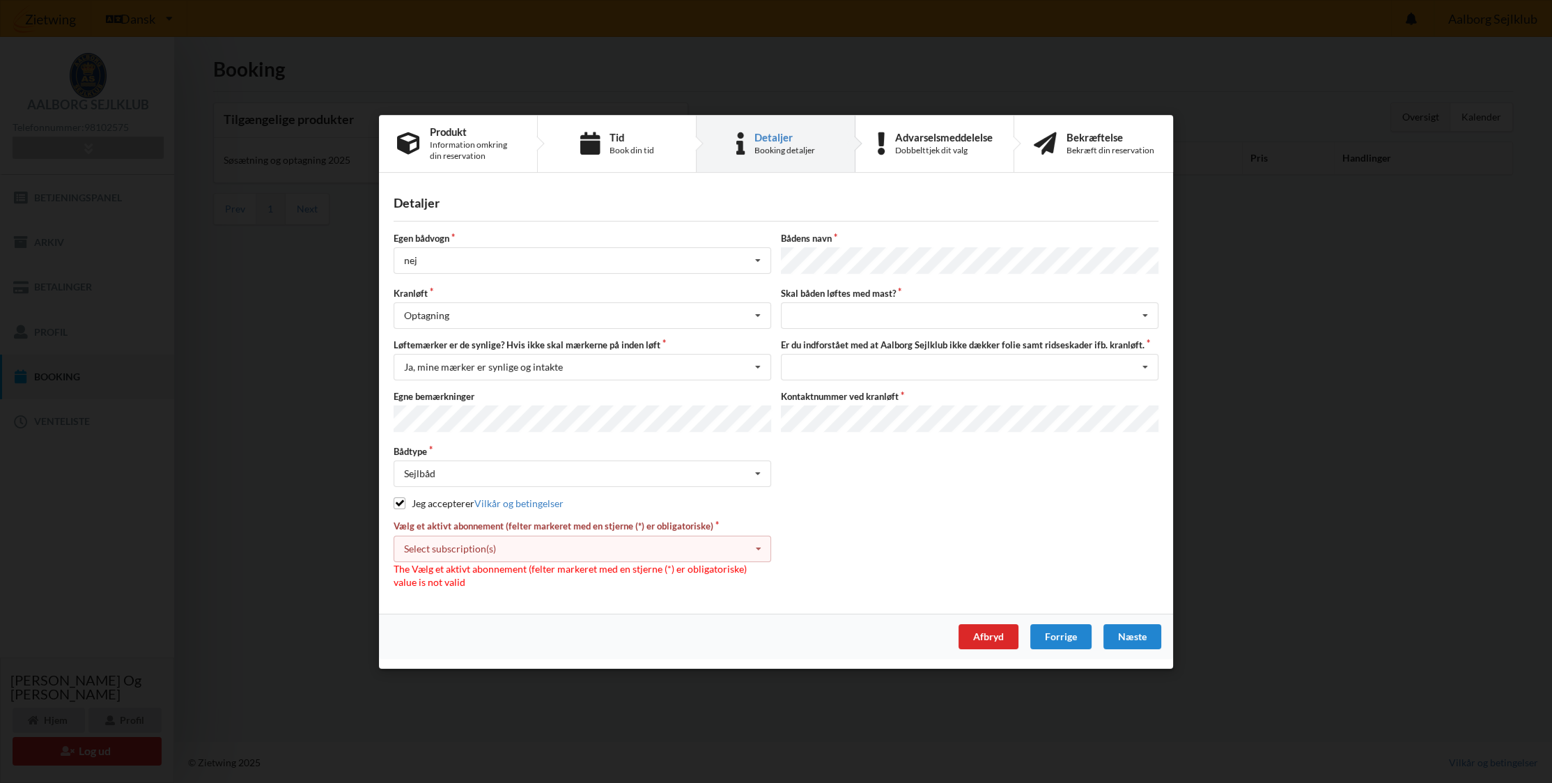
click at [1007, 545] on div "Vælg et aktivt abonnement (felter markeret med en stjerne (*) er obligatoriske)…" at bounding box center [776, 554] width 775 height 69
click at [978, 545] on div "Vælg et aktivt abonnement (felter markeret med en stjerne (*) er obligatoriske)…" at bounding box center [776, 554] width 775 height 69
click at [897, 538] on div "Vælg et aktivt abonnement (felter markeret med en stjerne (*) er obligatoriske)…" at bounding box center [776, 554] width 775 height 69
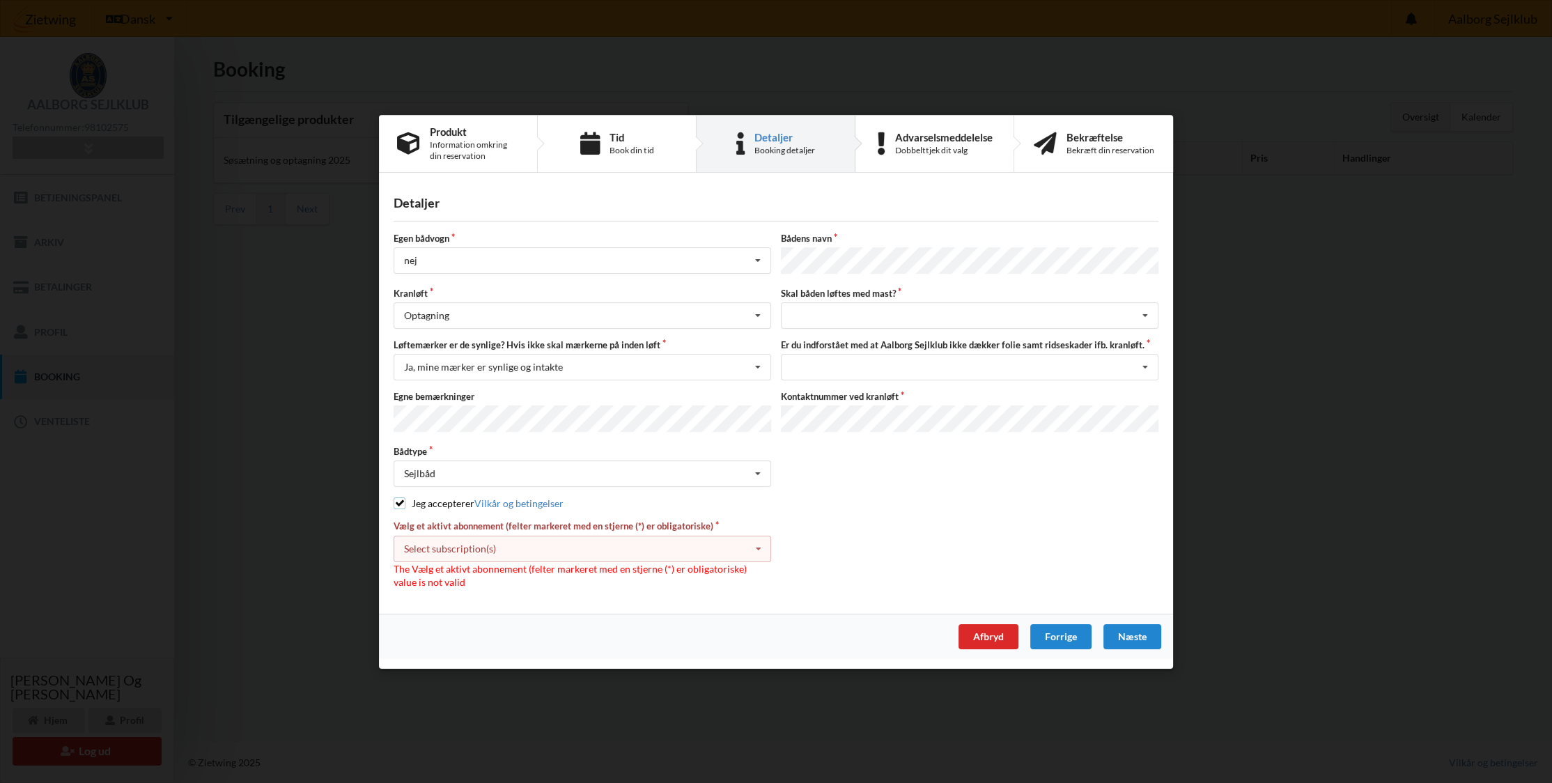
click at [399, 499] on input "checkbox" at bounding box center [400, 503] width 12 height 12
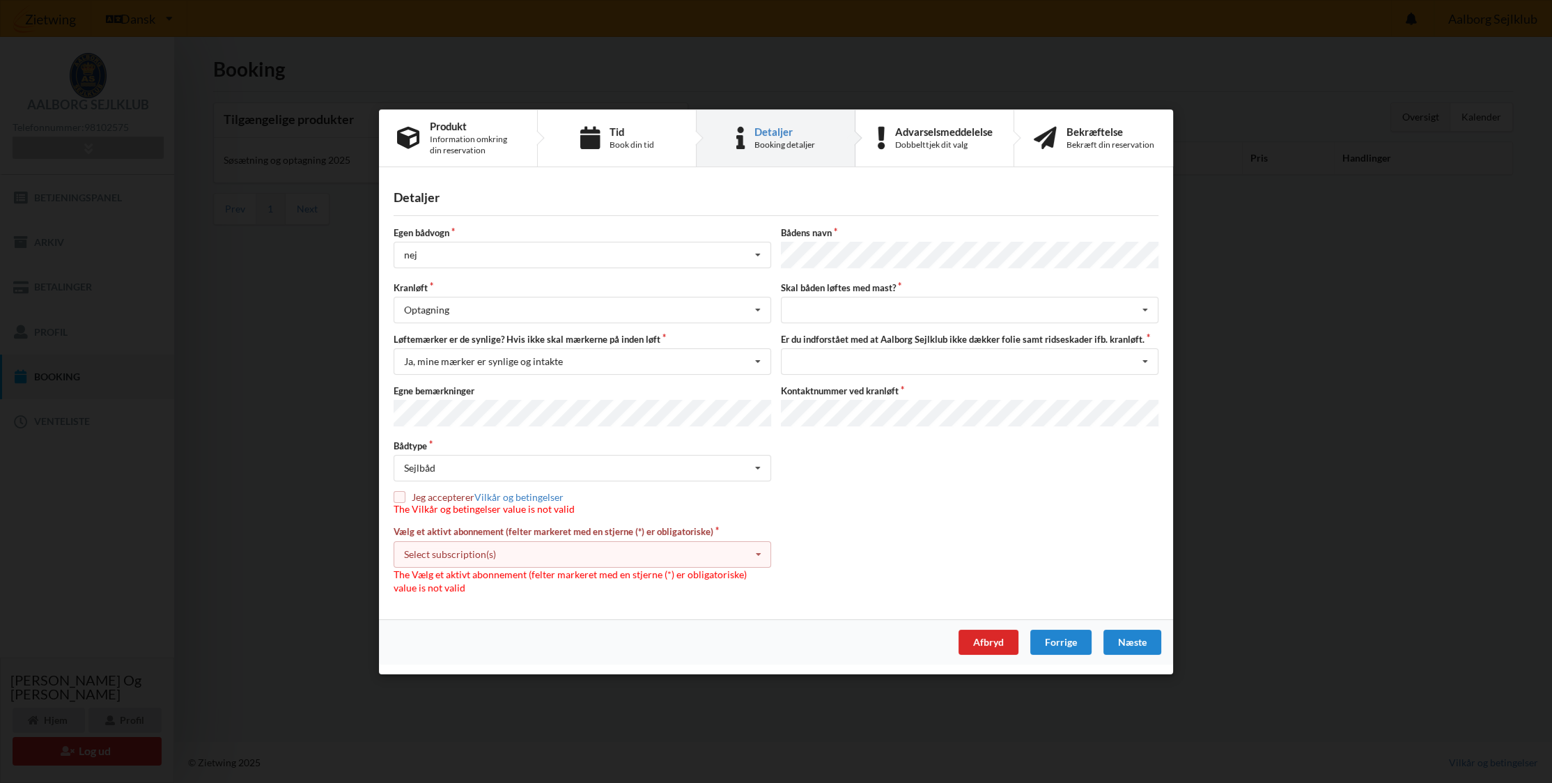
click at [939, 529] on div "Vælg et aktivt abonnement (felter markeret med en stjerne (*) er obligatoriske)…" at bounding box center [776, 559] width 775 height 69
click at [753, 550] on icon at bounding box center [757, 554] width 21 height 26
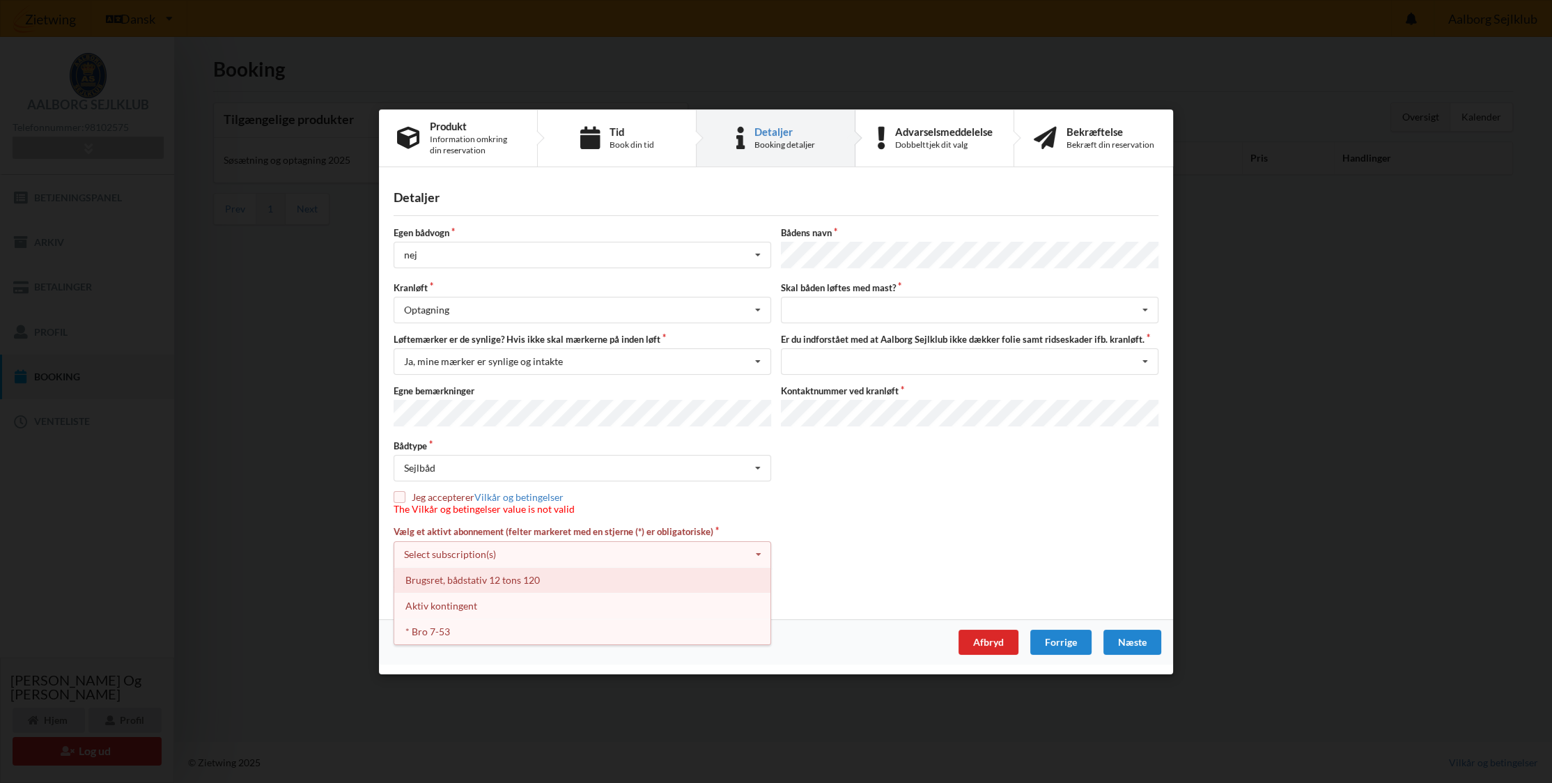
click at [658, 575] on div "Brugsret, bådstativ 12 tons 120" at bounding box center [582, 579] width 376 height 26
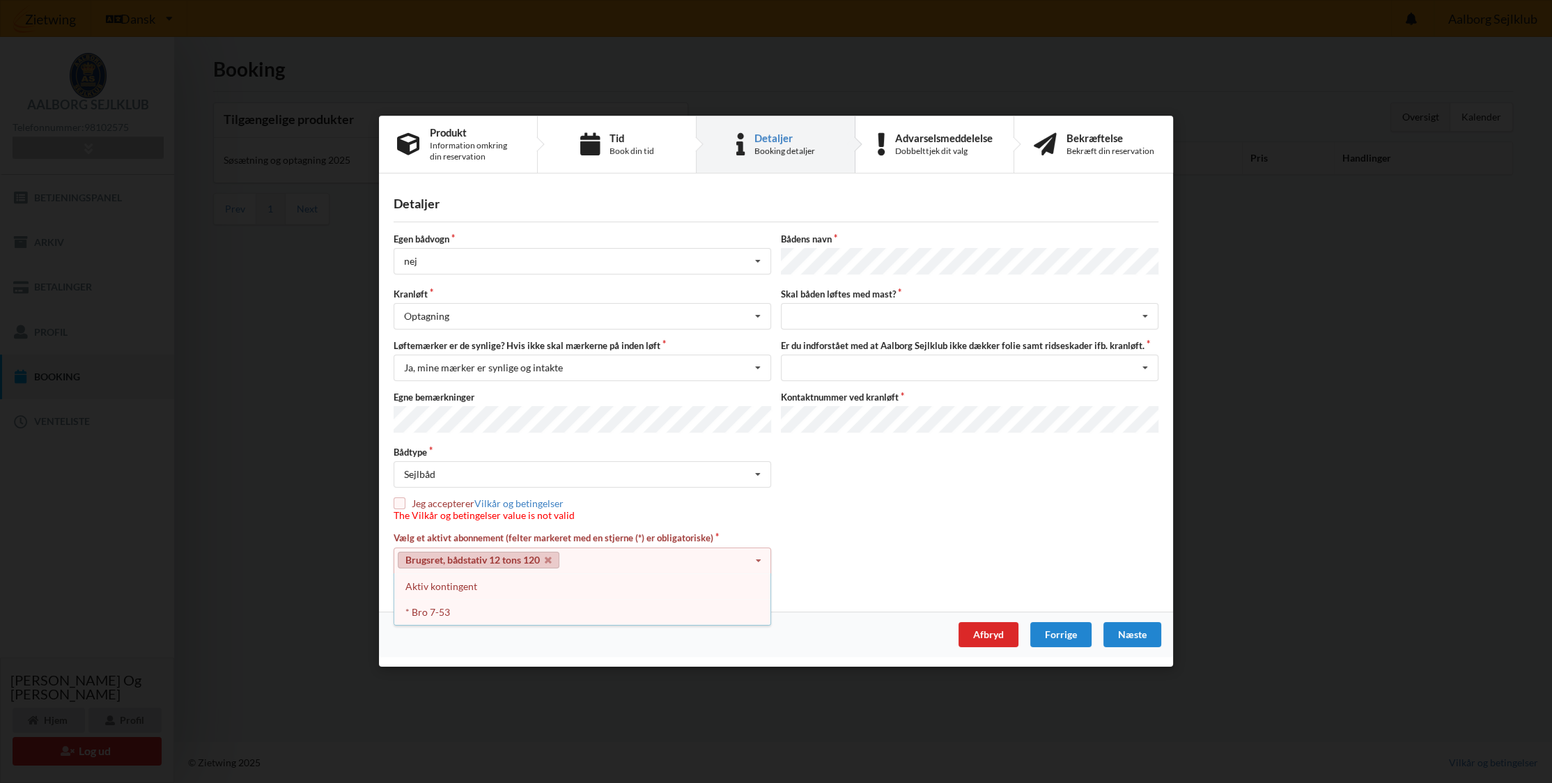
click at [875, 561] on div "Vælg et aktivt abonnement (felter markeret med en stjerne (*) er obligatoriske)…" at bounding box center [776, 560] width 775 height 56
click at [538, 608] on div "* Bro 7-53" at bounding box center [582, 612] width 376 height 26
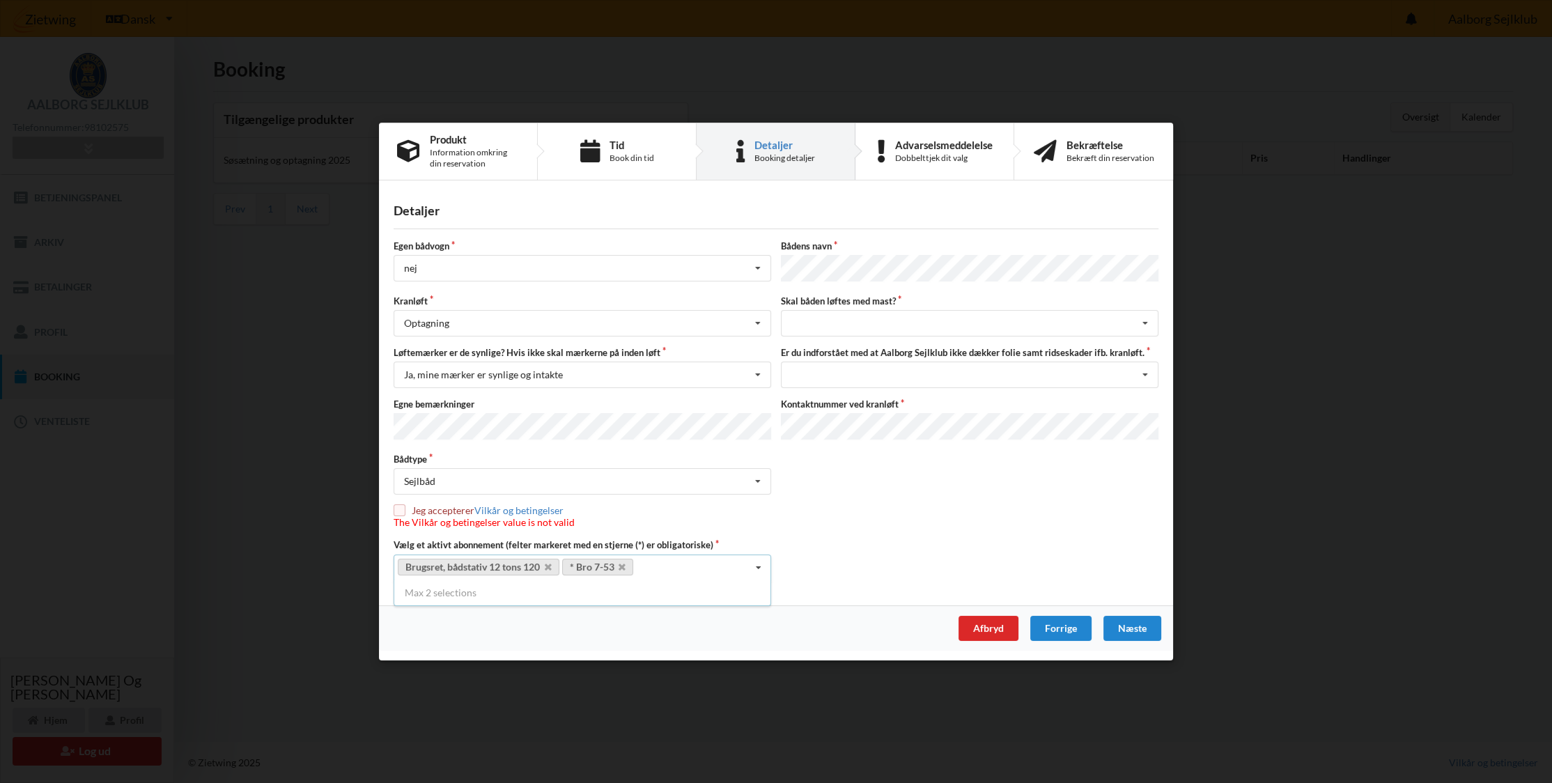
click at [880, 573] on div "Vælg et aktivt abonnement (felter markeret med en stjerne (*) er obligatoriske)…" at bounding box center [776, 560] width 775 height 42
click at [402, 509] on input "checkbox" at bounding box center [400, 510] width 12 height 12
checkbox input "true"
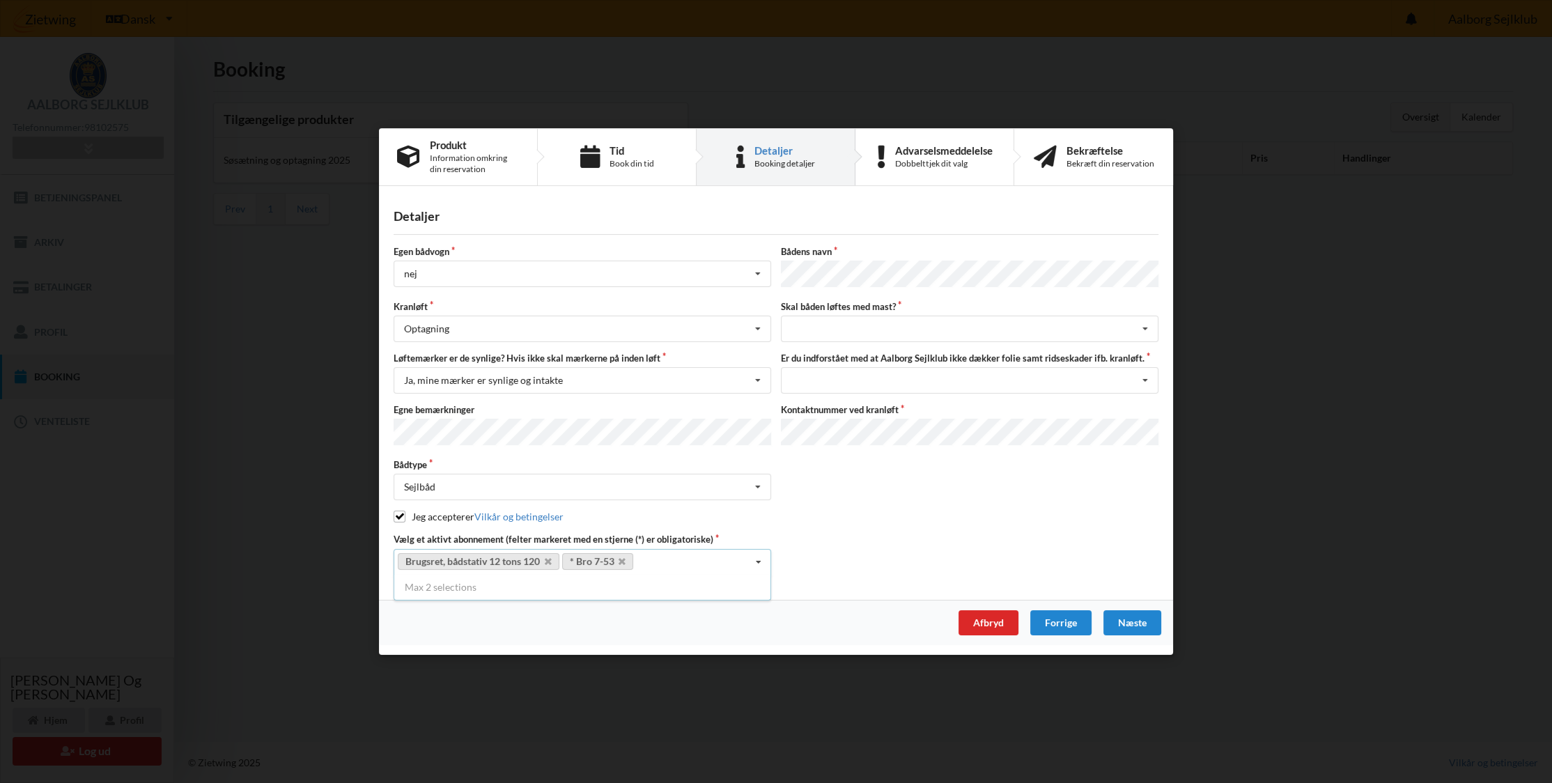
click at [791, 543] on div "Vælg et aktivt abonnement (felter markeret med en stjerne (*) er obligatoriske)…" at bounding box center [776, 555] width 775 height 42
click at [623, 558] on icon at bounding box center [621, 561] width 7 height 9
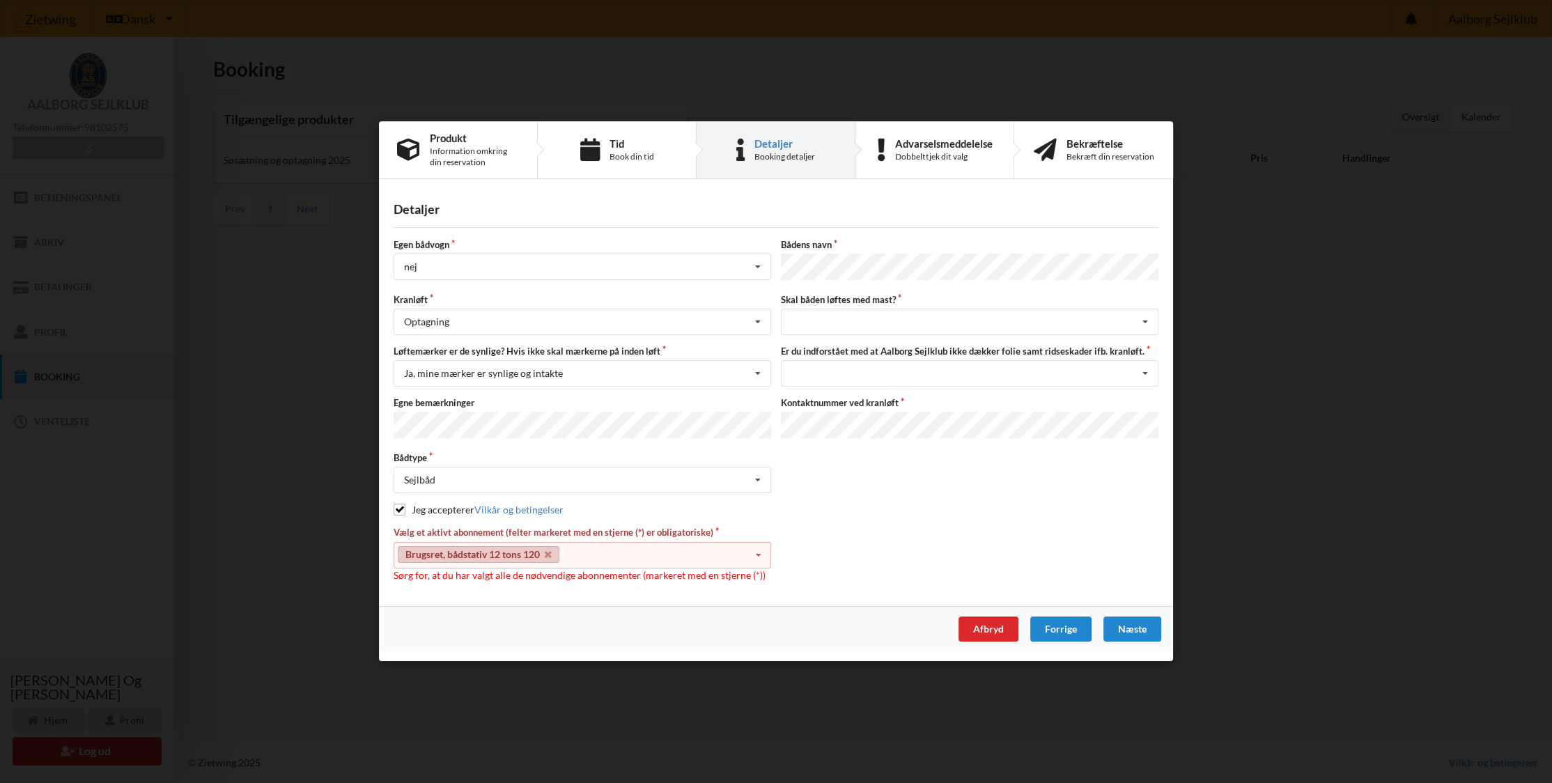
click at [622, 557] on div "Brugsret, bådstativ 12 tons 120 Select subscription(s) Brugsret, bådstativ 12 t…" at bounding box center [583, 555] width 378 height 26
click at [540, 577] on div "Aktiv kontingent" at bounding box center [582, 581] width 376 height 26
click at [1009, 556] on div "Vælg et aktivt abonnement (felter markeret med en stjerne (*) er obligatoriske)…" at bounding box center [776, 555] width 775 height 56
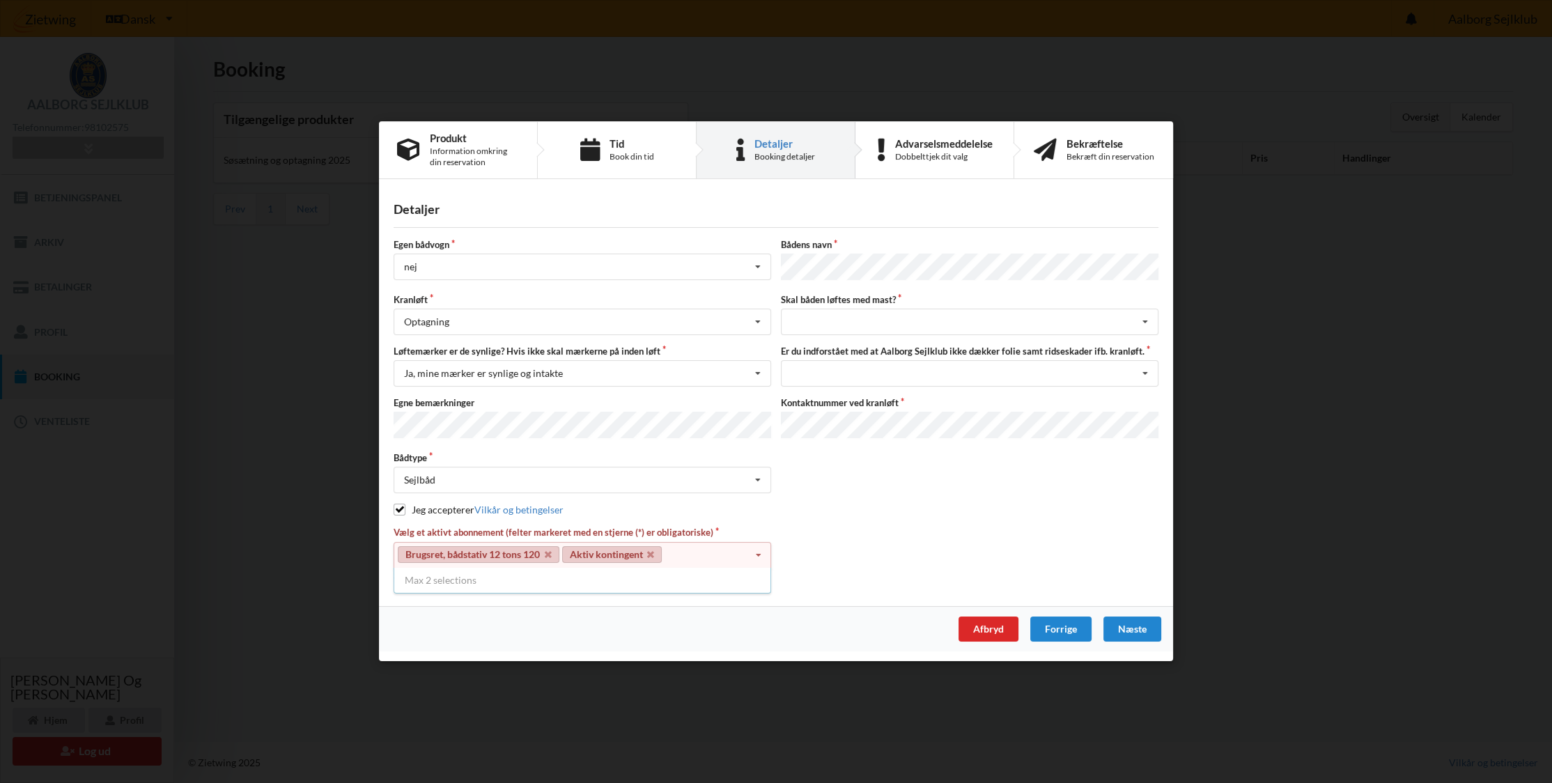
click at [861, 575] on div "Vælg et aktivt abonnement (felter markeret med en stjerne (*) er obligatoriske)…" at bounding box center [776, 555] width 775 height 56
click at [628, 549] on link "Aktiv kontingent" at bounding box center [612, 554] width 100 height 17
click at [594, 559] on link "Aktiv kontingent" at bounding box center [612, 554] width 100 height 17
click at [651, 550] on icon at bounding box center [650, 554] width 7 height 9
click at [580, 588] on div "Detaljer Egen bådvogn nej Intet valg ja nej Bådens navn Kranløft Optagning Søsæ…" at bounding box center [776, 397] width 794 height 417
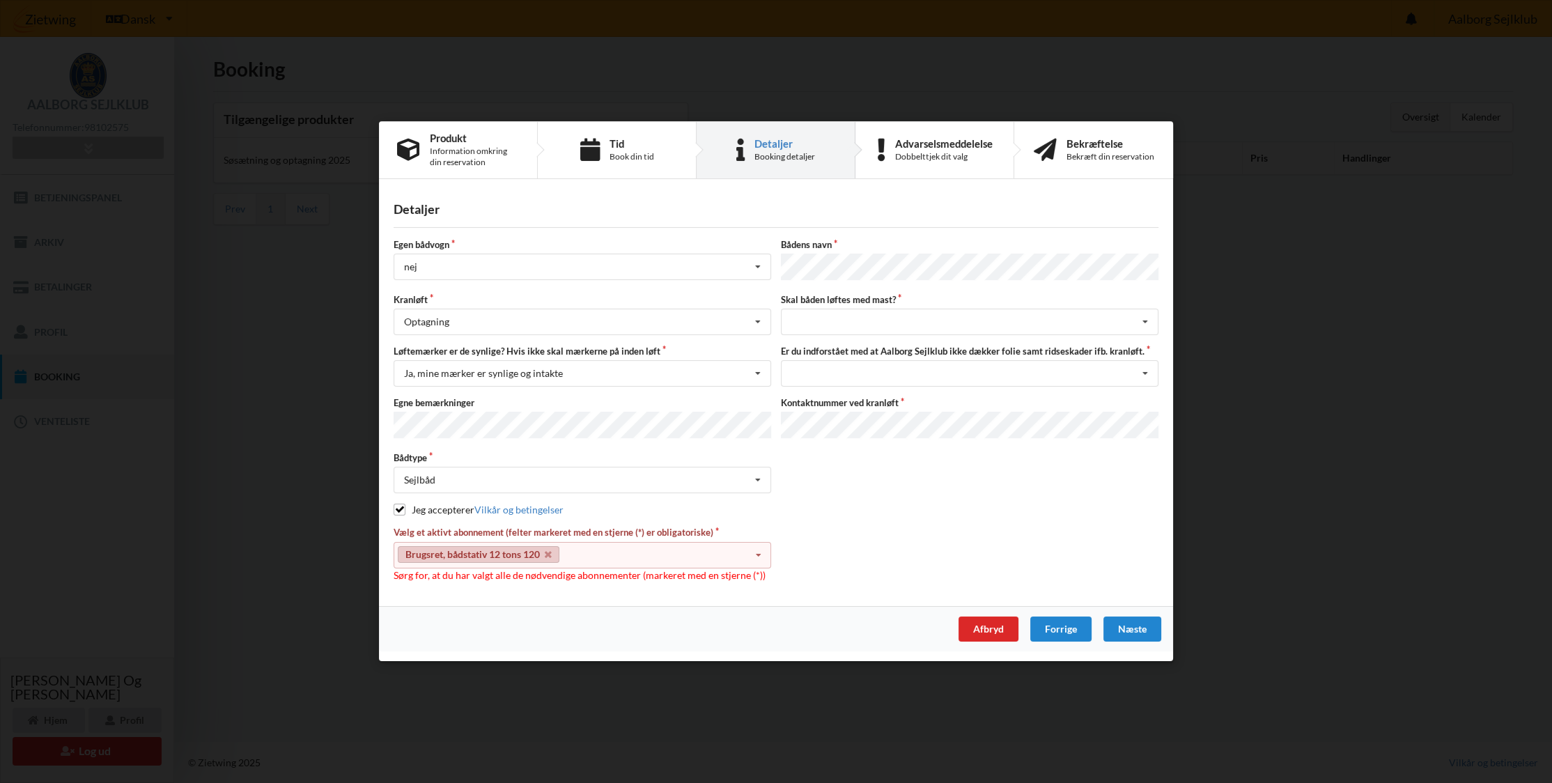
click at [565, 607] on div "Afbryd Forrige [GEOGRAPHIC_DATA]" at bounding box center [776, 629] width 794 height 45
click at [549, 552] on icon at bounding box center [548, 554] width 7 height 9
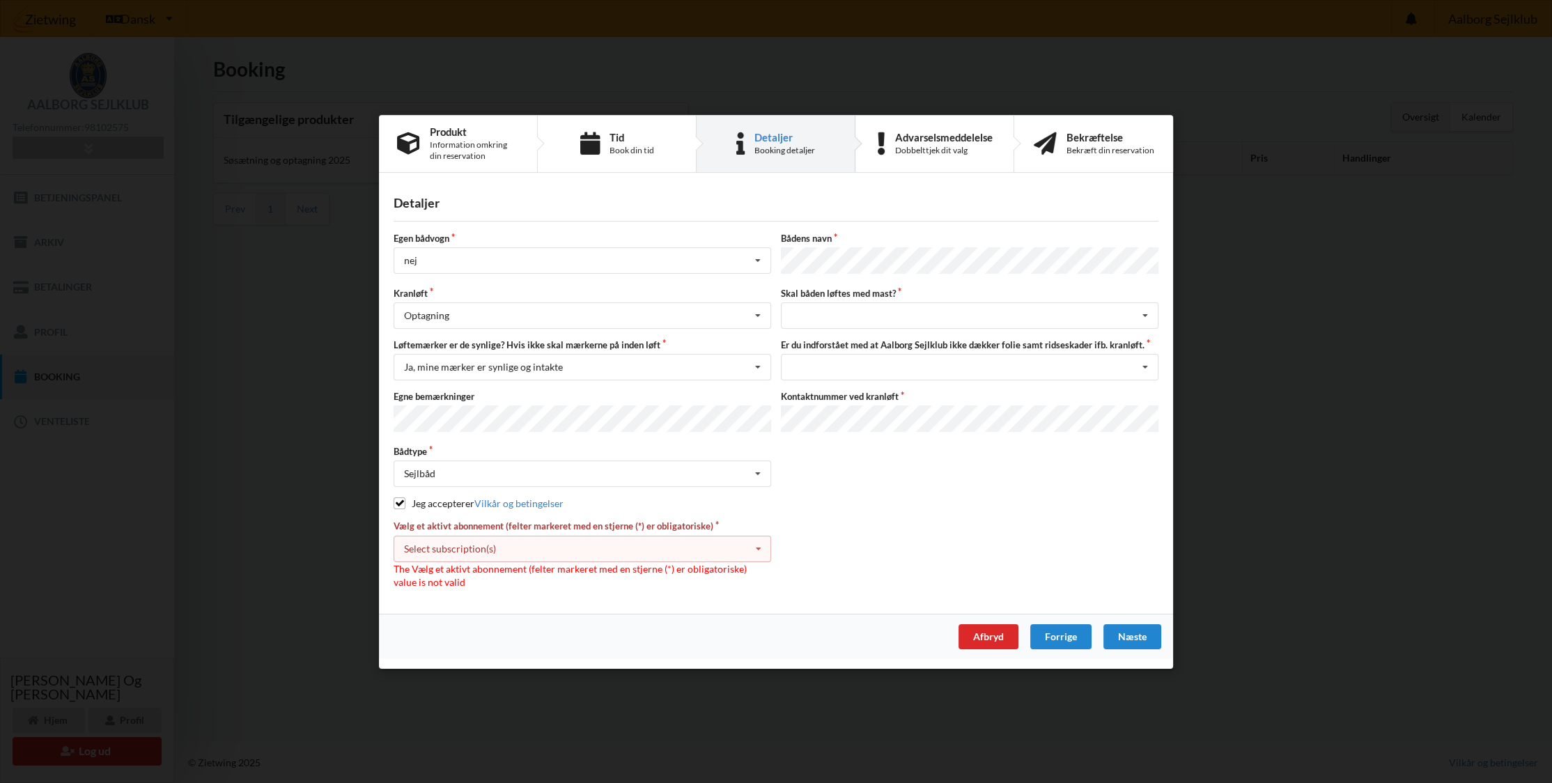
click at [878, 530] on div "Vælg et aktivt abonnement (felter markeret med en stjerne (*) er obligatoriske)…" at bounding box center [776, 554] width 775 height 69
click at [657, 503] on div "Jeg accepterer Vilkår og betingelser" at bounding box center [776, 503] width 765 height 14
click at [600, 472] on div "Sejlbåd Intet valgt Sejlbåd Motorbåd Motorsejler Jolle Andet" at bounding box center [583, 473] width 378 height 26
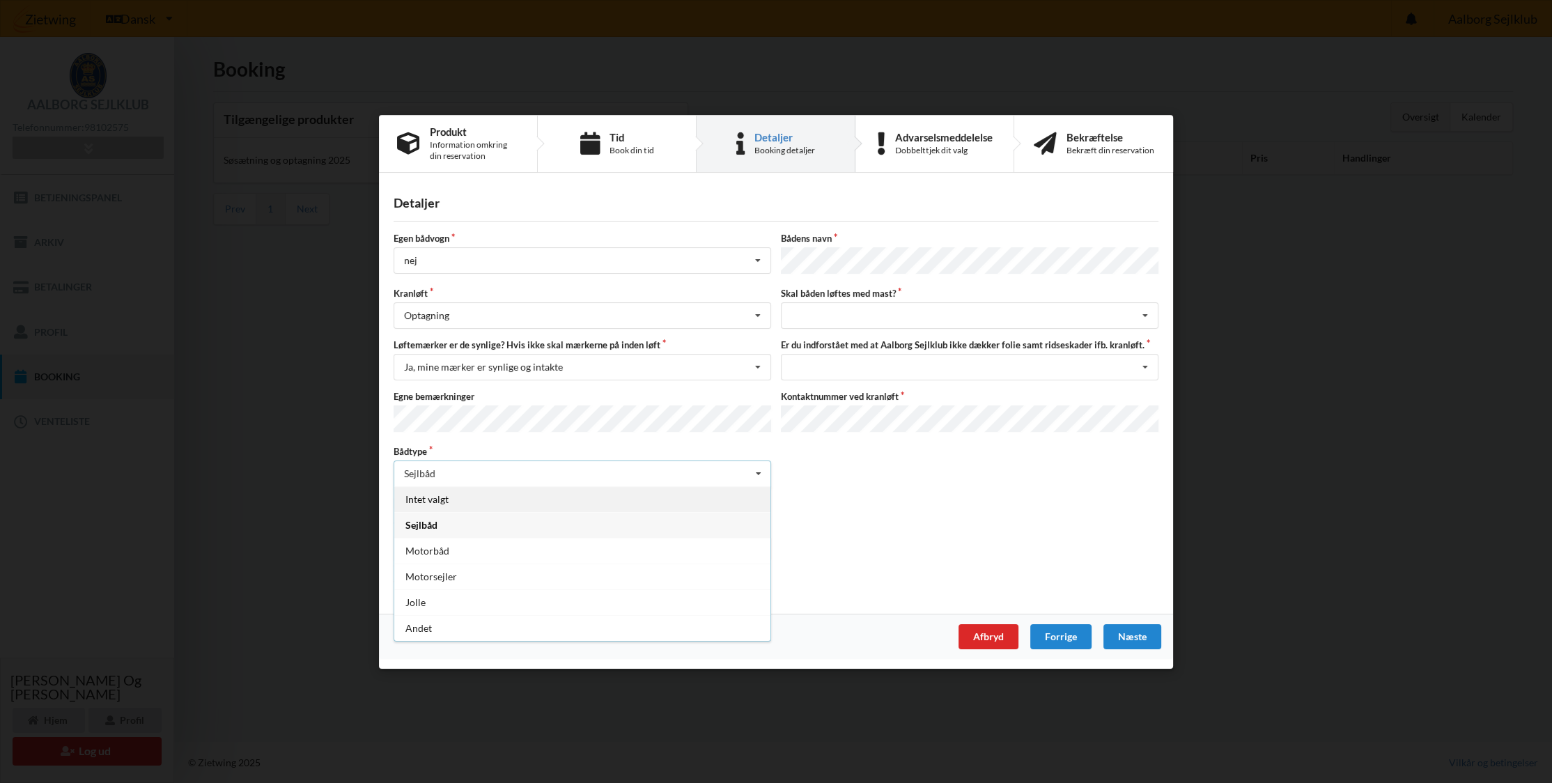
click at [580, 497] on div "Intet valgt" at bounding box center [582, 498] width 376 height 26
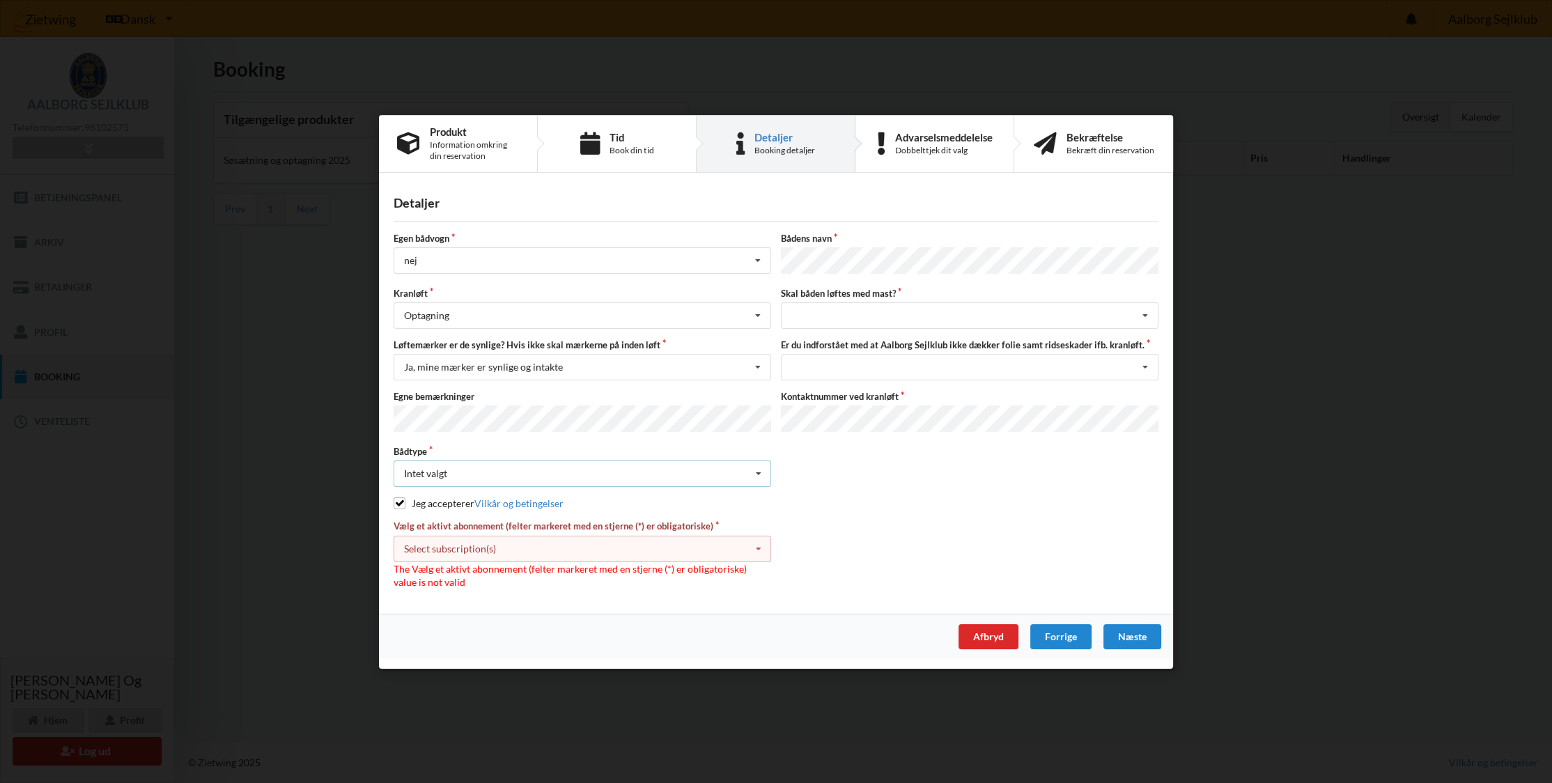
click at [571, 471] on div "Intet valgt Intet valgt Sejlbåd Motorbåd Motorsejler [PERSON_NAME]" at bounding box center [583, 473] width 378 height 26
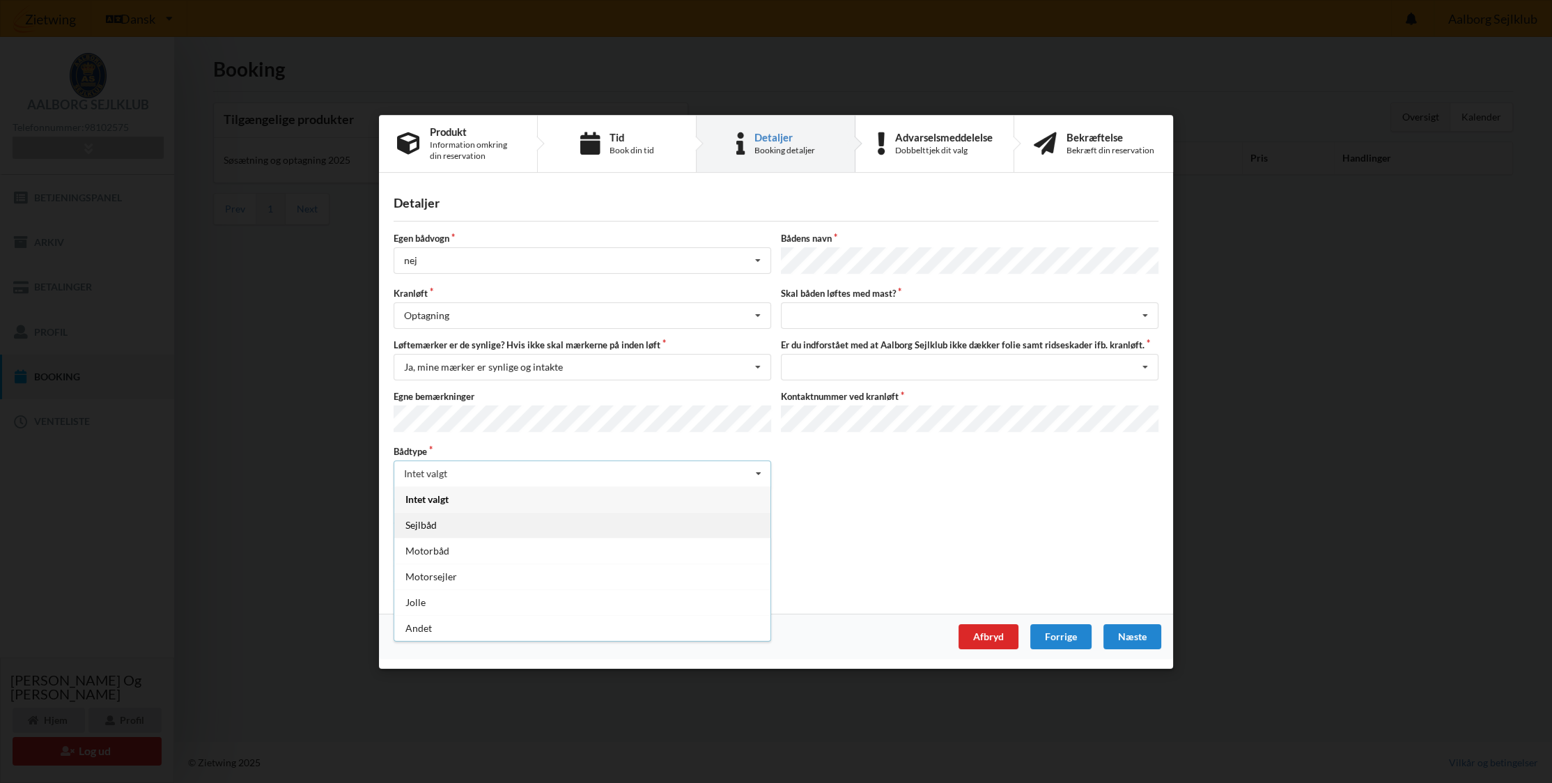
click at [544, 524] on div "Sejlbåd" at bounding box center [582, 524] width 376 height 26
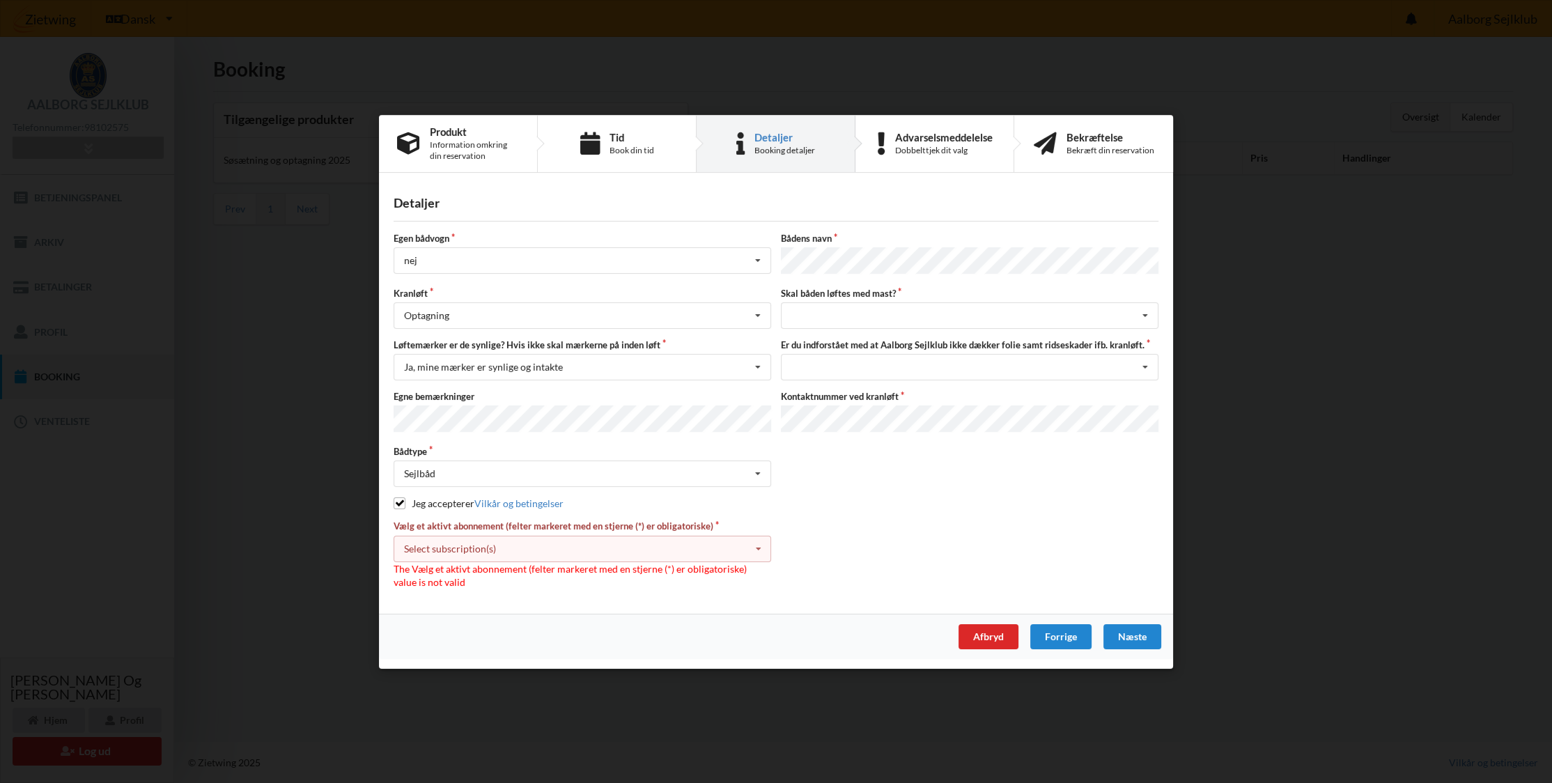
click at [903, 565] on div "Vælg et aktivt abonnement (felter markeret med en stjerne (*) er obligatoriske)…" at bounding box center [776, 554] width 775 height 69
click at [757, 548] on icon at bounding box center [757, 549] width 21 height 26
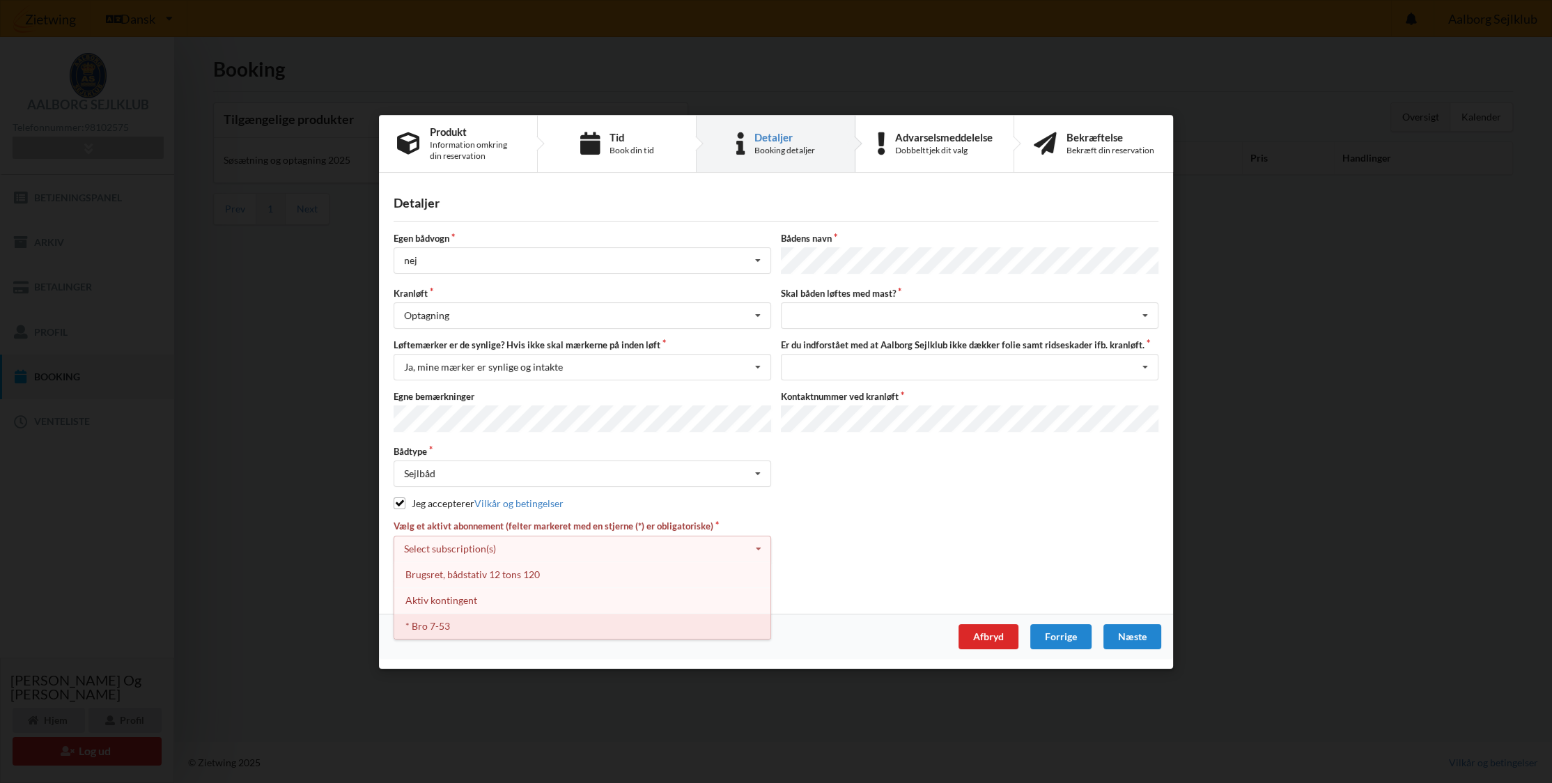
click at [423, 623] on div "* Bro 7-53" at bounding box center [582, 625] width 376 height 26
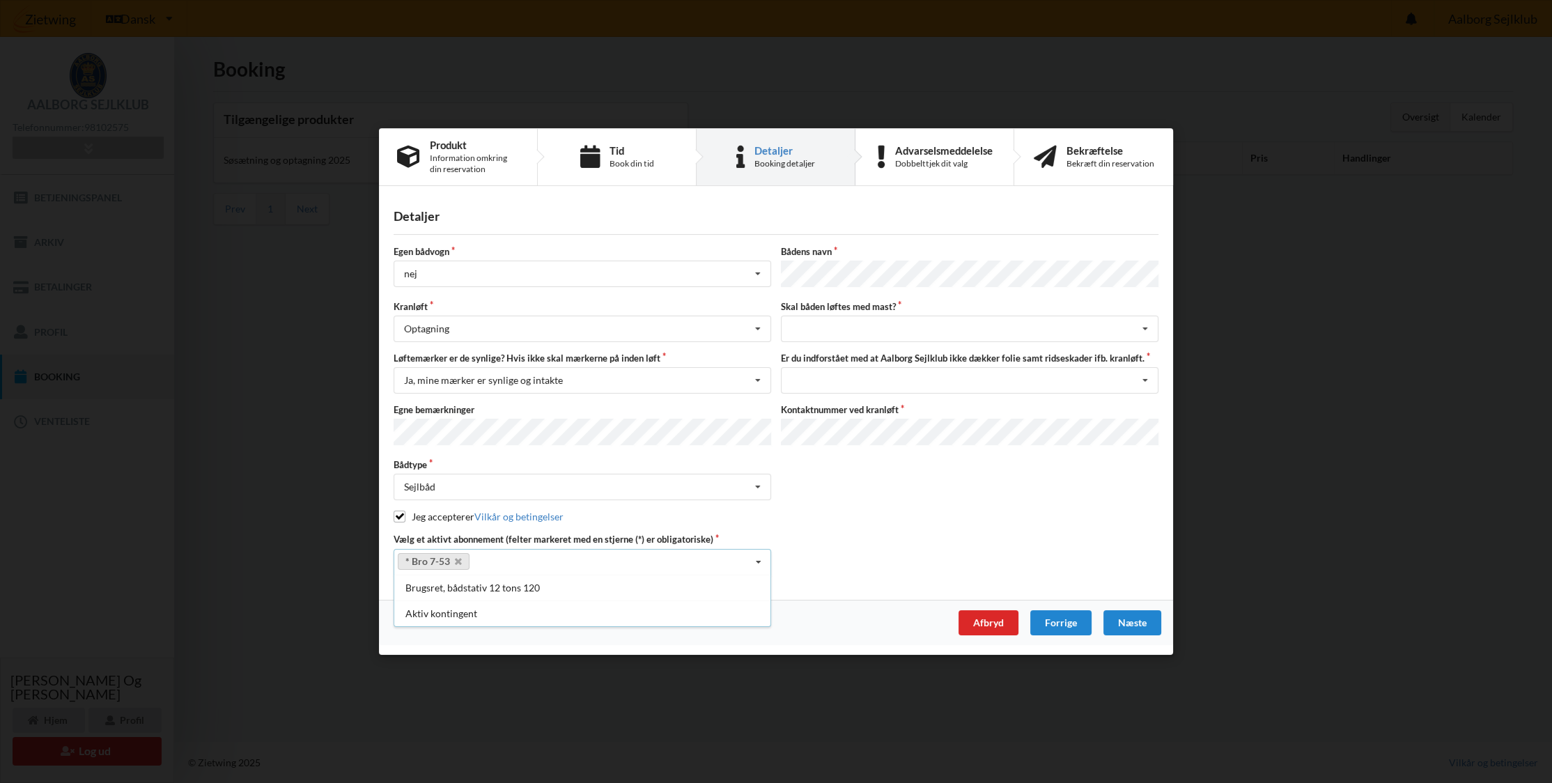
click at [875, 549] on div "Vælg et aktivt abonnement (felter markeret med en stjerne (*) er obligatoriske)…" at bounding box center [776, 555] width 775 height 42
click at [579, 588] on div "Brugsret, bådstativ 12 tons 120" at bounding box center [582, 588] width 376 height 26
click at [839, 550] on div "Vælg et aktivt abonnement (felter markeret med en stjerne (*) er obligatoriske)…" at bounding box center [776, 555] width 775 height 42
click at [859, 322] on div "intet valg ja nej" at bounding box center [970, 329] width 378 height 26
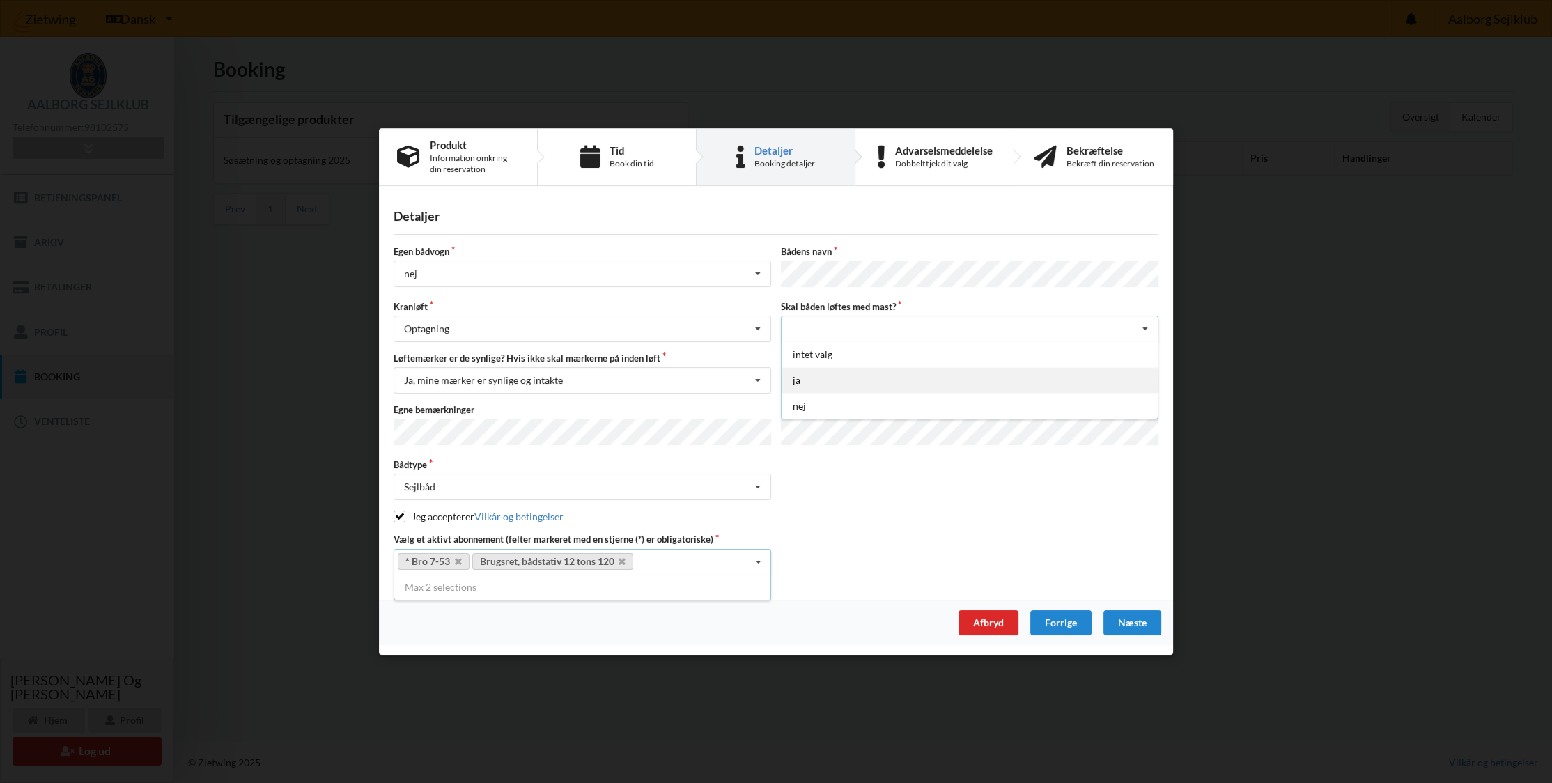
click at [845, 372] on div "ja" at bounding box center [969, 380] width 376 height 26
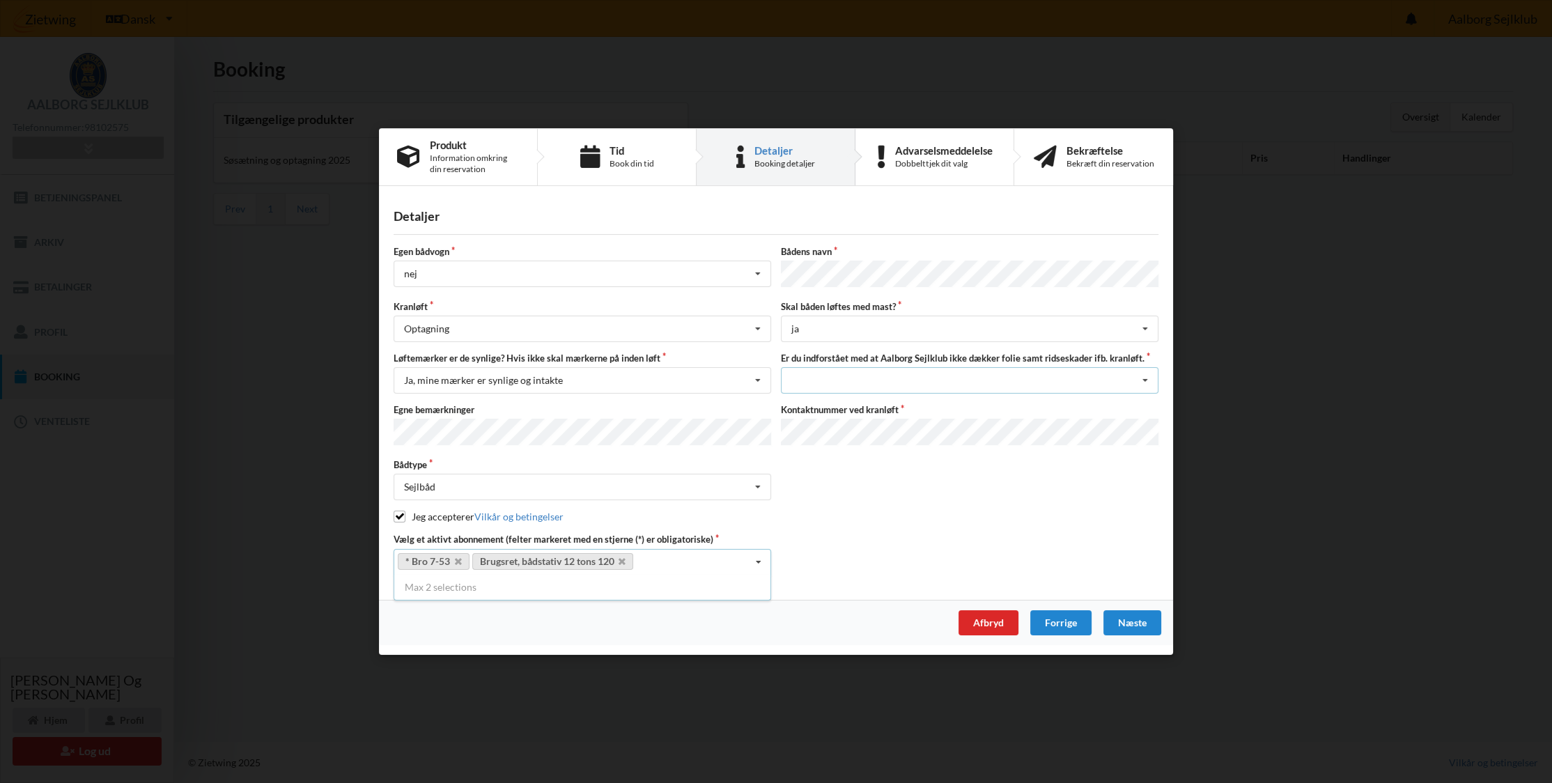
click at [844, 381] on div "Jeg har tæpper med og tager selv ansvaret for eventuelle folie samt ridseskader…" at bounding box center [970, 380] width 378 height 26
click at [841, 408] on div "Jeg har tæpper med og tager selv ansvaret for eventuelle folie samt ridseskader" at bounding box center [969, 406] width 376 height 26
click at [1133, 620] on div "Næste" at bounding box center [1132, 622] width 58 height 25
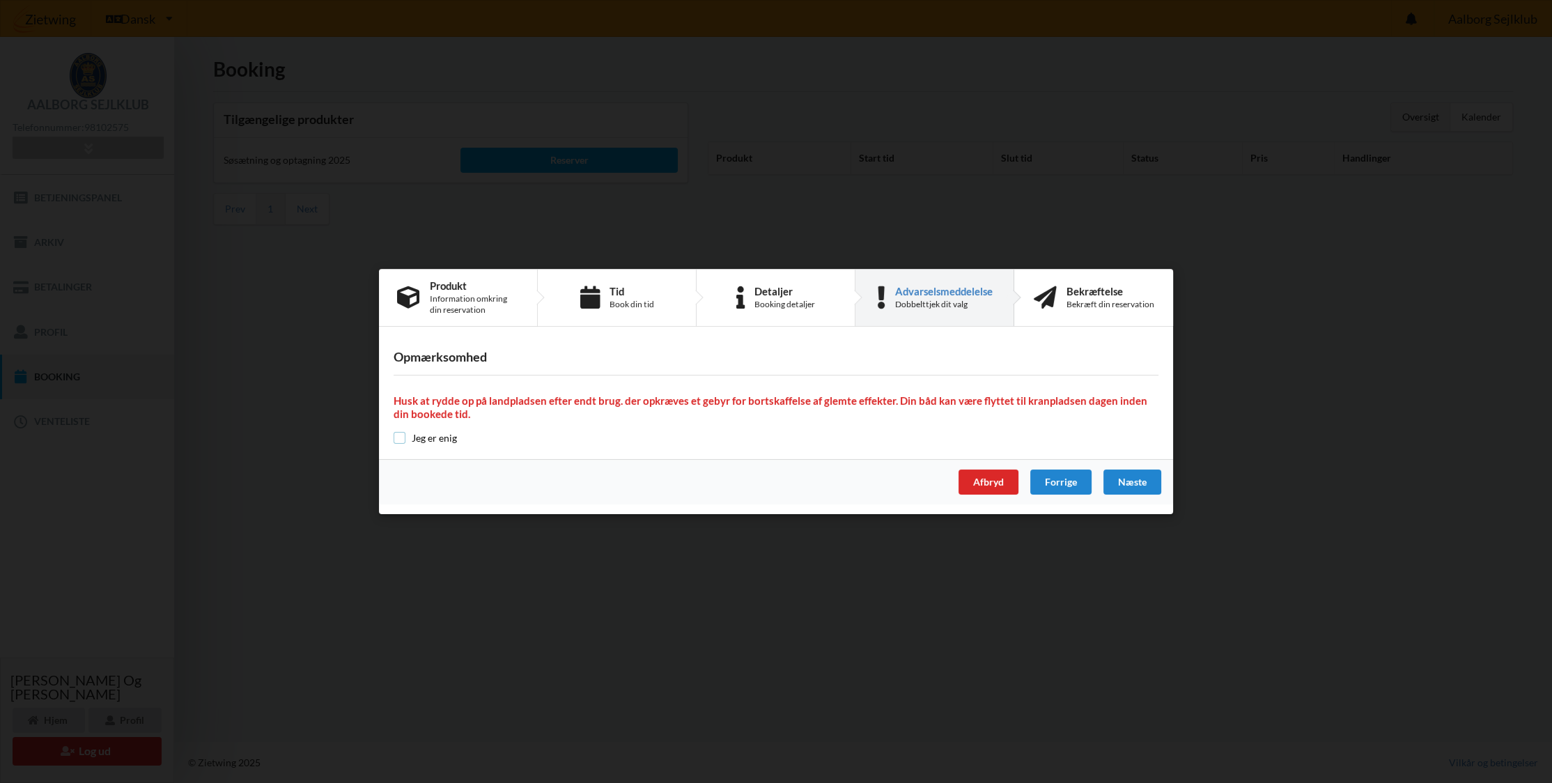
click at [398, 437] on input "checkbox" at bounding box center [400, 438] width 12 height 12
checkbox input "true"
click at [1116, 481] on div "Næste" at bounding box center [1132, 481] width 58 height 25
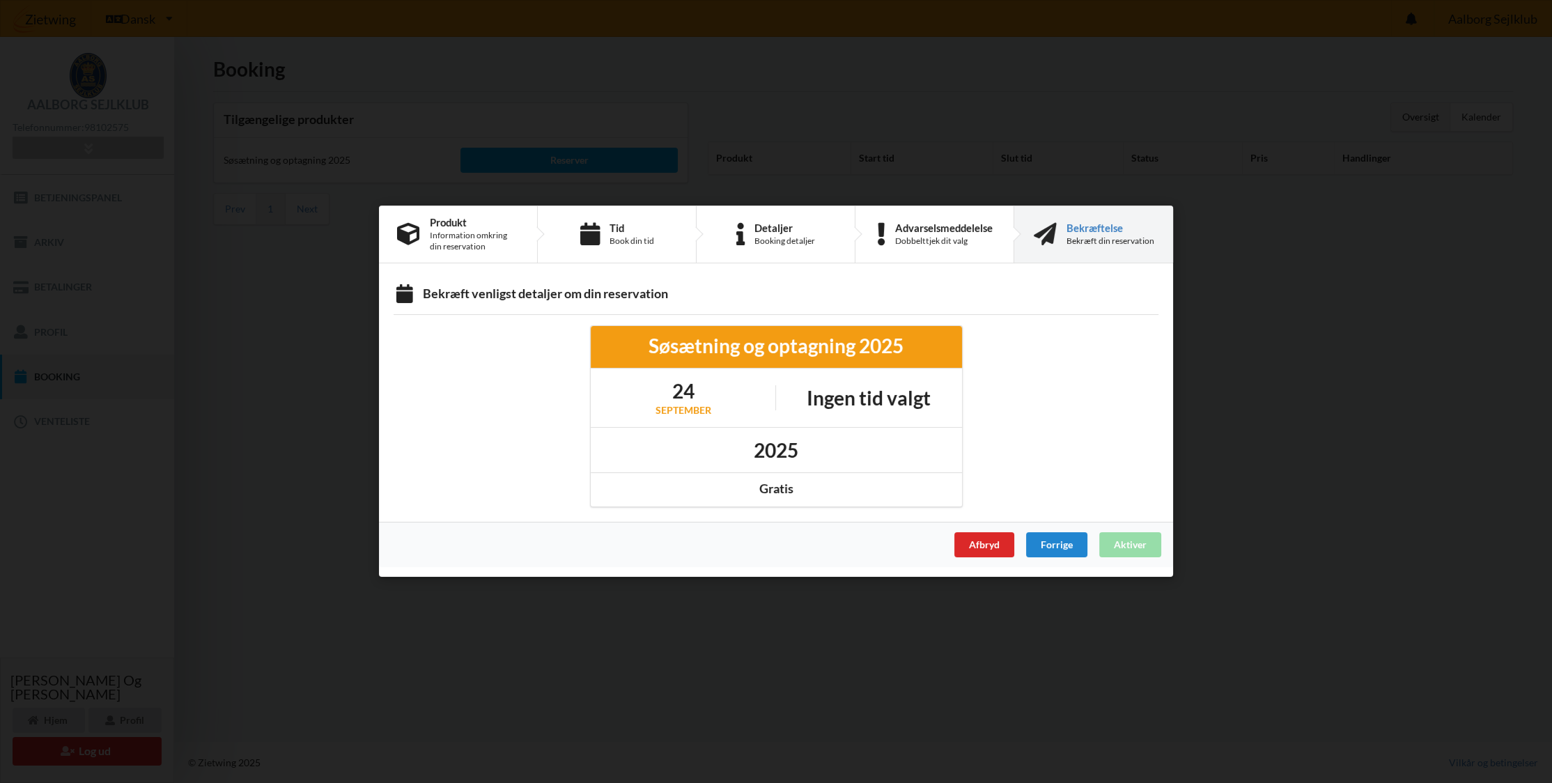
click at [843, 406] on h1 "Ingen tid valgt" at bounding box center [869, 397] width 124 height 25
click at [818, 492] on div "Gratis" at bounding box center [776, 489] width 352 height 16
click at [669, 246] on div "Tid Book din tid" at bounding box center [617, 234] width 159 height 56
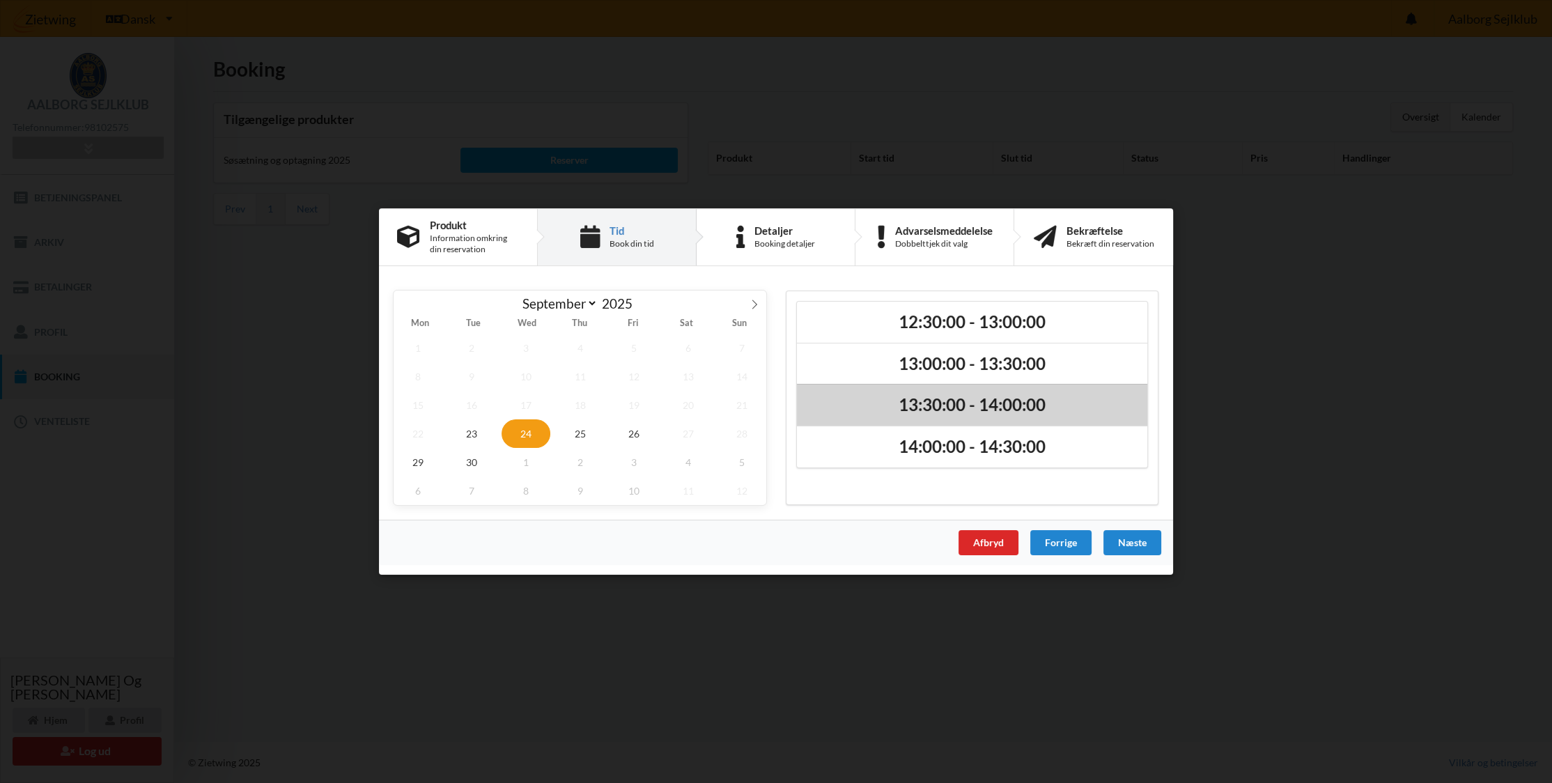
click at [1009, 415] on h2 "13:30:00 - 14:00:00" at bounding box center [972, 406] width 331 height 22
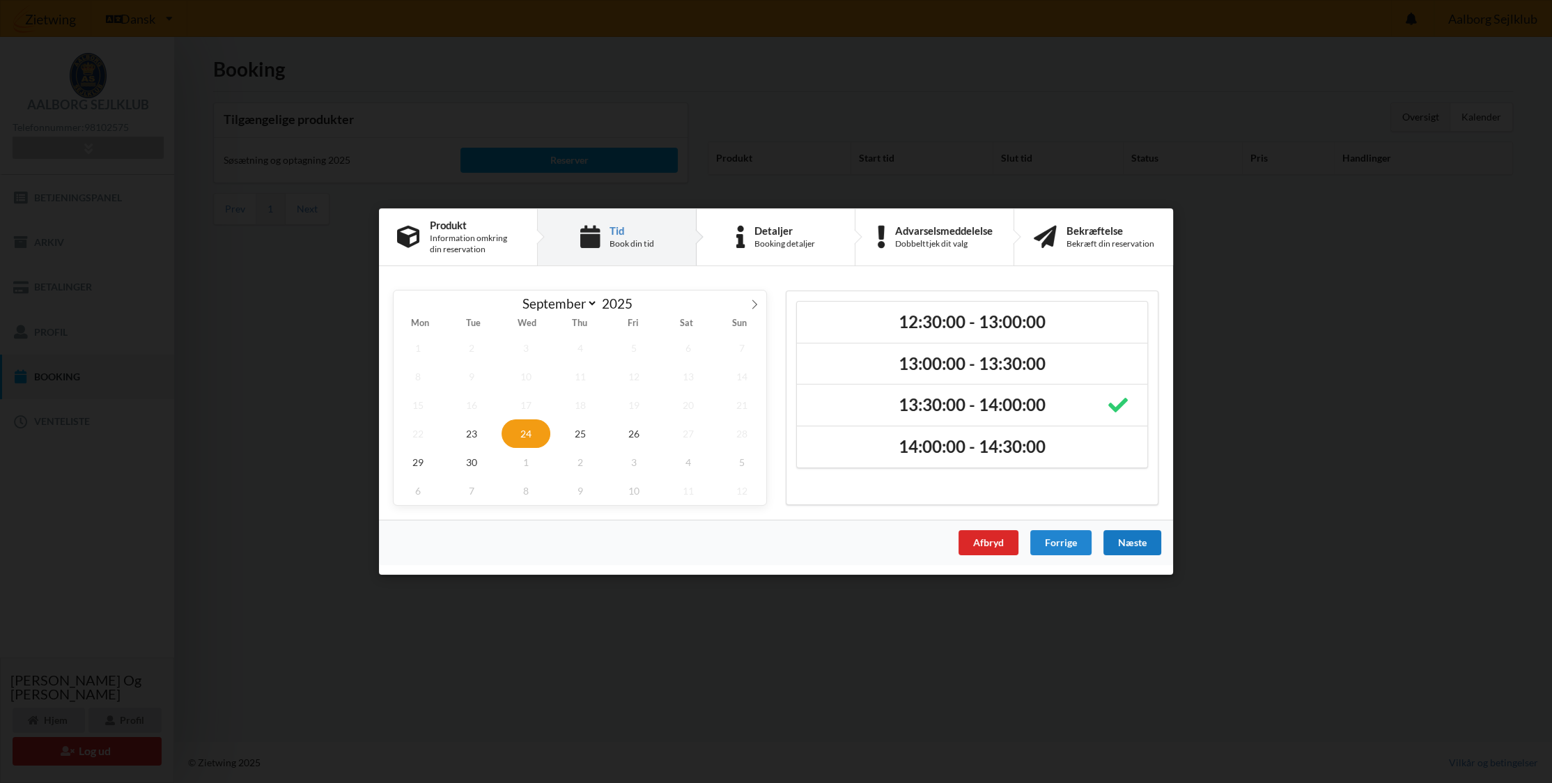
click at [1133, 543] on div "Næste" at bounding box center [1132, 542] width 58 height 25
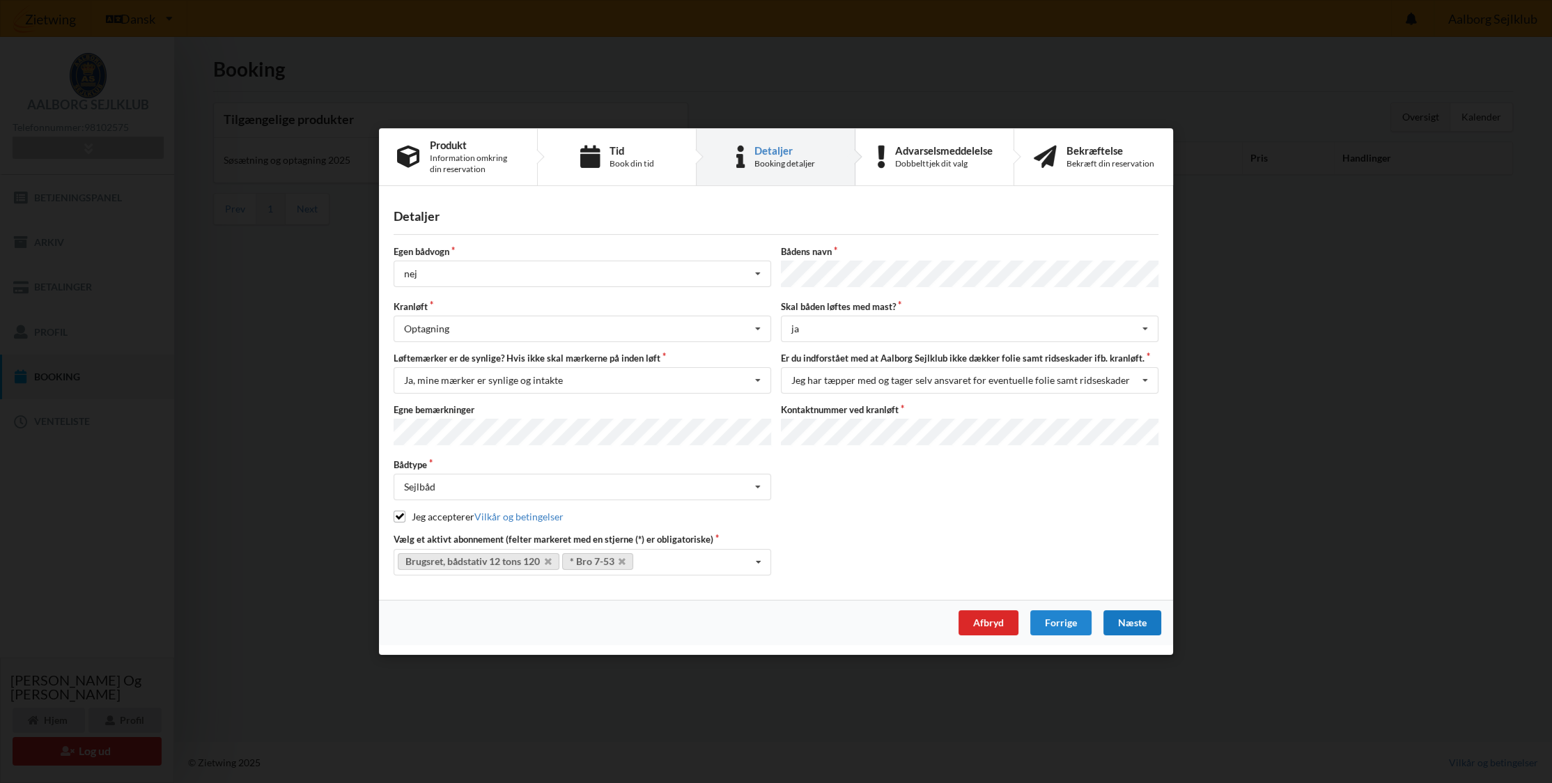
click at [1123, 621] on div "Næste" at bounding box center [1132, 622] width 58 height 25
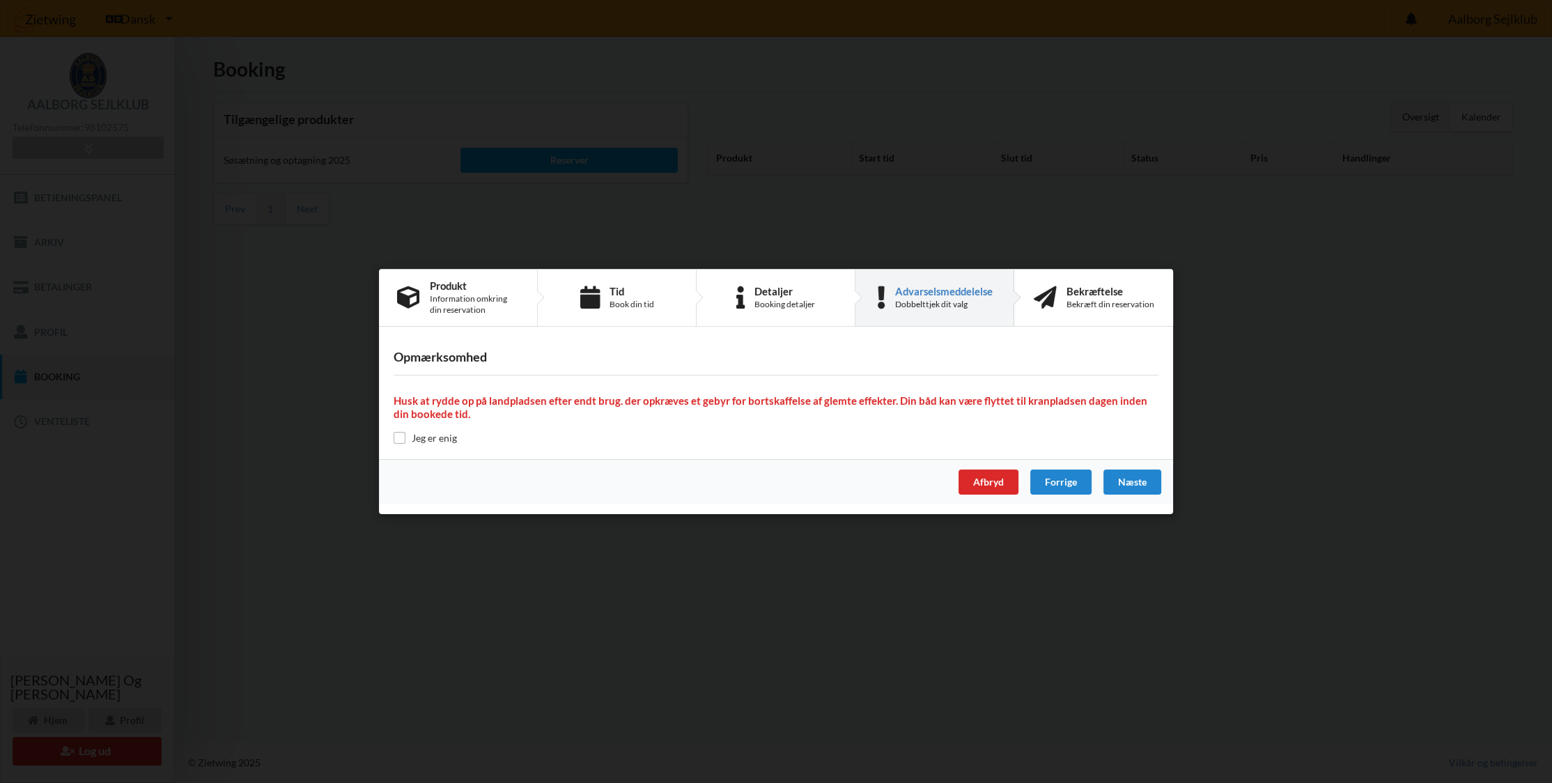
click at [452, 436] on label "Jeg er enig" at bounding box center [425, 438] width 63 height 12
click at [405, 438] on label "Jeg er enig" at bounding box center [425, 438] width 63 height 12
click at [398, 436] on input "checkbox" at bounding box center [400, 438] width 12 height 12
checkbox input "true"
click at [1134, 483] on div "Næste" at bounding box center [1132, 481] width 58 height 25
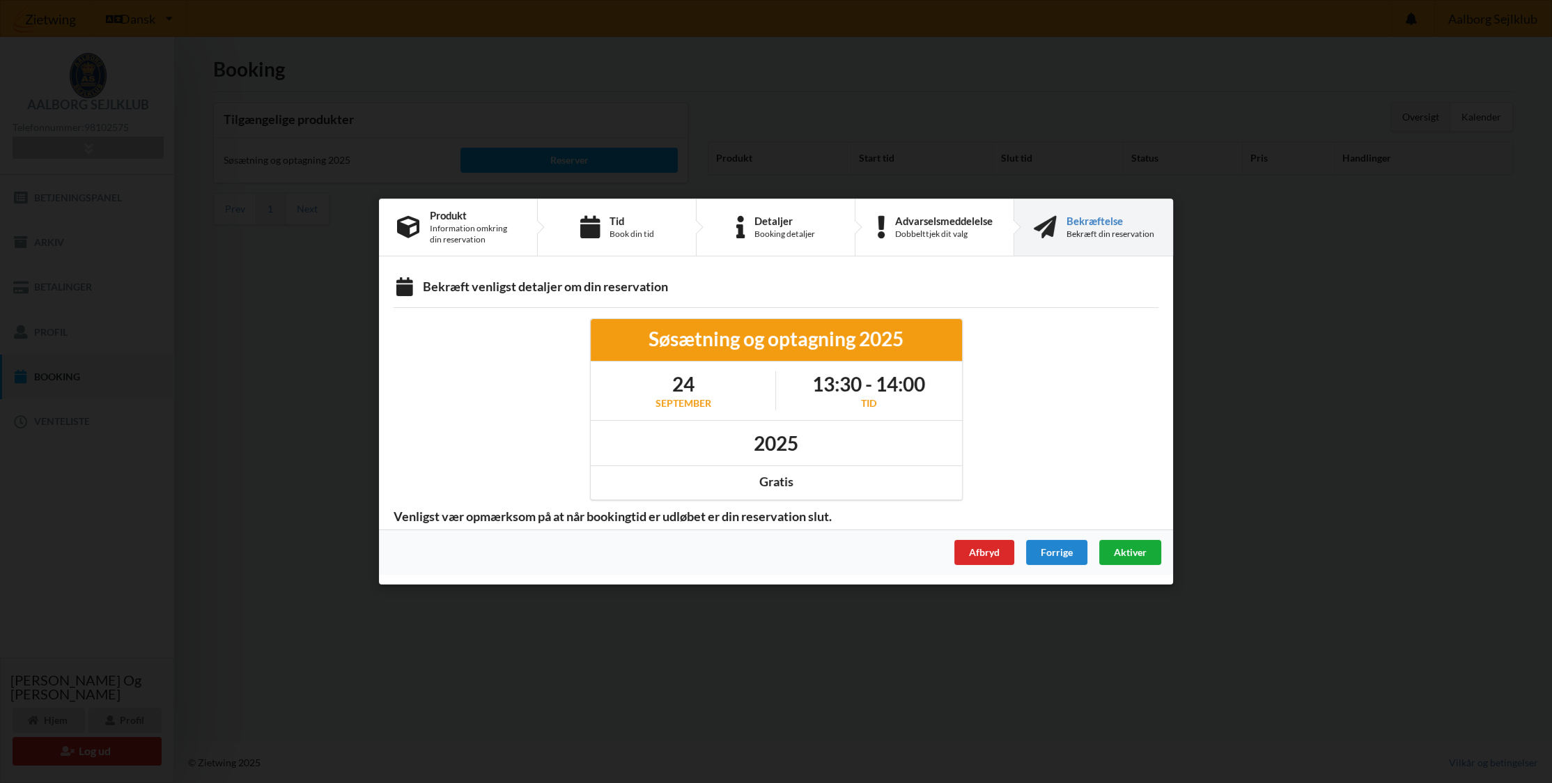
click at [1126, 552] on span "Aktiver" at bounding box center [1130, 552] width 33 height 12
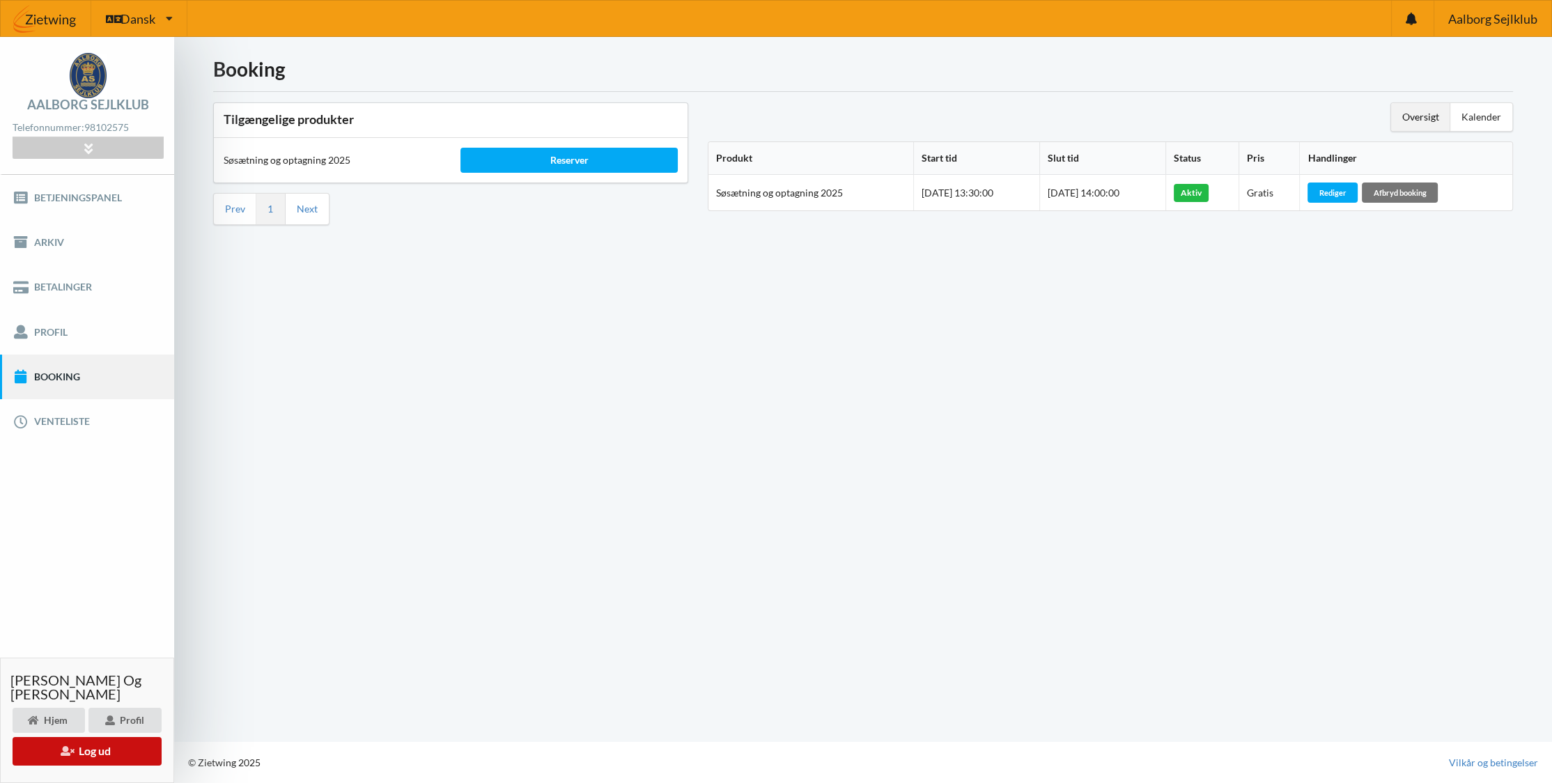
drag, startPoint x: 139, startPoint y: 754, endPoint x: 693, endPoint y: 586, distance: 578.6
click at [674, 604] on div "Aalborg Sejlklub Telefonnummer: 98102575 [STREET_ADDRESS][GEOGRAPHIC_DATA]: 100…" at bounding box center [776, 410] width 1552 height 746
click at [104, 754] on button "Log ud" at bounding box center [87, 751] width 149 height 29
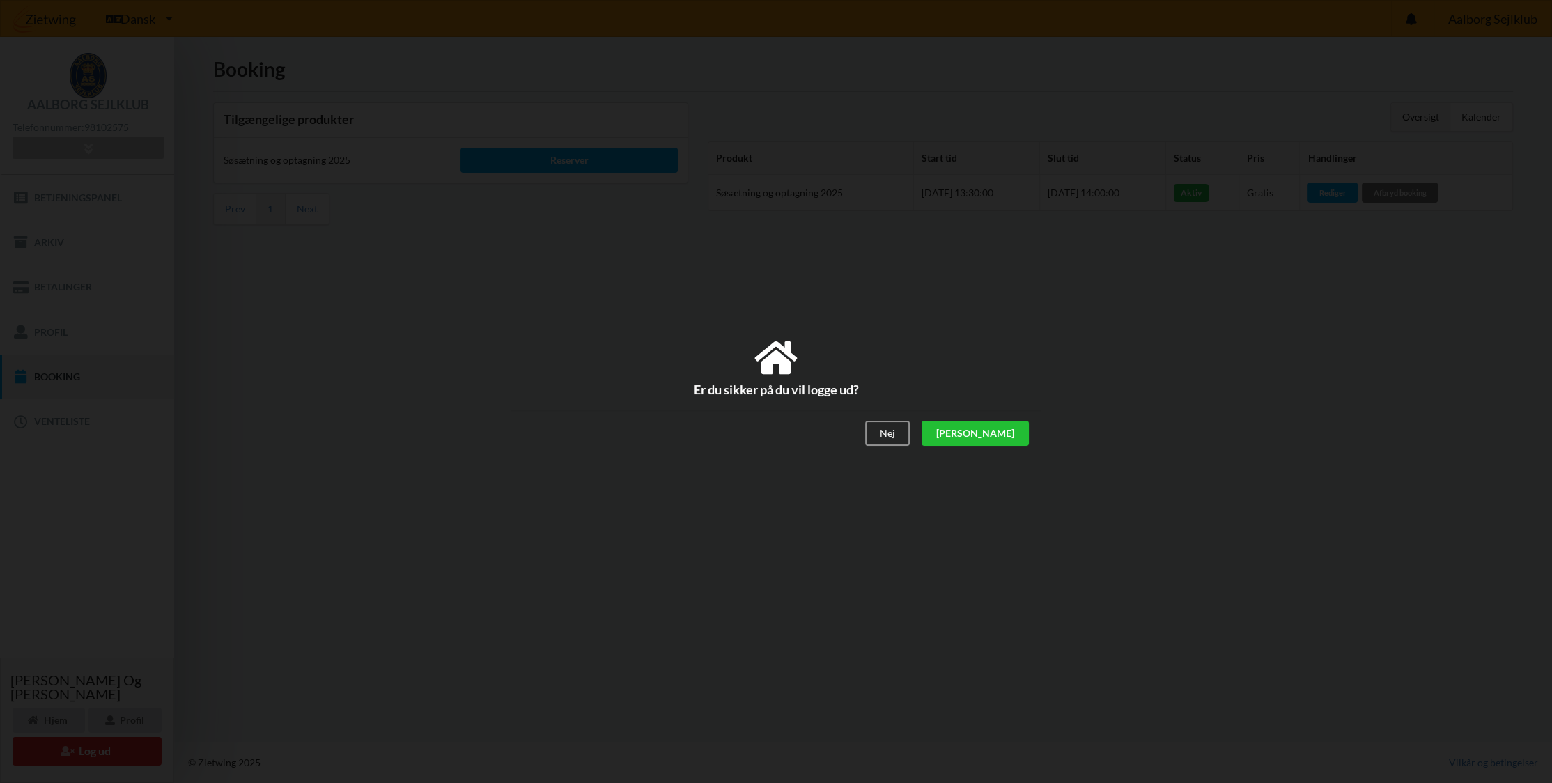
click at [1019, 437] on div "[PERSON_NAME]" at bounding box center [974, 433] width 107 height 25
